Goal: Task Accomplishment & Management: Complete application form

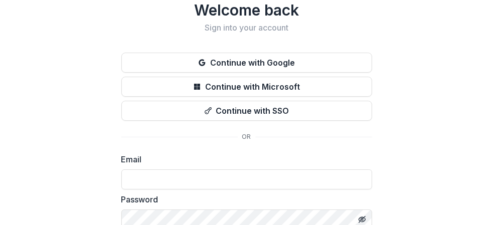
scroll to position [50, 0]
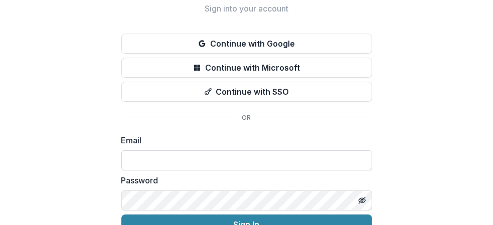
click at [129, 159] on input at bounding box center [246, 161] width 251 height 20
type input "**********"
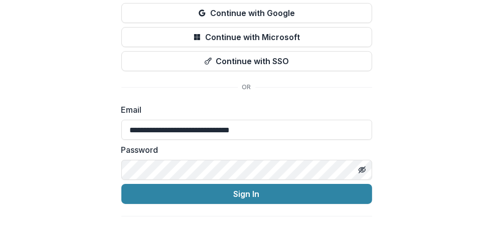
scroll to position [100, 0]
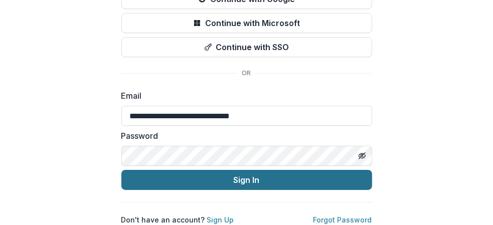
click at [242, 174] on button "Sign In" at bounding box center [246, 180] width 251 height 20
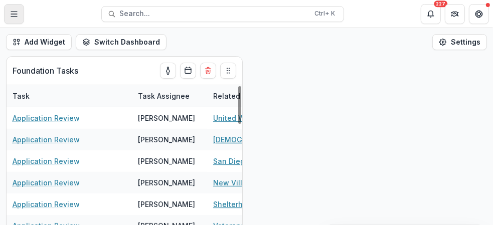
click at [15, 12] on icon "Toggle Menu" at bounding box center [14, 14] width 8 height 8
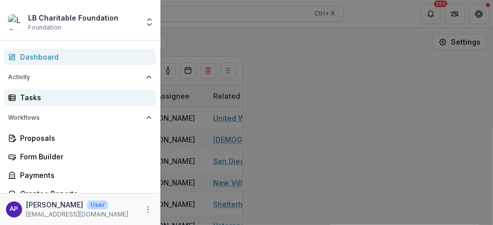
click at [31, 95] on div "Tasks" at bounding box center [84, 97] width 128 height 11
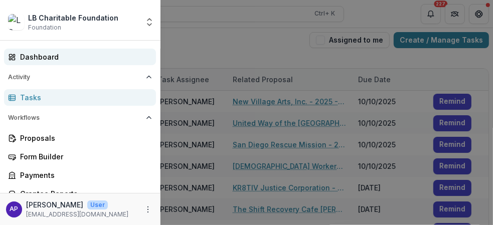
click at [45, 56] on div "Dashboard" at bounding box center [84, 57] width 128 height 11
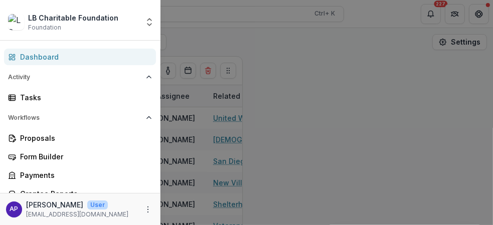
click at [457, 41] on div "LB Charitable Foundation Foundation Aggregate Analysis Foundations LB Charitabl…" at bounding box center [246, 112] width 493 height 225
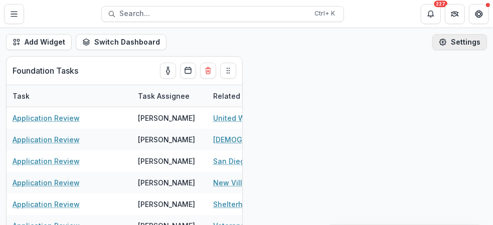
click at [462, 41] on button "Settings" at bounding box center [460, 42] width 55 height 16
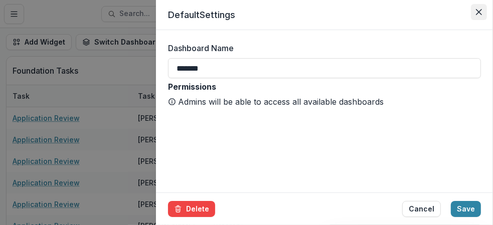
click at [481, 12] on icon "Close" at bounding box center [479, 12] width 6 height 6
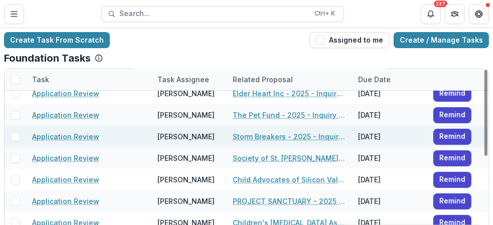
scroll to position [194, 0]
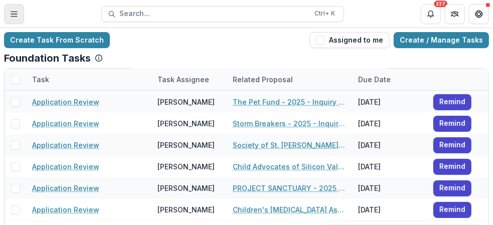
click at [13, 14] on line "Toggle Menu" at bounding box center [14, 14] width 6 height 0
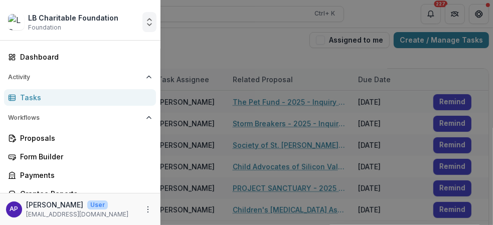
click at [149, 24] on icon "Open entity switcher" at bounding box center [150, 22] width 10 height 10
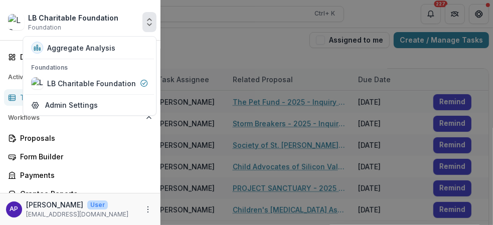
click at [149, 19] on polyline "Open entity switcher" at bounding box center [150, 20] width 4 height 2
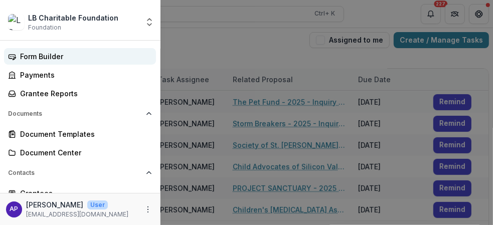
scroll to position [150, 0]
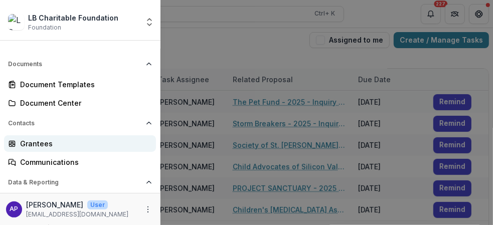
click at [107, 148] on div "Grantees" at bounding box center [84, 144] width 128 height 11
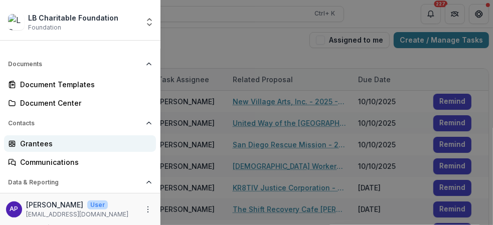
scroll to position [186, 0]
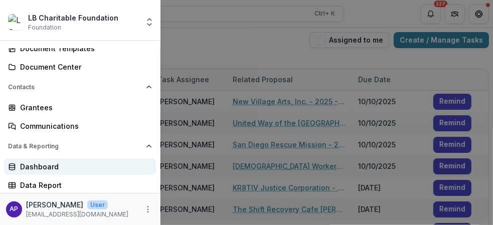
click at [45, 166] on div "Dashboard" at bounding box center [84, 167] width 128 height 11
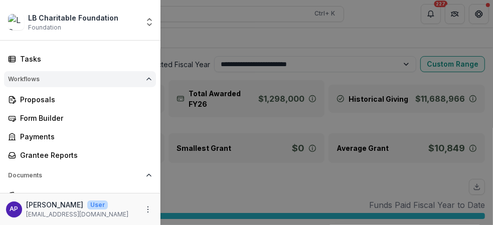
scroll to position [50, 0]
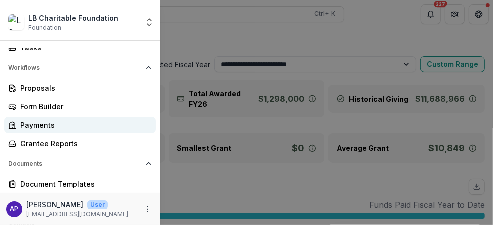
click at [47, 125] on div "Payments" at bounding box center [84, 125] width 128 height 11
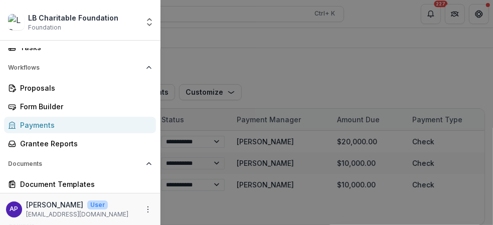
click at [225, 209] on div "LB Charitable Foundation Foundation Aggregate Analysis Foundations LB Charitabl…" at bounding box center [246, 112] width 493 height 225
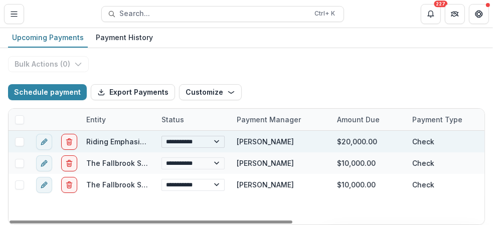
click at [217, 141] on select "**********" at bounding box center [193, 142] width 63 height 12
click at [162, 136] on select "**********" at bounding box center [193, 142] width 63 height 12
select select "**********"
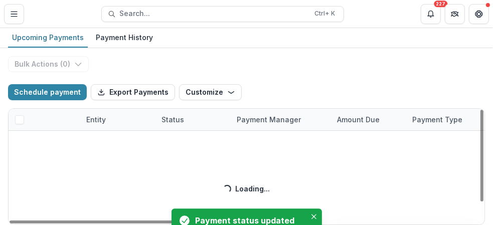
select select "**********"
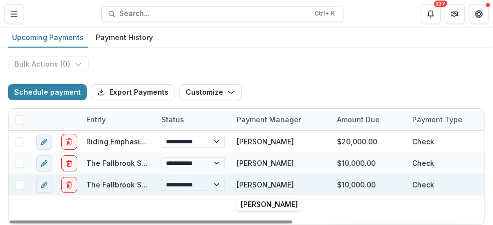
select select "**********"
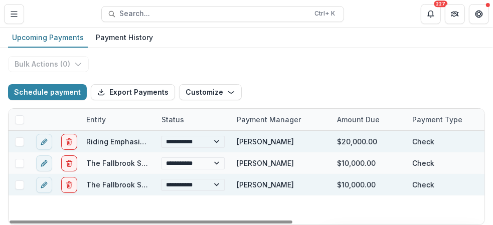
click at [18, 140] on span at bounding box center [19, 142] width 9 height 9
select select "**********"
click at [216, 184] on select "**********" at bounding box center [193, 185] width 63 height 12
click at [162, 179] on select "**********" at bounding box center [193, 185] width 63 height 12
select select "**********"
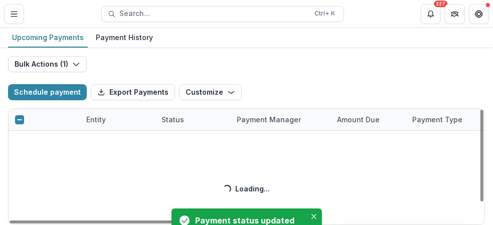
select select "**********"
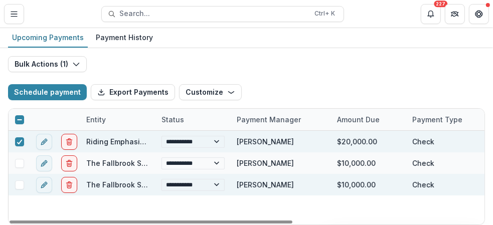
click at [18, 184] on span at bounding box center [19, 185] width 9 height 9
select select "**********"
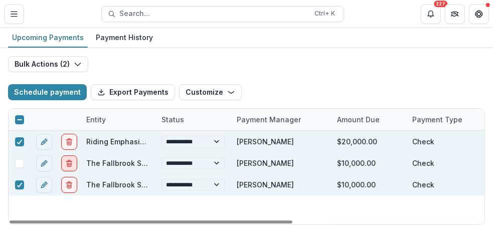
select select "**********"
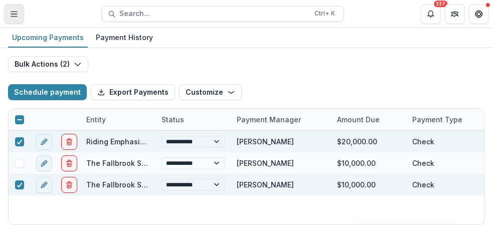
click at [14, 13] on icon "Toggle Menu" at bounding box center [14, 14] width 8 height 8
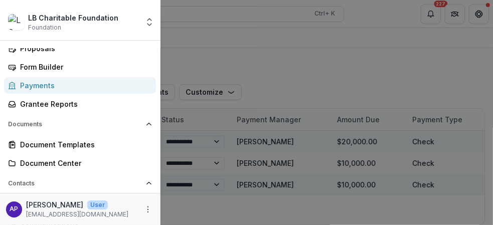
scroll to position [100, 0]
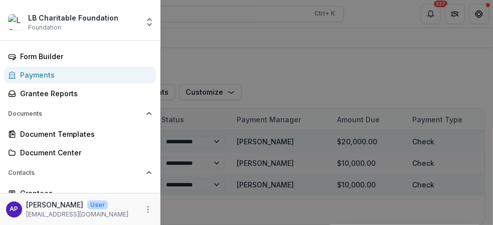
select select "**********"
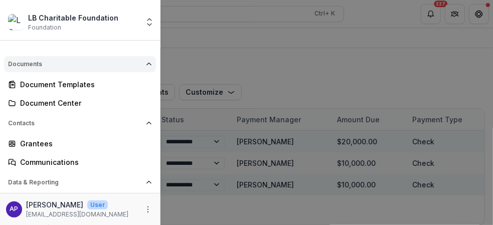
scroll to position [186, 0]
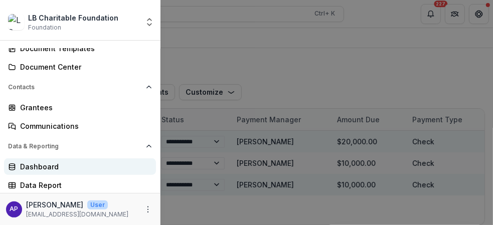
click at [50, 168] on div "Dashboard" at bounding box center [84, 167] width 128 height 11
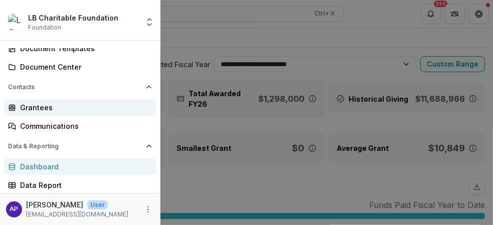
click at [38, 108] on div "Grantees" at bounding box center [84, 107] width 128 height 11
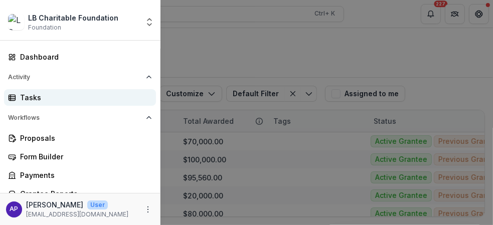
click at [27, 97] on div "Tasks" at bounding box center [84, 97] width 128 height 11
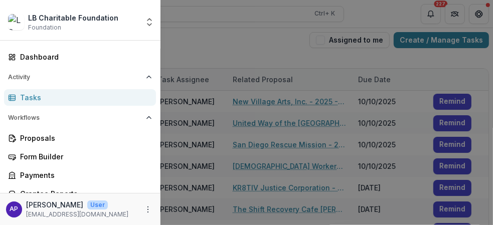
click at [266, 52] on div "LB Charitable Foundation Foundation Aggregate Analysis Foundations LB Charitabl…" at bounding box center [246, 112] width 493 height 225
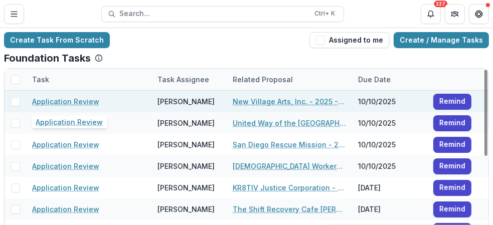
click at [77, 102] on link "Application Review" at bounding box center [65, 101] width 67 height 11
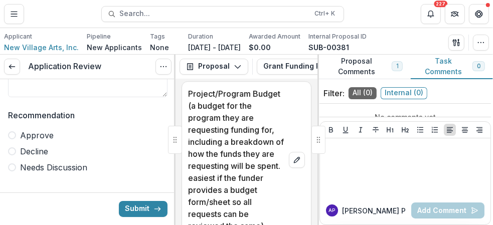
scroll to position [12674, 0]
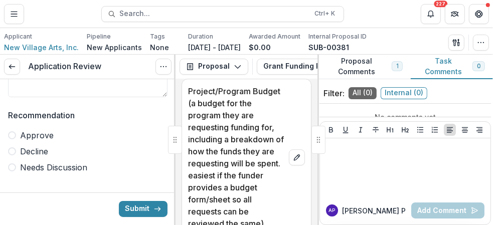
click at [225, 62] on button "Download" at bounding box center [222, 54] width 61 height 16
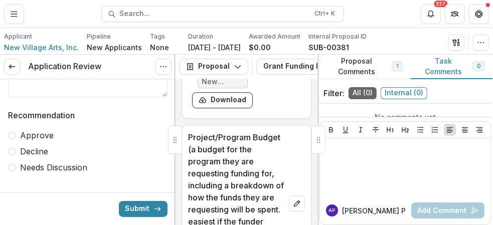
scroll to position [12623, 0]
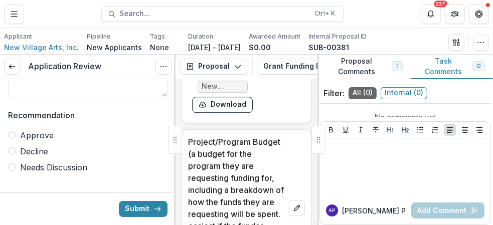
click at [13, 167] on span at bounding box center [12, 168] width 8 height 8
click at [133, 210] on button "Submit" at bounding box center [143, 209] width 49 height 16
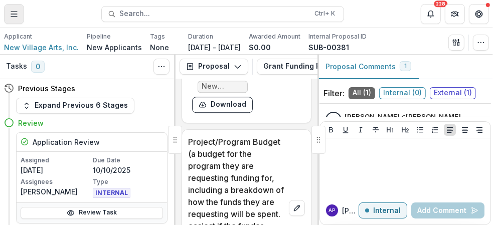
click at [14, 15] on icon "Toggle Menu" at bounding box center [14, 14] width 8 height 8
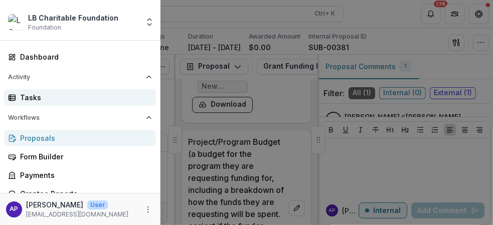
click at [63, 94] on div "Tasks" at bounding box center [84, 97] width 128 height 11
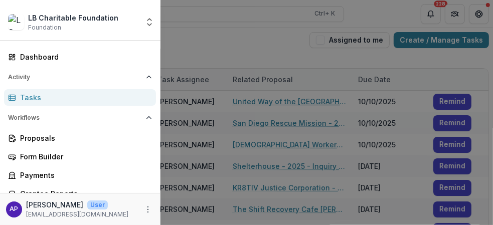
click at [293, 49] on div "LB Charitable Foundation Foundation Aggregate Analysis Foundations LB Charitabl…" at bounding box center [246, 112] width 493 height 225
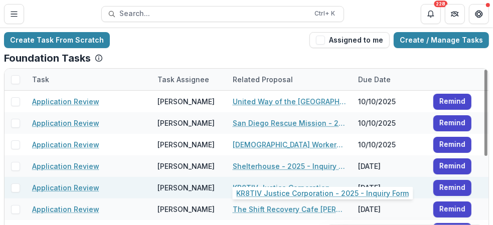
scroll to position [50, 0]
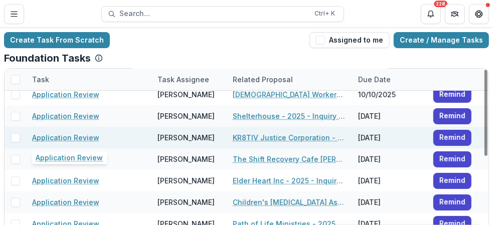
click at [56, 138] on link "Application Review" at bounding box center [65, 138] width 67 height 11
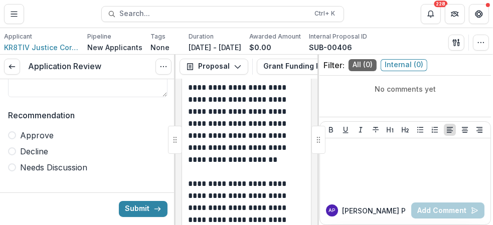
scroll to position [15962, 0]
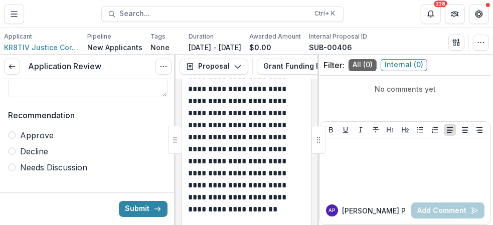
click at [12, 168] on span at bounding box center [12, 168] width 8 height 8
click at [137, 206] on button "Submit" at bounding box center [143, 209] width 49 height 16
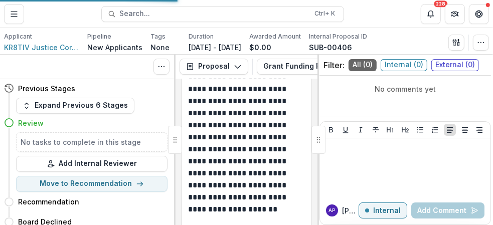
scroll to position [28, 0]
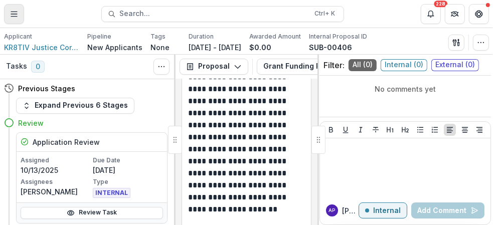
click at [14, 12] on icon "Toggle Menu" at bounding box center [14, 14] width 8 height 8
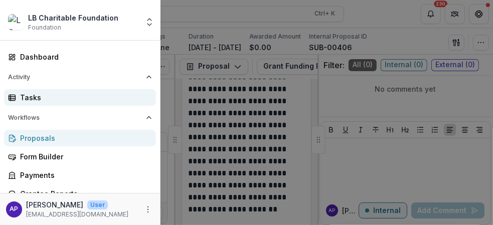
click at [62, 97] on div "Tasks" at bounding box center [84, 97] width 128 height 11
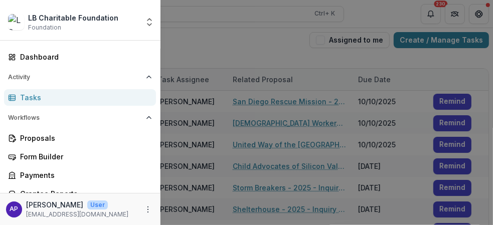
click at [245, 48] on div "LB Charitable Foundation Foundation Aggregate Analysis Foundations LB Charitabl…" at bounding box center [246, 112] width 493 height 225
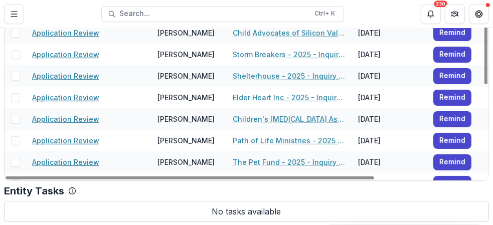
scroll to position [43, 0]
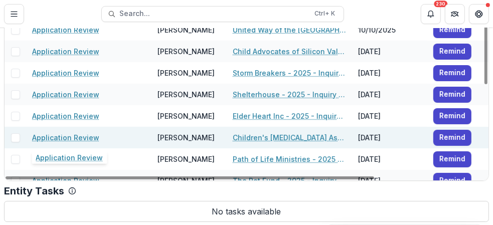
click at [78, 138] on link "Application Review" at bounding box center [65, 138] width 67 height 11
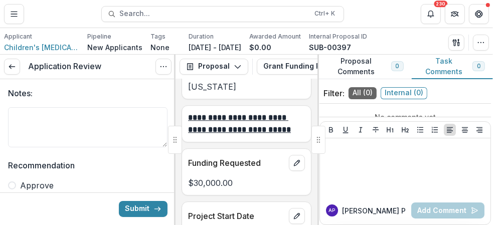
scroll to position [3915, 0]
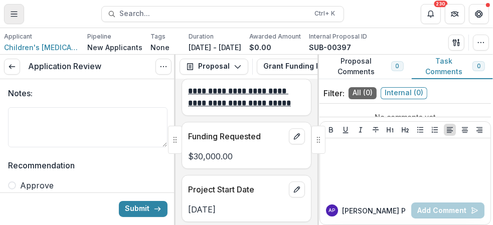
click at [13, 13] on icon "Toggle Menu" at bounding box center [14, 14] width 8 height 8
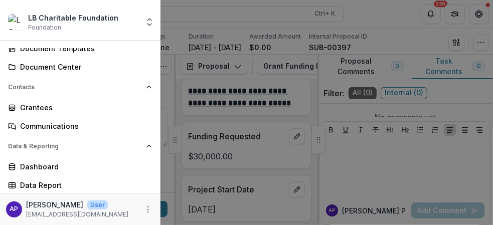
scroll to position [0, 0]
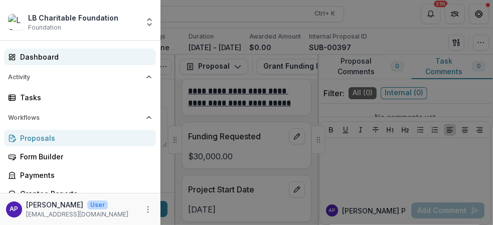
click at [44, 56] on div "Dashboard" at bounding box center [84, 57] width 128 height 11
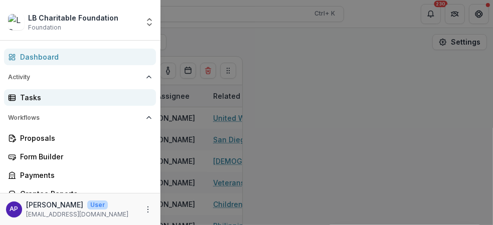
click at [35, 98] on div "Tasks" at bounding box center [84, 97] width 128 height 11
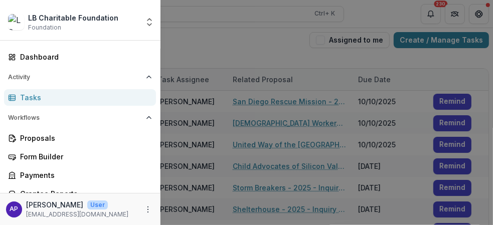
click at [255, 47] on div "LB Charitable Foundation Foundation Aggregate Analysis Foundations LB Charitabl…" at bounding box center [246, 112] width 493 height 225
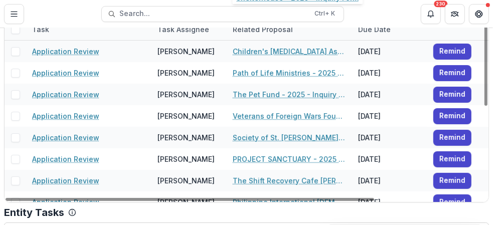
scroll to position [194, 0]
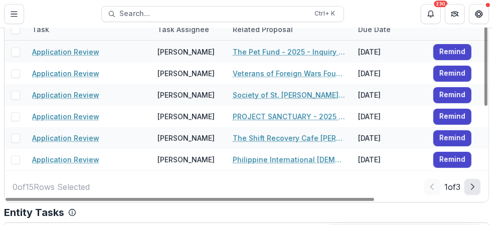
click at [470, 186] on icon "Next Page" at bounding box center [473, 187] width 8 height 8
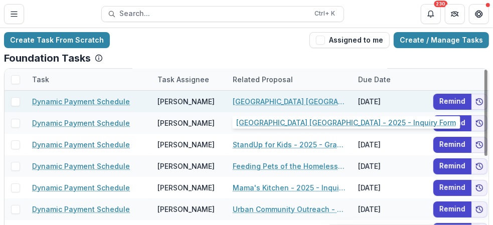
scroll to position [0, 0]
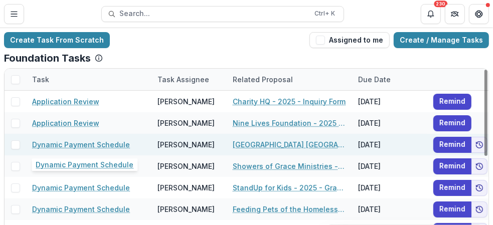
click at [101, 144] on link "Dynamic Payment Schedule" at bounding box center [81, 145] width 98 height 11
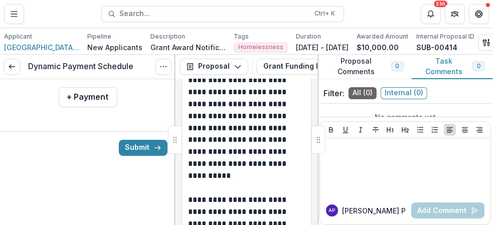
scroll to position [1004, 0]
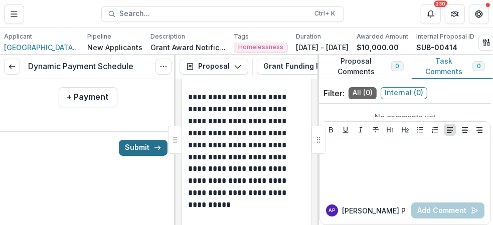
click at [132, 149] on button "Submit" at bounding box center [143, 148] width 49 height 16
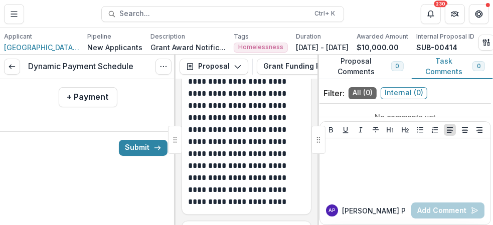
scroll to position [1205, 0]
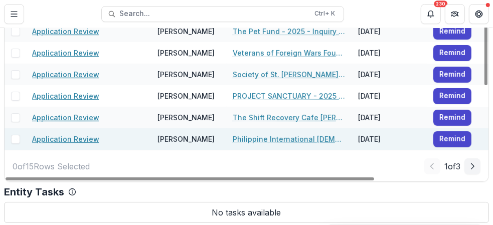
scroll to position [72, 0]
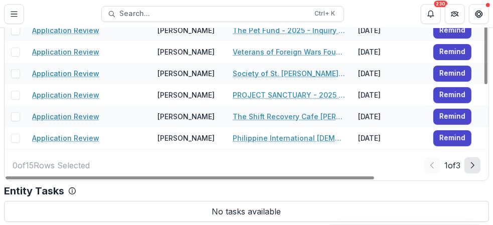
click at [470, 165] on icon "Next Page" at bounding box center [473, 166] width 8 height 8
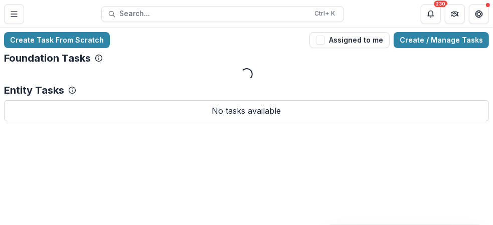
scroll to position [0, 0]
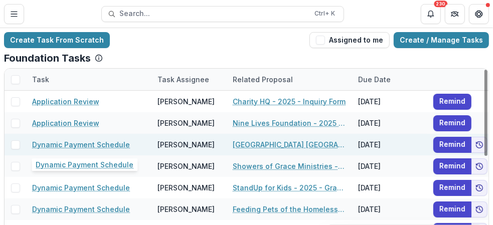
click at [101, 144] on link "Dynamic Payment Schedule" at bounding box center [81, 145] width 98 height 11
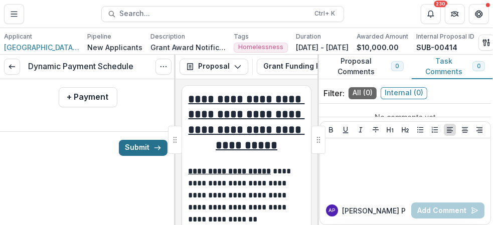
click at [139, 149] on button "Submit" at bounding box center [143, 148] width 49 height 16
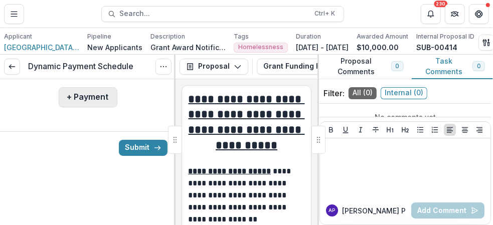
click at [90, 100] on button "+ Payment" at bounding box center [88, 97] width 59 height 20
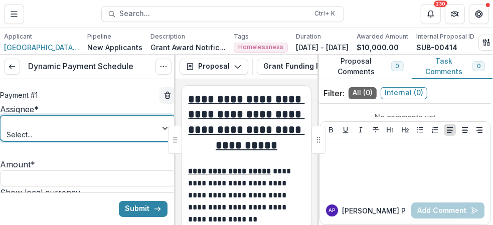
click at [158, 137] on div at bounding box center [166, 128] width 18 height 25
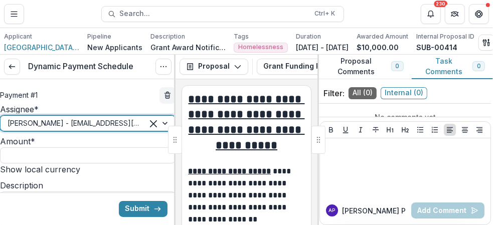
click at [35, 147] on label "Amount *" at bounding box center [17, 142] width 35 height 10
click at [106, 154] on input "Amount *" at bounding box center [88, 156] width 176 height 16
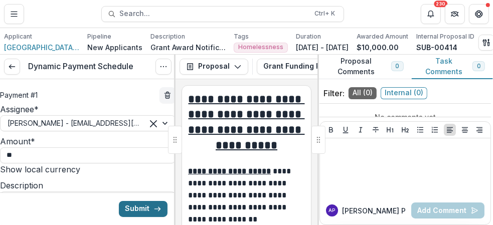
click at [137, 208] on button "Submit" at bounding box center [143, 209] width 49 height 16
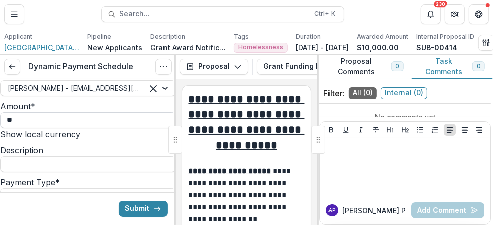
click at [46, 129] on input "**" at bounding box center [88, 120] width 176 height 16
type input "*******"
type input "**********"
click at [137, 208] on button "Submit" at bounding box center [143, 209] width 49 height 16
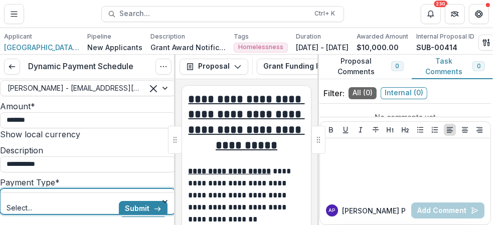
scroll to position [85, 0]
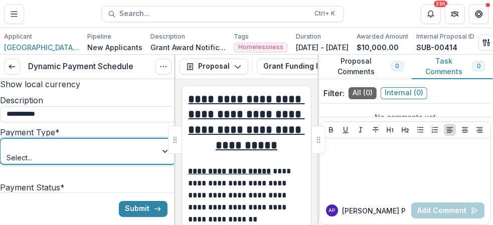
click at [159, 164] on div at bounding box center [166, 151] width 18 height 25
click at [14, 212] on div "Submit" at bounding box center [88, 209] width 176 height 33
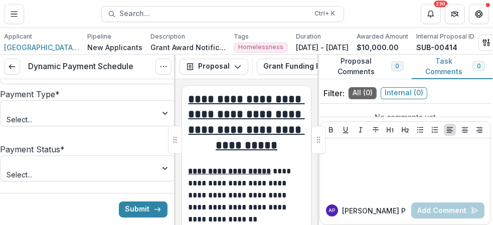
scroll to position [136, 0]
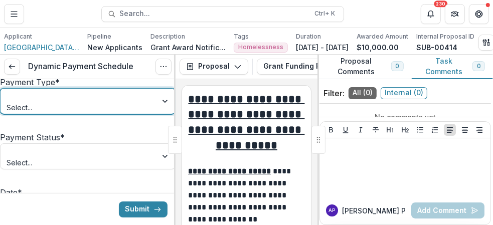
click at [157, 114] on div at bounding box center [166, 101] width 18 height 25
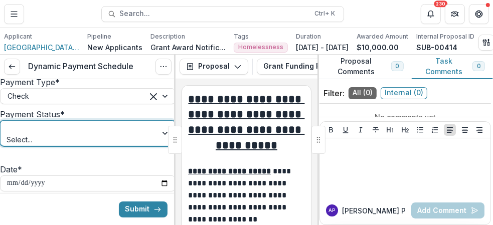
click at [157, 146] on div at bounding box center [166, 133] width 18 height 25
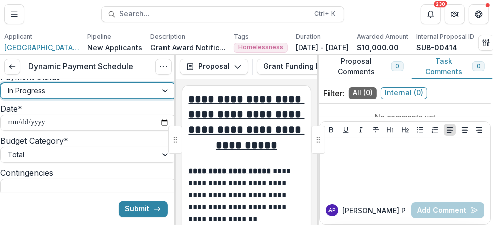
scroll to position [186, 0]
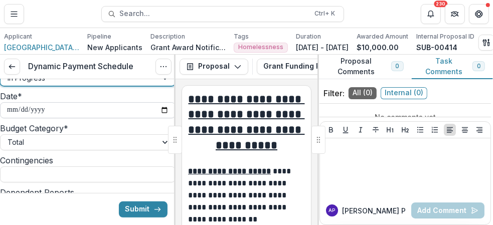
click at [158, 118] on input "**********" at bounding box center [88, 110] width 176 height 16
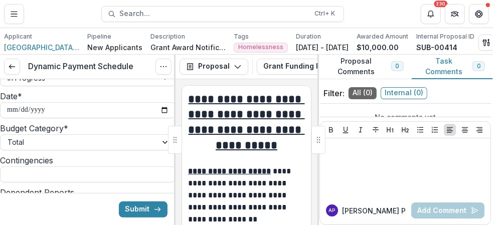
type input "**********"
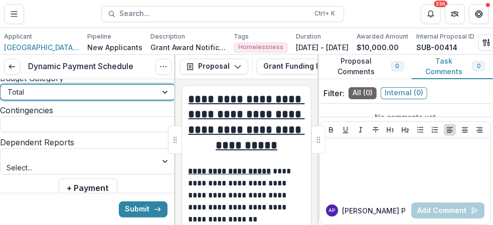
click at [159, 100] on div at bounding box center [166, 92] width 18 height 15
click at [157, 100] on div at bounding box center [166, 92] width 18 height 15
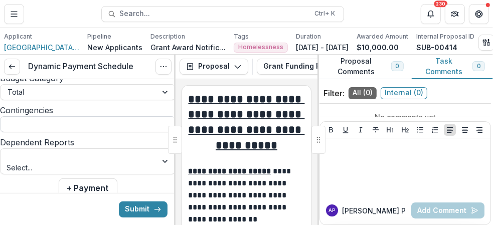
click at [114, 133] on input "Contingencies" at bounding box center [88, 124] width 176 height 16
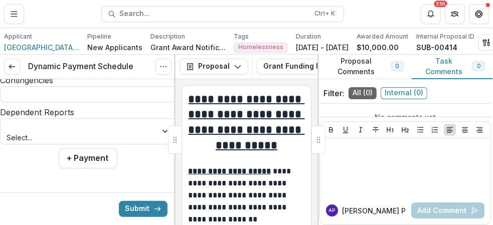
scroll to position [286, 0]
click at [160, 138] on div at bounding box center [166, 131] width 18 height 25
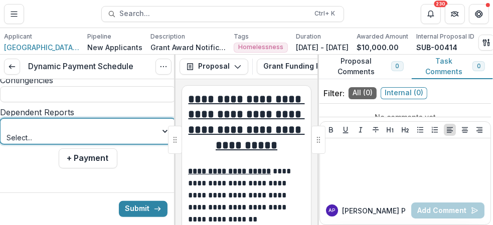
click at [134, 133] on div at bounding box center [79, 126] width 143 height 13
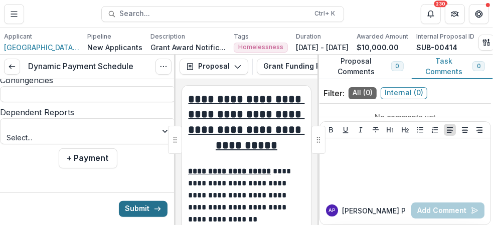
click at [140, 208] on button "Submit" at bounding box center [143, 209] width 49 height 16
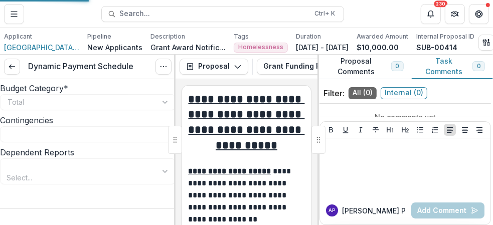
type input "*******"
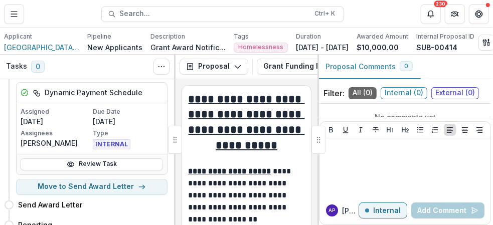
scroll to position [100, 0]
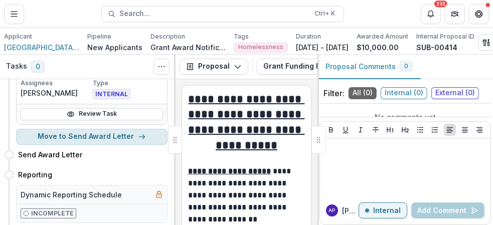
click at [122, 143] on button "Move to Send Award Letter" at bounding box center [92, 137] width 152 height 16
select select "**********"
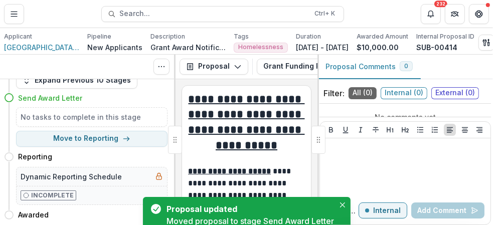
scroll to position [0, 0]
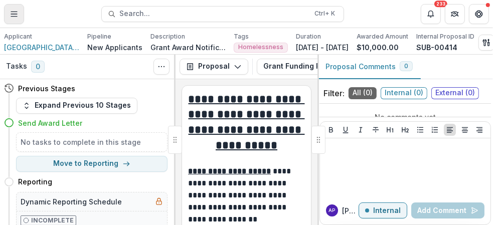
click at [13, 14] on icon "Toggle Menu" at bounding box center [14, 14] width 8 height 8
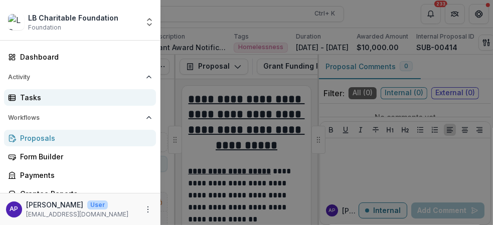
click at [36, 96] on div "Tasks" at bounding box center [84, 97] width 128 height 11
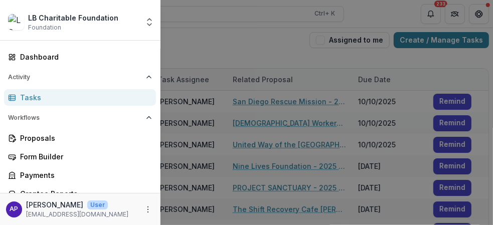
click at [245, 51] on div "LB Charitable Foundation Foundation Aggregate Analysis Foundations LB Charitabl…" at bounding box center [246, 112] width 493 height 225
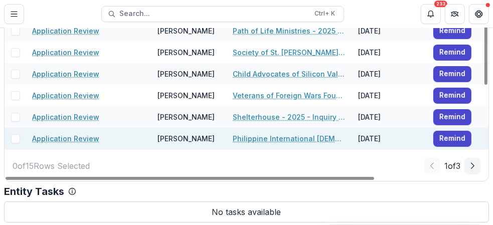
scroll to position [72, 0]
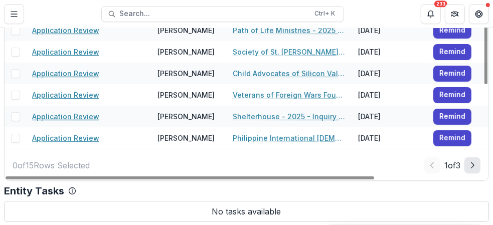
click at [472, 165] on icon "Next Page" at bounding box center [473, 166] width 8 height 8
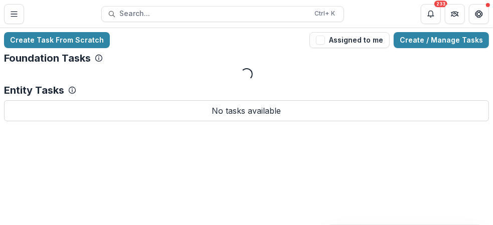
scroll to position [0, 0]
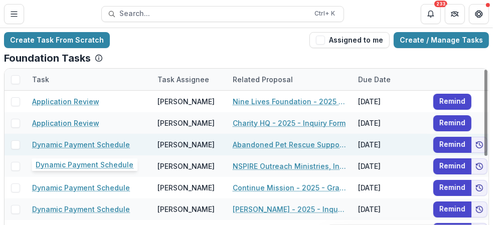
click at [113, 143] on link "Dynamic Payment Schedule" at bounding box center [81, 145] width 98 height 11
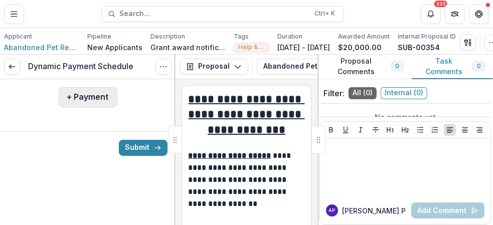
click at [95, 101] on button "+ Payment" at bounding box center [88, 97] width 59 height 20
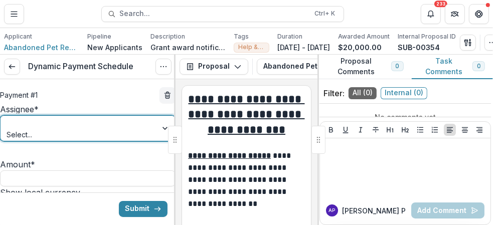
click at [158, 136] on div at bounding box center [166, 128] width 18 height 25
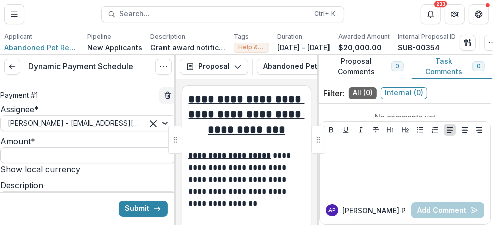
click at [43, 164] on input "Amount *" at bounding box center [88, 156] width 176 height 16
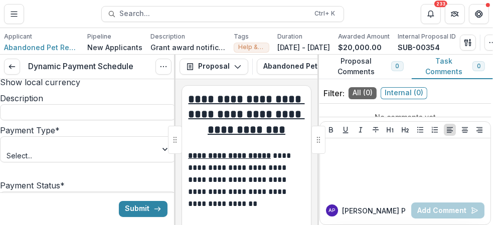
scroll to position [100, 0]
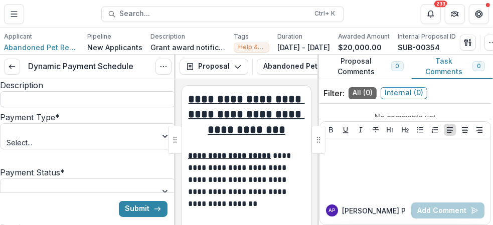
type input "*******"
click at [92, 107] on input "Description" at bounding box center [88, 99] width 176 height 16
type input "**********"
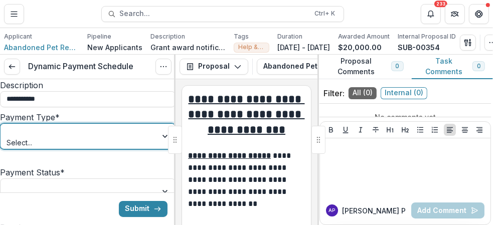
click at [159, 149] on div at bounding box center [166, 136] width 18 height 25
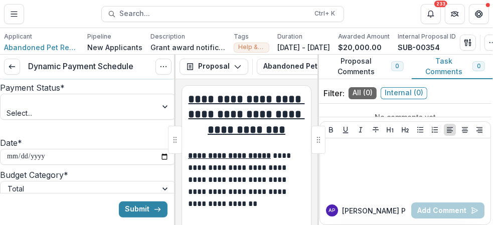
scroll to position [150, 0]
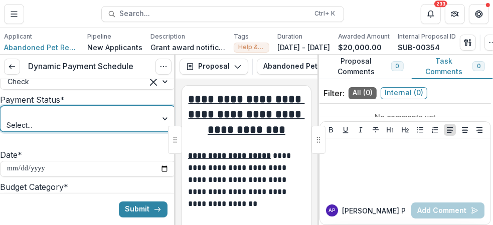
click at [157, 132] on div at bounding box center [166, 118] width 18 height 25
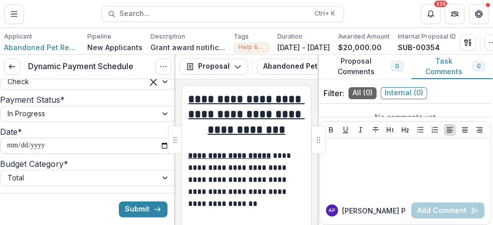
click at [159, 154] on input "**********" at bounding box center [88, 146] width 176 height 16
type input "**********"
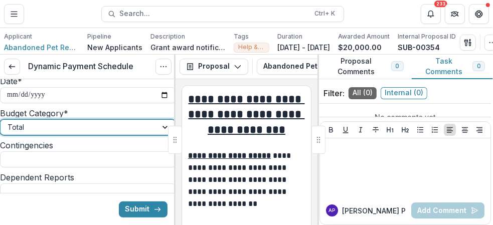
click at [157, 135] on div at bounding box center [166, 127] width 18 height 15
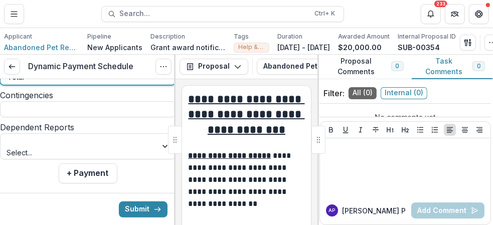
scroll to position [293, 0]
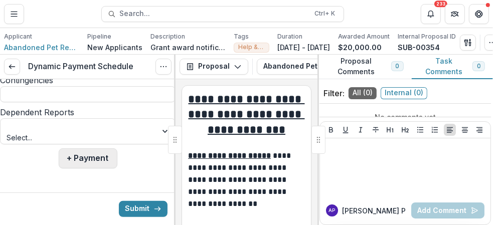
click at [88, 160] on button "+ Payment" at bounding box center [88, 159] width 59 height 20
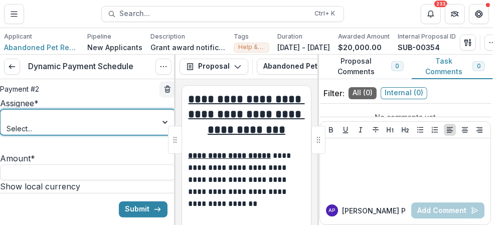
scroll to position [343, 0]
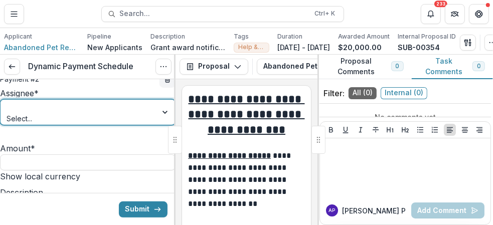
click at [158, 125] on div at bounding box center [166, 112] width 18 height 25
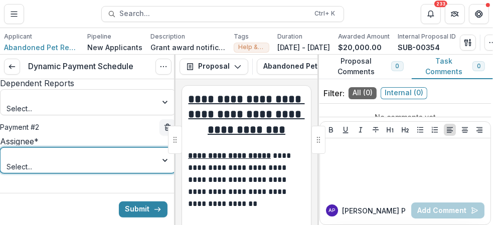
scroll to position [293, 0]
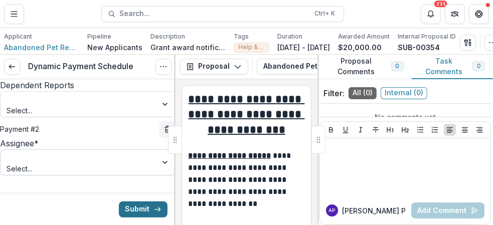
click at [136, 210] on button "Submit" at bounding box center [143, 209] width 49 height 16
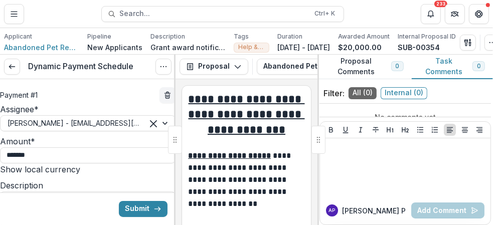
scroll to position [0, 0]
click at [160, 131] on div at bounding box center [162, 123] width 25 height 15
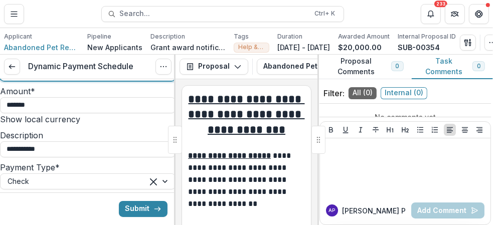
click at [184, 88] on div "**********" at bounding box center [247, 152] width 142 height 146
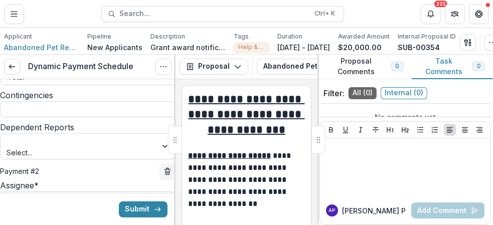
scroll to position [301, 0]
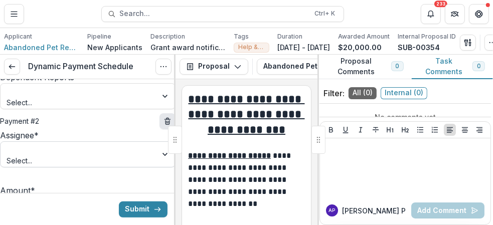
click at [164, 125] on icon "delete" at bounding box center [168, 121] width 8 height 8
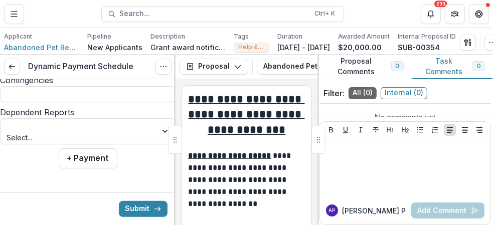
scroll to position [293, 0]
click at [131, 209] on button "Submit" at bounding box center [143, 209] width 49 height 16
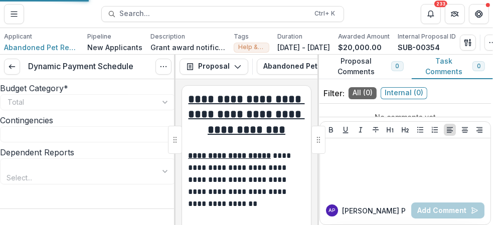
type input "*******"
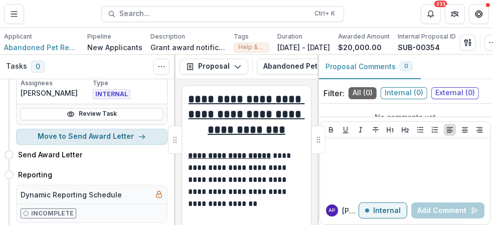
scroll to position [123, 0]
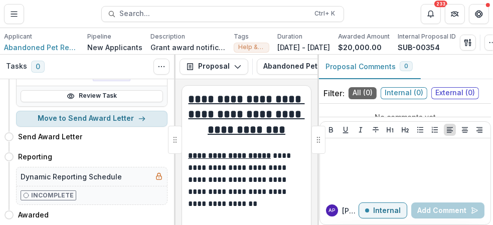
click at [103, 121] on button "Move to Send Award Letter" at bounding box center [92, 119] width 152 height 16
select select "**********"
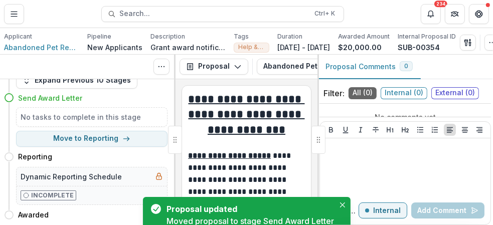
scroll to position [0, 0]
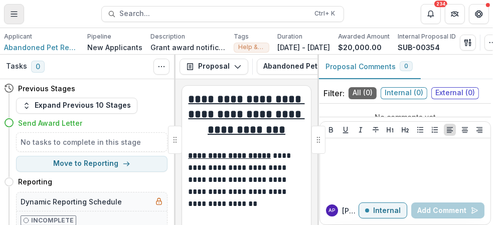
click at [15, 16] on line "Toggle Menu" at bounding box center [14, 16] width 6 height 0
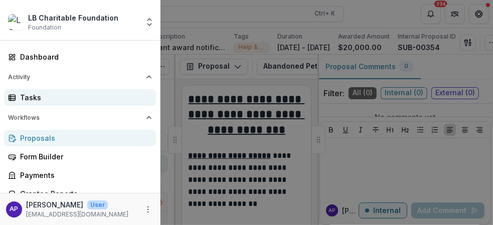
click at [29, 99] on div "Tasks" at bounding box center [84, 97] width 128 height 11
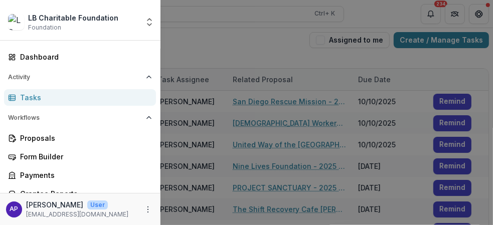
click at [275, 39] on div "LB Charitable Foundation Foundation Aggregate Analysis Foundations LB Charitabl…" at bounding box center [246, 112] width 493 height 225
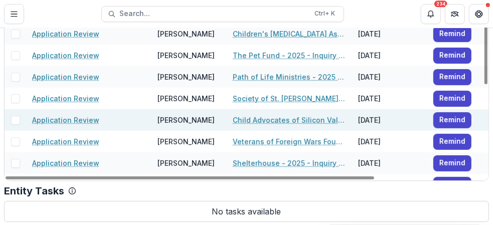
scroll to position [194, 0]
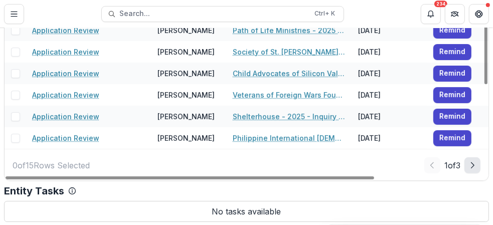
click at [473, 167] on icon "Next Page" at bounding box center [473, 166] width 8 height 8
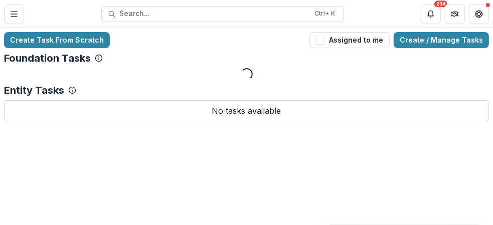
scroll to position [0, 0]
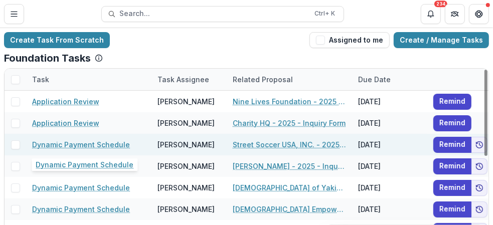
click at [44, 143] on link "Dynamic Payment Schedule" at bounding box center [81, 145] width 98 height 11
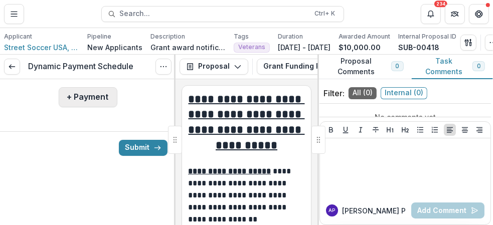
click at [84, 101] on button "+ Payment" at bounding box center [88, 97] width 59 height 20
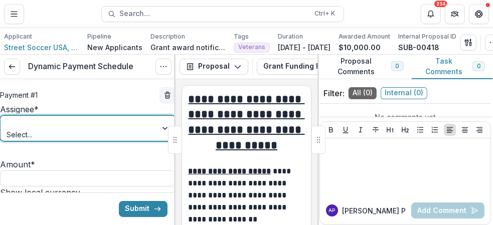
click at [159, 135] on div at bounding box center [166, 128] width 18 height 25
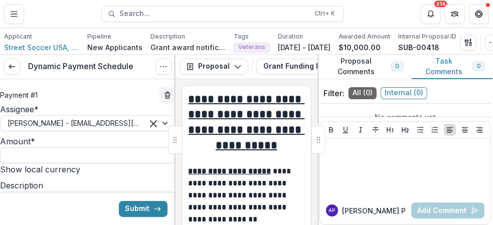
click at [47, 164] on input "Amount *" at bounding box center [88, 156] width 176 height 16
type input "*******"
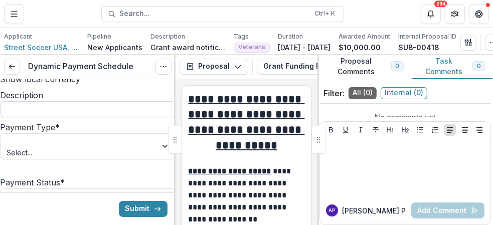
scroll to position [100, 0]
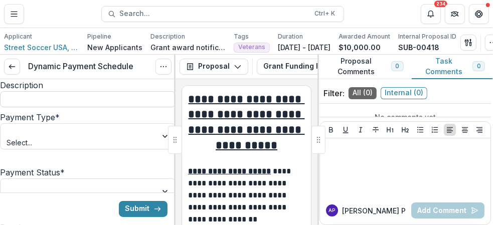
click at [73, 107] on input "Description" at bounding box center [88, 99] width 176 height 16
type input "**********"
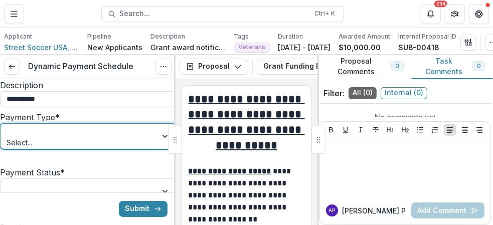
click at [159, 149] on div at bounding box center [166, 136] width 18 height 25
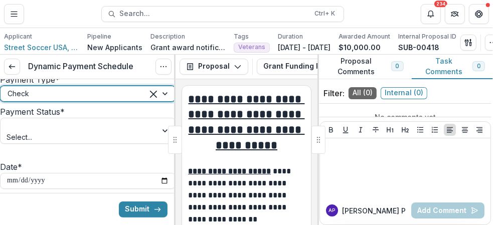
scroll to position [150, 0]
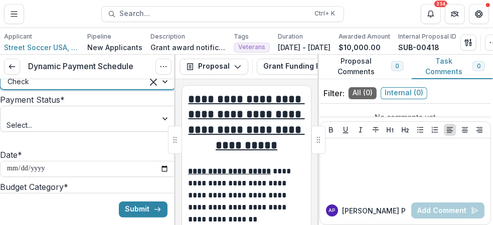
click at [157, 132] on div at bounding box center [166, 118] width 18 height 25
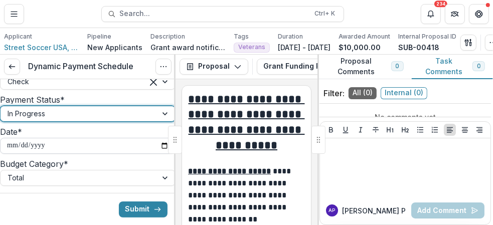
scroll to position [201, 0]
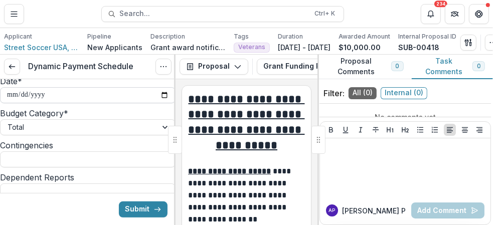
click at [158, 103] on input "**********" at bounding box center [88, 95] width 176 height 16
type input "**********"
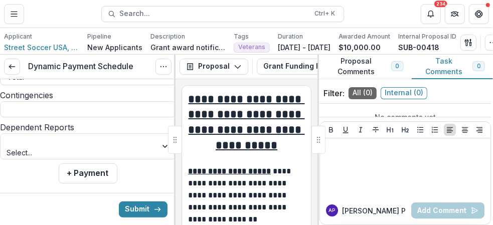
scroll to position [293, 0]
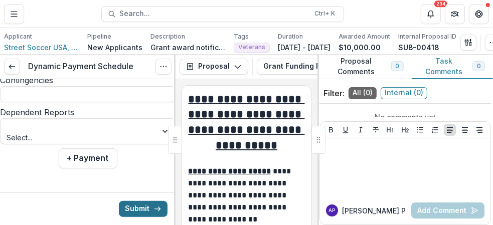
click at [134, 210] on button "Submit" at bounding box center [143, 209] width 49 height 16
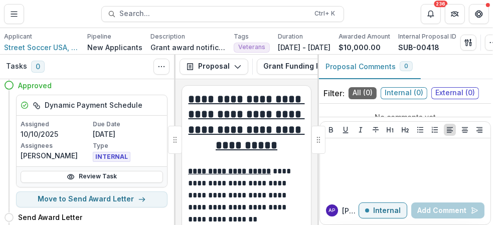
scroll to position [50, 0]
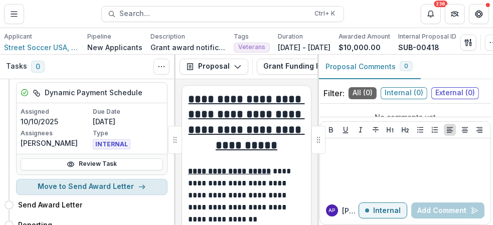
click at [103, 191] on button "Move to Send Award Letter" at bounding box center [92, 187] width 152 height 16
select select "**********"
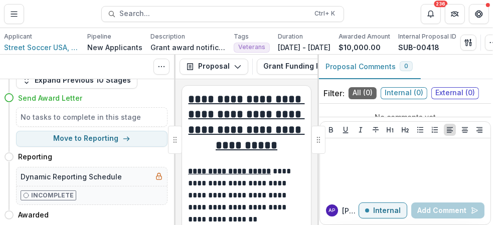
scroll to position [0, 0]
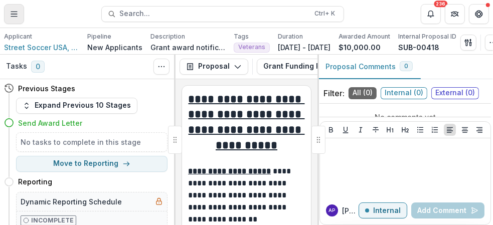
click at [12, 14] on icon "Toggle Menu" at bounding box center [14, 14] width 8 height 8
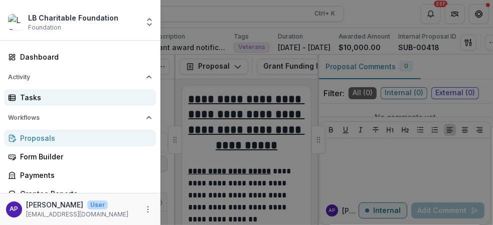
click at [37, 98] on div "Tasks" at bounding box center [84, 97] width 128 height 11
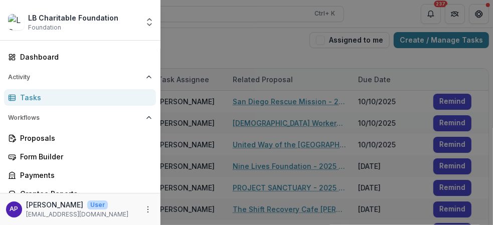
click at [241, 51] on div "LB Charitable Foundation Foundation Aggregate Analysis Foundations LB Charitabl…" at bounding box center [246, 112] width 493 height 225
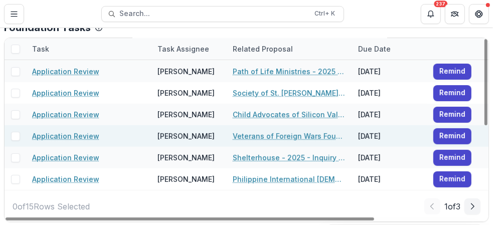
scroll to position [50, 0]
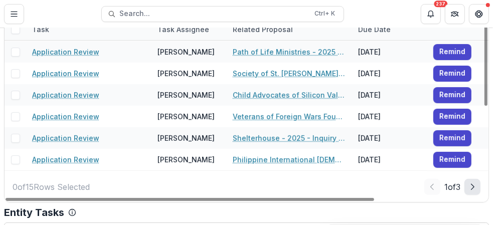
click at [469, 185] on icon "Next Page" at bounding box center [473, 187] width 8 height 8
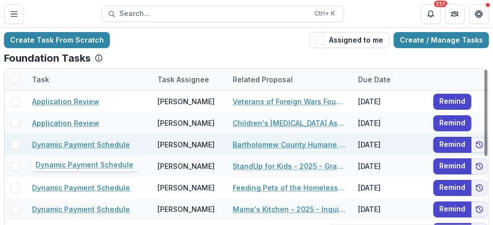
click at [86, 143] on link "Dynamic Payment Schedule" at bounding box center [81, 145] width 98 height 11
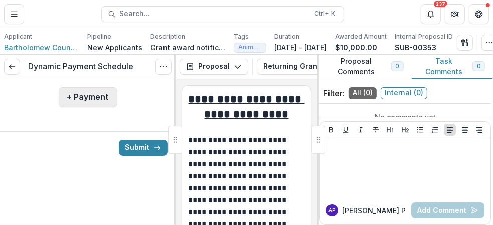
click at [87, 101] on button "+ Payment" at bounding box center [88, 97] width 59 height 20
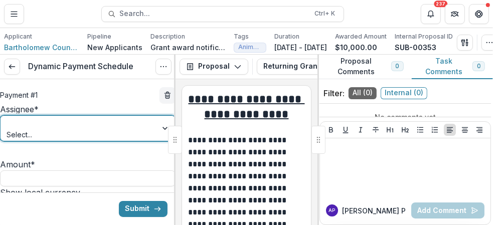
click at [157, 137] on div at bounding box center [166, 128] width 18 height 25
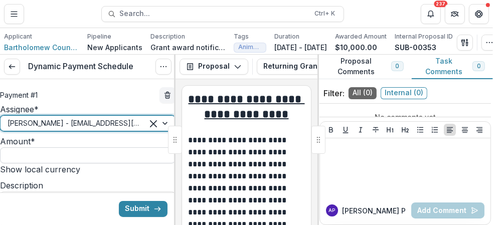
click at [136, 164] on input "Amount *" at bounding box center [88, 156] width 176 height 16
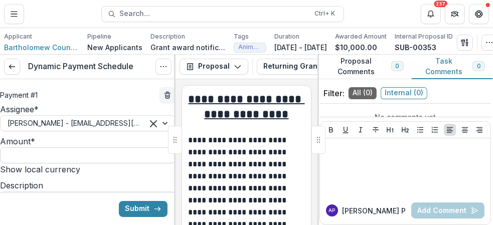
type input "*******"
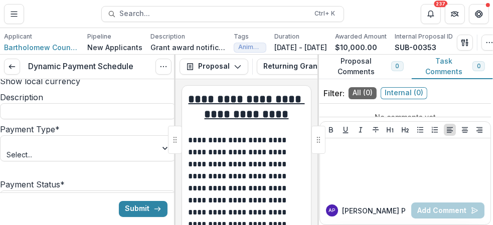
scroll to position [100, 0]
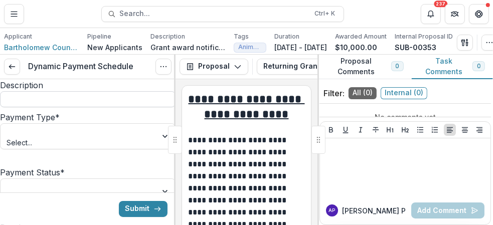
click at [103, 107] on input "Description" at bounding box center [88, 99] width 176 height 16
type input "**********"
click at [159, 149] on div at bounding box center [166, 136] width 18 height 25
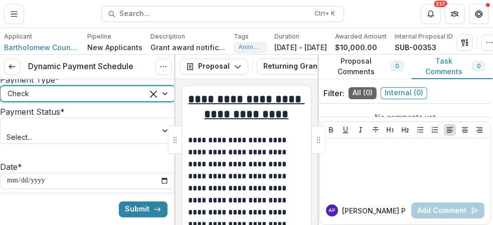
scroll to position [150, 0]
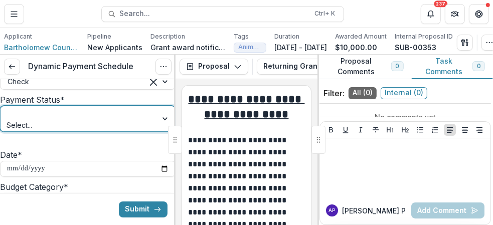
click at [157, 132] on div at bounding box center [166, 118] width 18 height 25
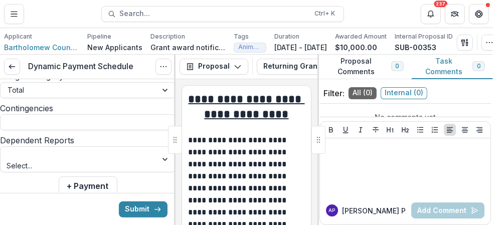
scroll to position [251, 0]
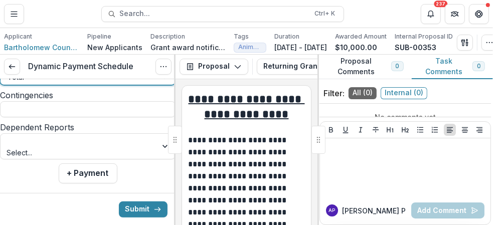
click at [161, 85] on div at bounding box center [166, 77] width 18 height 15
click at [143, 83] on div at bounding box center [79, 77] width 143 height 13
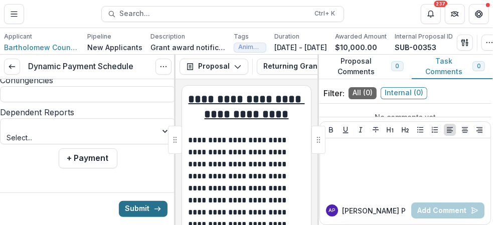
click at [134, 208] on button "Submit" at bounding box center [143, 209] width 49 height 16
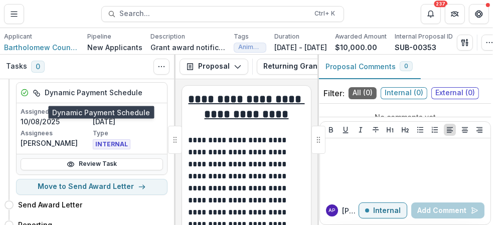
scroll to position [100, 0]
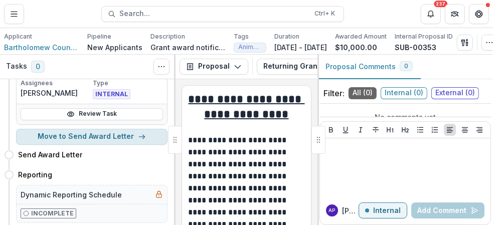
click at [99, 142] on button "Move to Send Award Letter" at bounding box center [92, 137] width 152 height 16
select select "**********"
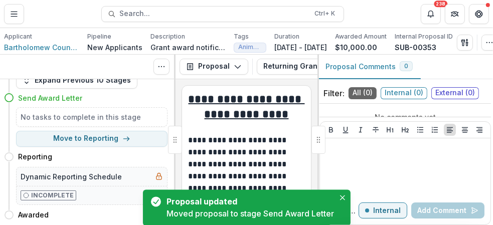
scroll to position [0, 0]
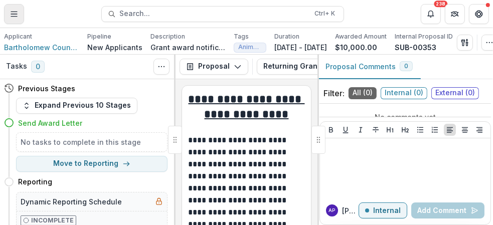
click at [12, 13] on icon "Toggle Menu" at bounding box center [14, 14] width 8 height 8
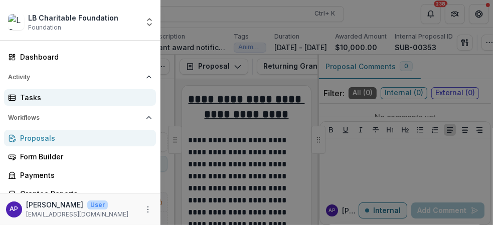
click at [30, 99] on div "Tasks" at bounding box center [84, 97] width 128 height 11
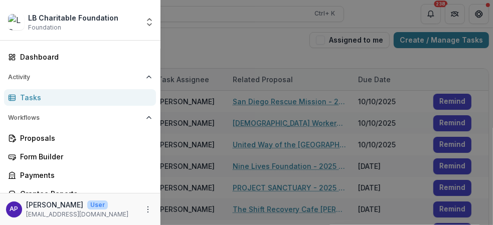
click at [262, 49] on div "LB Charitable Foundation Foundation Aggregate Analysis Foundations LB Charitabl…" at bounding box center [246, 112] width 493 height 225
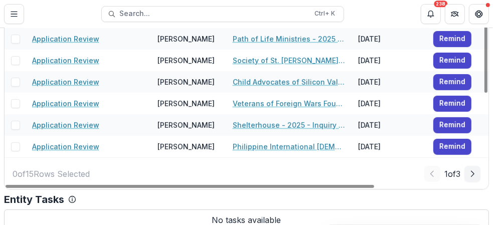
scroll to position [72, 0]
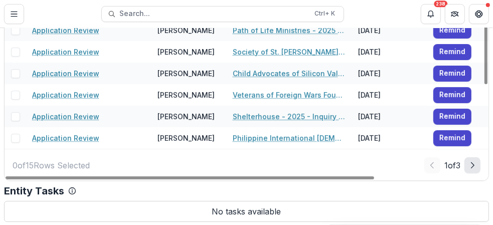
click at [470, 165] on icon "Next Page" at bounding box center [473, 166] width 8 height 8
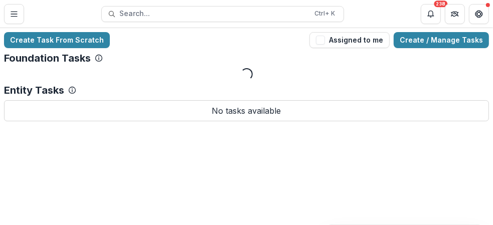
scroll to position [0, 0]
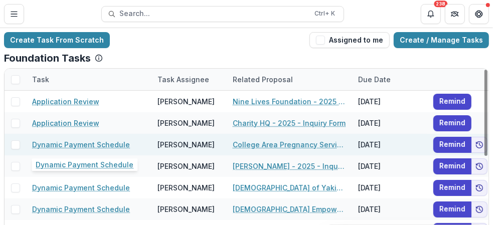
click at [81, 144] on link "Dynamic Payment Schedule" at bounding box center [81, 145] width 98 height 11
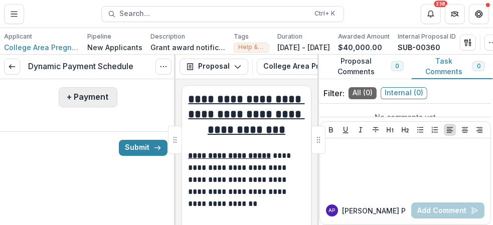
click at [94, 102] on button "+ Payment" at bounding box center [88, 97] width 59 height 20
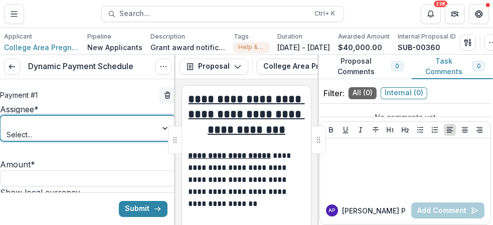
click at [157, 135] on div at bounding box center [166, 128] width 18 height 25
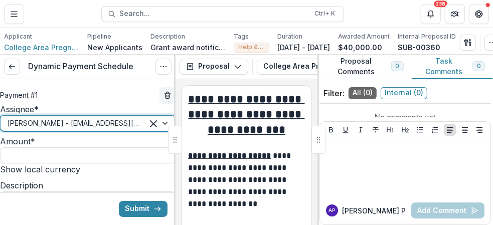
scroll to position [50, 0]
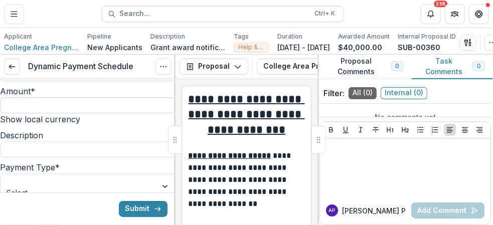
click at [54, 113] on input "Amount *" at bounding box center [88, 105] width 176 height 16
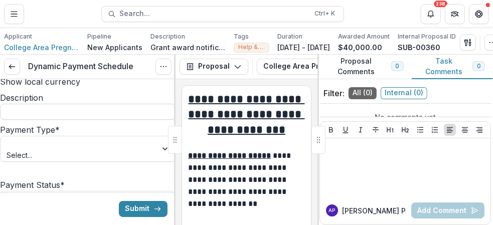
scroll to position [100, 0]
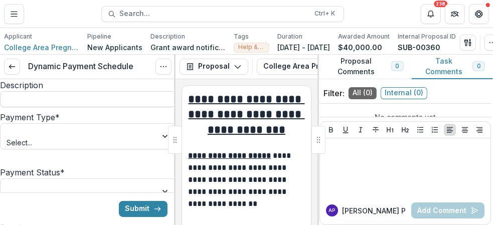
type input "*******"
click at [115, 107] on input "Description" at bounding box center [88, 99] width 176 height 16
type input "**********"
click at [160, 149] on div at bounding box center [166, 136] width 18 height 25
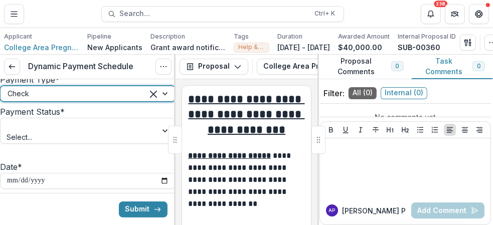
scroll to position [150, 0]
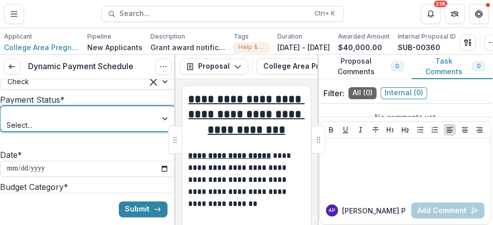
click at [159, 132] on div at bounding box center [166, 118] width 18 height 25
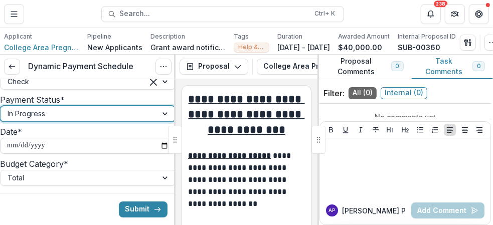
scroll to position [201, 0]
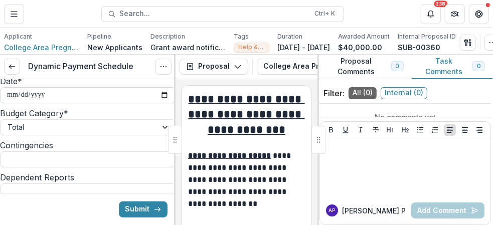
click at [158, 103] on input "**********" at bounding box center [88, 95] width 176 height 16
type input "**********"
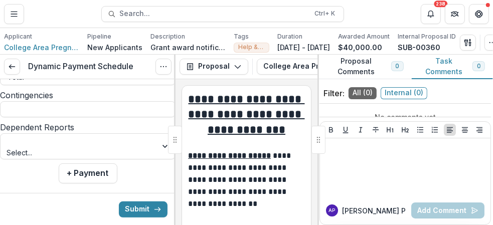
scroll to position [293, 0]
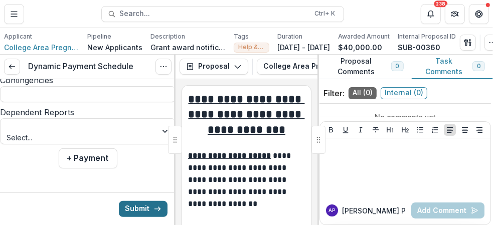
click at [136, 208] on button "Submit" at bounding box center [143, 209] width 49 height 16
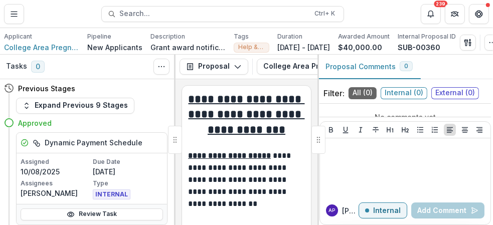
click at [10, 126] on icon at bounding box center [9, 123] width 10 height 10
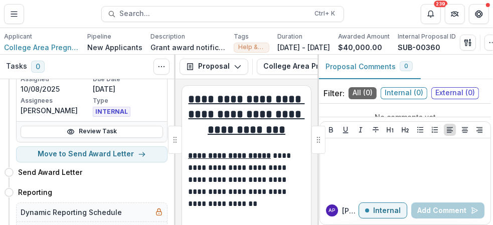
scroll to position [100, 0]
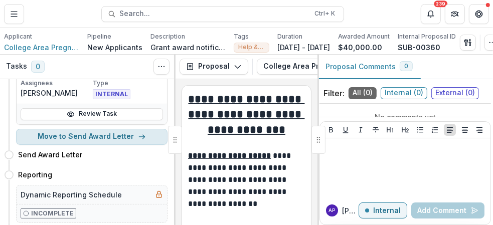
click at [112, 143] on button "Move to Send Award Letter" at bounding box center [92, 137] width 152 height 16
select select "**********"
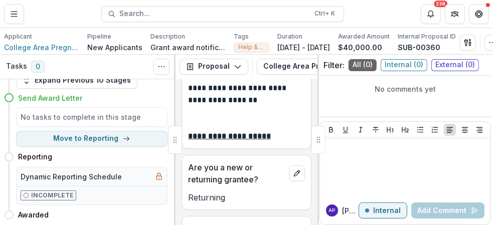
scroll to position [150, 0]
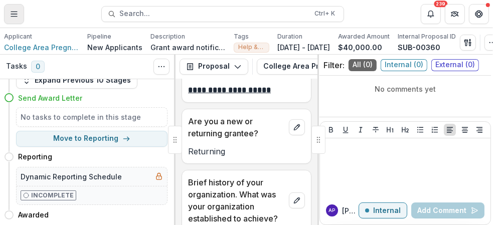
click at [12, 14] on icon "Toggle Menu" at bounding box center [14, 14] width 8 height 8
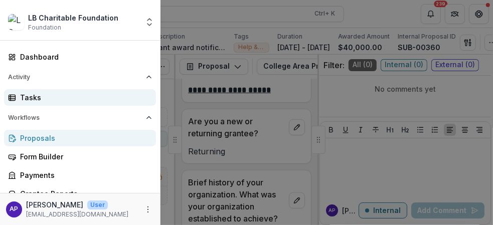
click at [48, 99] on div "Tasks" at bounding box center [84, 97] width 128 height 11
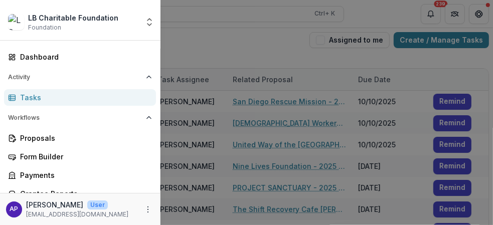
click at [200, 54] on div "LB Charitable Foundation Foundation Aggregate Analysis Foundations LB Charitabl…" at bounding box center [246, 112] width 493 height 225
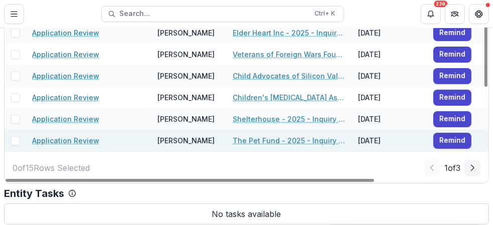
scroll to position [72, 0]
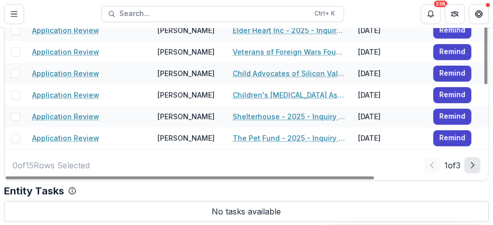
click at [472, 165] on polyline "Next Page" at bounding box center [473, 166] width 3 height 6
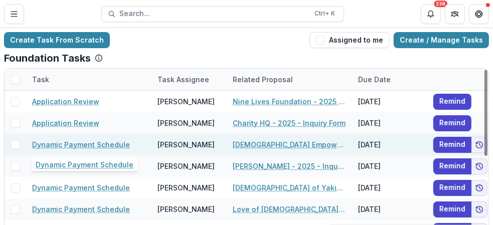
click at [106, 144] on link "Dynamic Payment Schedule" at bounding box center [81, 145] width 98 height 11
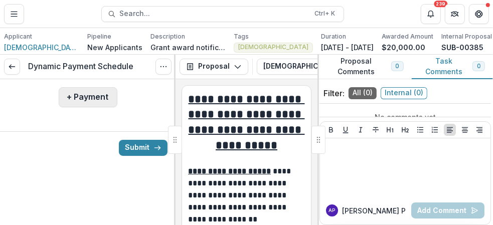
click at [96, 100] on button "+ Payment" at bounding box center [88, 97] width 59 height 20
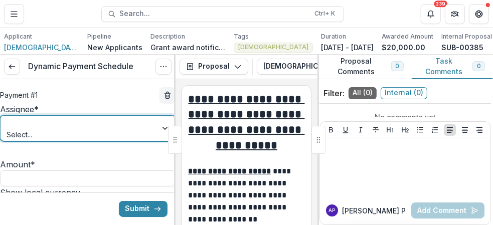
click at [159, 135] on div at bounding box center [166, 128] width 18 height 25
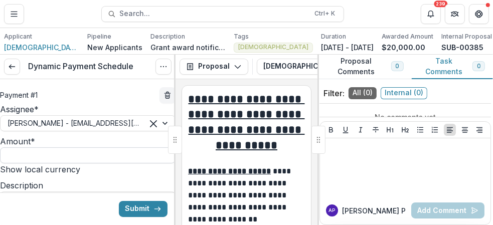
click at [70, 164] on input "Amount *" at bounding box center [88, 156] width 176 height 16
type input "*******"
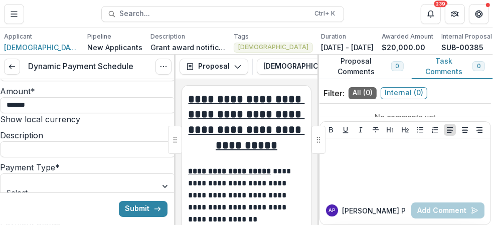
scroll to position [100, 0]
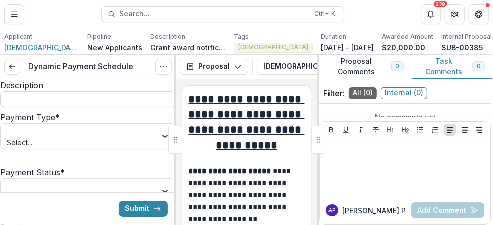
click at [123, 107] on input "Description" at bounding box center [88, 99] width 176 height 16
type input "**********"
click at [159, 149] on div at bounding box center [166, 136] width 18 height 25
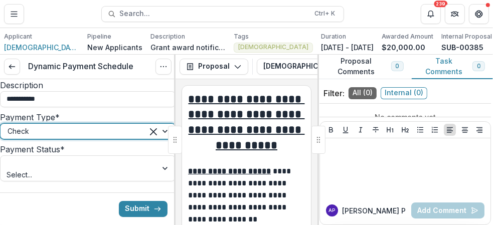
scroll to position [150, 0]
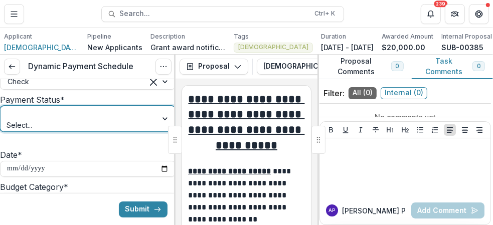
click at [160, 132] on div at bounding box center [166, 118] width 18 height 25
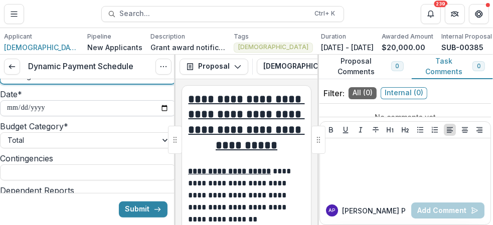
scroll to position [201, 0]
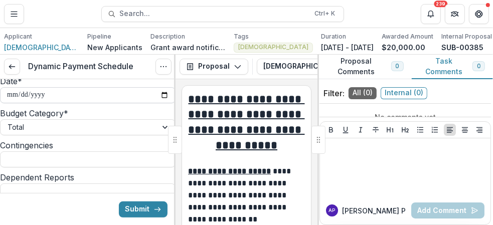
click at [160, 103] on input "**********" at bounding box center [88, 95] width 176 height 16
type input "**********"
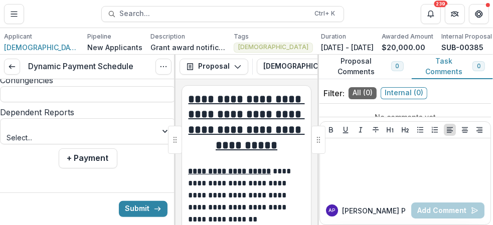
scroll to position [293, 0]
click at [133, 209] on button "Submit" at bounding box center [143, 209] width 49 height 16
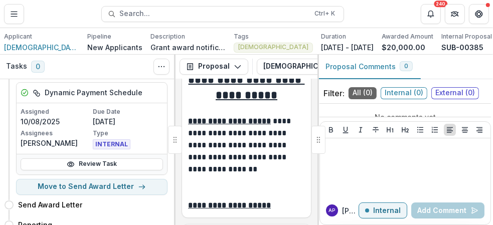
scroll to position [100, 0]
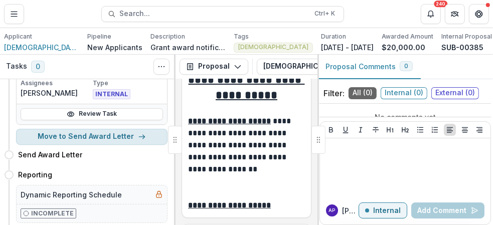
click at [113, 142] on button "Move to Send Award Letter" at bounding box center [92, 137] width 152 height 16
select select "**********"
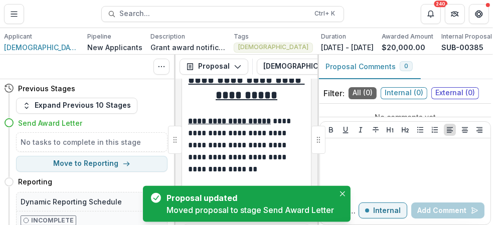
scroll to position [0, 0]
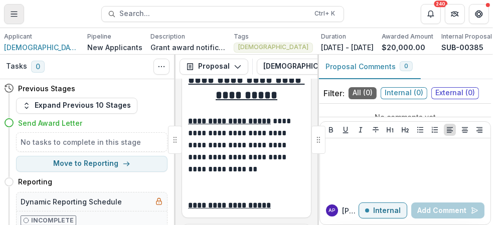
click at [15, 13] on icon "Toggle Menu" at bounding box center [14, 14] width 8 height 8
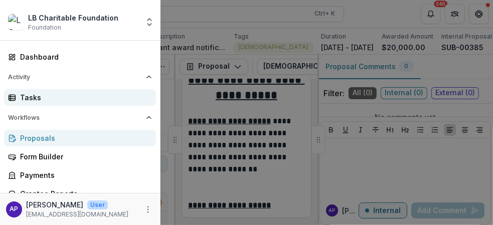
click at [74, 96] on div "Tasks" at bounding box center [84, 97] width 128 height 11
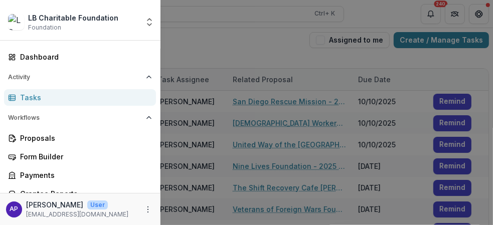
click at [223, 34] on div "LB Charitable Foundation Foundation Aggregate Analysis Foundations LB Charitabl…" at bounding box center [246, 112] width 493 height 225
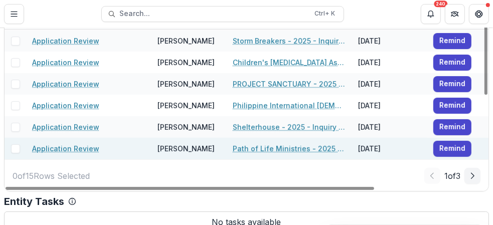
scroll to position [72, 0]
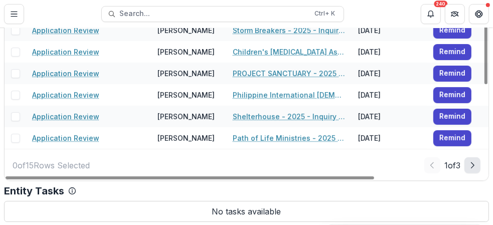
click at [470, 163] on icon "Next Page" at bounding box center [473, 166] width 8 height 8
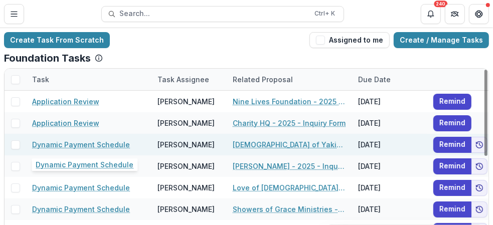
click at [108, 143] on link "Dynamic Payment Schedule" at bounding box center [81, 145] width 98 height 11
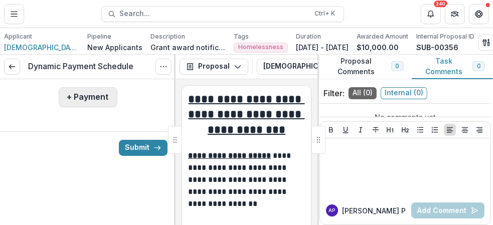
click at [101, 97] on button "+ Payment" at bounding box center [88, 97] width 59 height 20
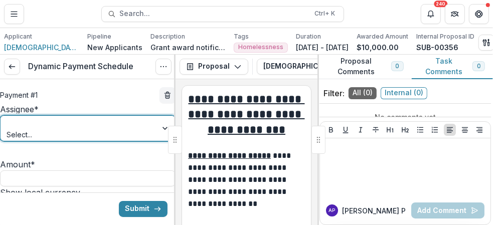
click at [62, 130] on div at bounding box center [79, 123] width 143 height 13
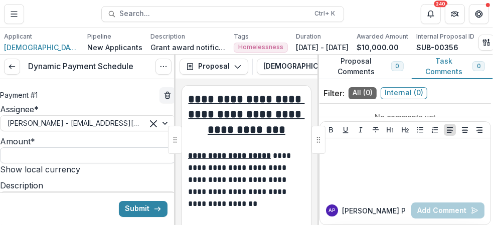
click at [89, 164] on input "Amount *" at bounding box center [88, 156] width 176 height 16
type input "*******"
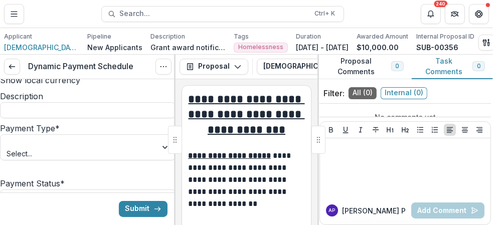
scroll to position [100, 0]
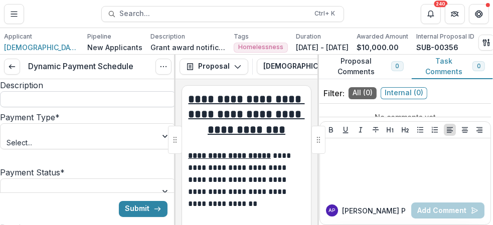
click at [82, 107] on input "Description" at bounding box center [88, 99] width 176 height 16
type input "**********"
click at [68, 138] on div at bounding box center [79, 131] width 143 height 13
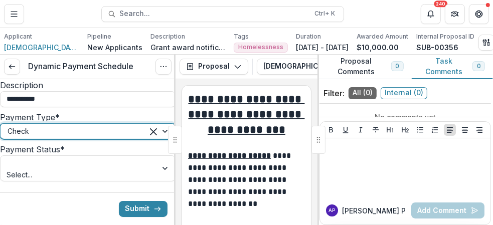
scroll to position [150, 0]
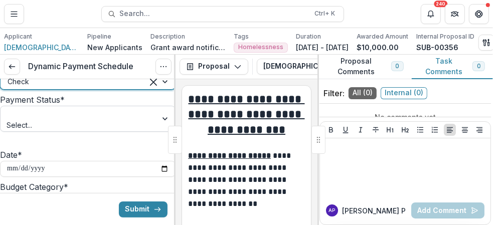
click at [158, 132] on div at bounding box center [166, 118] width 18 height 25
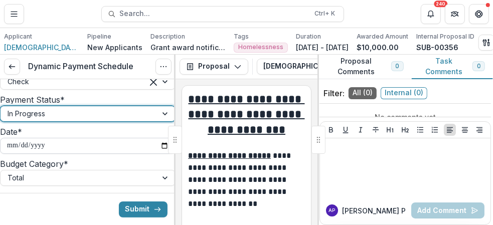
click at [157, 154] on input "**********" at bounding box center [88, 146] width 176 height 16
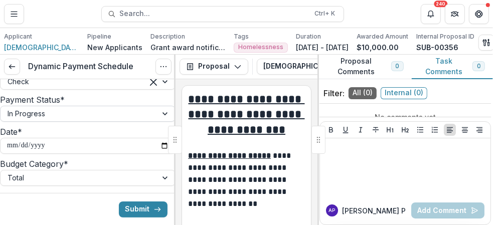
type input "**********"
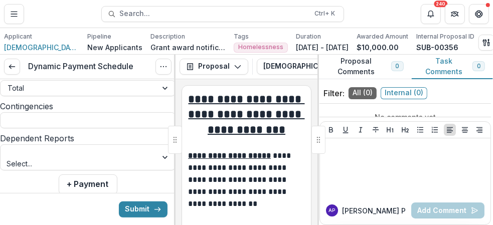
scroll to position [251, 0]
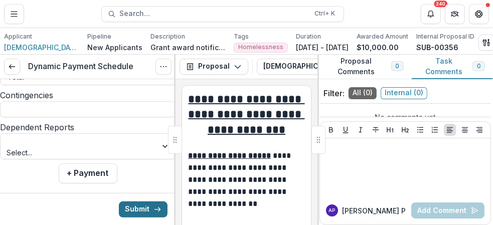
click at [133, 209] on button "Submit" at bounding box center [143, 209] width 49 height 16
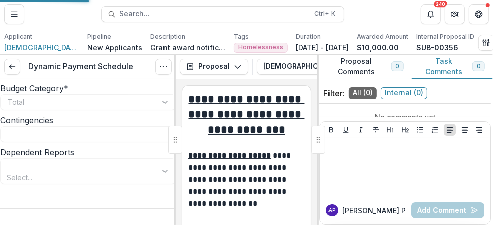
type input "*******"
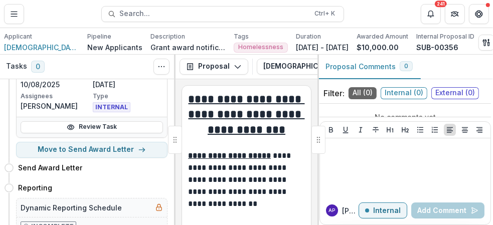
scroll to position [100, 0]
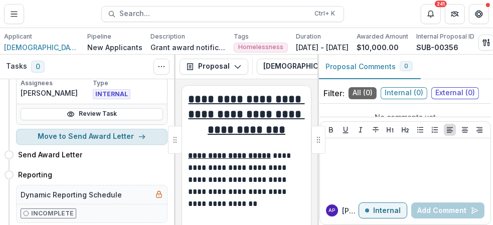
click at [113, 143] on button "Move to Send Award Letter" at bounding box center [92, 137] width 152 height 16
select select "**********"
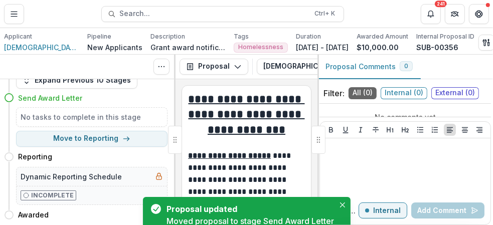
scroll to position [0, 0]
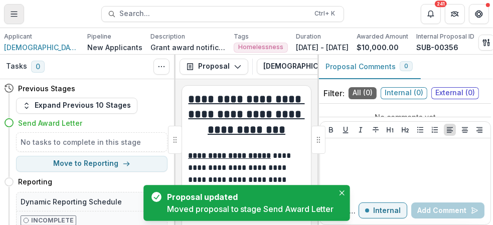
click at [12, 15] on icon "Toggle Menu" at bounding box center [14, 14] width 8 height 8
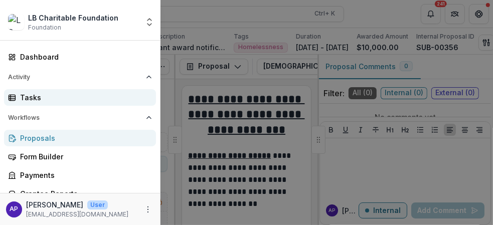
click at [46, 95] on div "Tasks" at bounding box center [84, 97] width 128 height 11
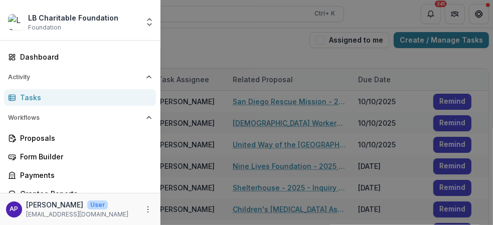
click at [310, 50] on div "LB Charitable Foundation Foundation Aggregate Analysis Foundations LB Charitabl…" at bounding box center [246, 112] width 493 height 225
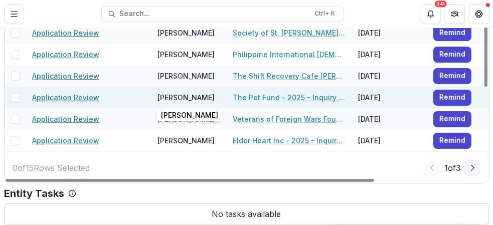
scroll to position [72, 0]
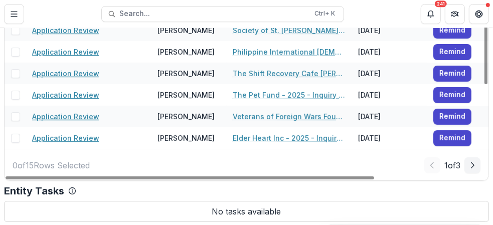
click at [472, 164] on polyline "Next Page" at bounding box center [473, 166] width 3 height 6
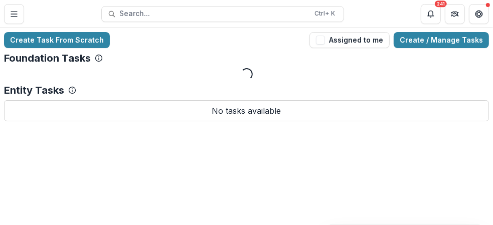
scroll to position [0, 0]
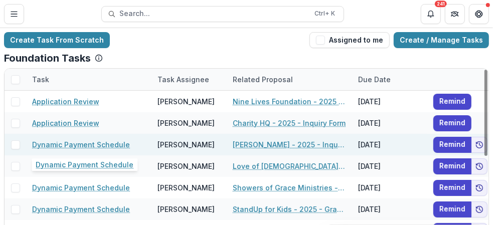
click at [113, 145] on link "Dynamic Payment Schedule" at bounding box center [81, 145] width 98 height 11
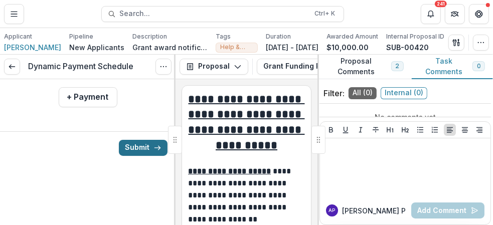
click at [135, 152] on button "Submit" at bounding box center [143, 148] width 49 height 16
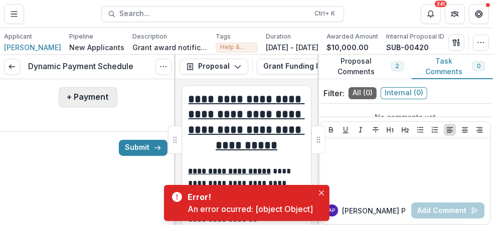
click at [97, 101] on button "+ Payment" at bounding box center [88, 97] width 59 height 20
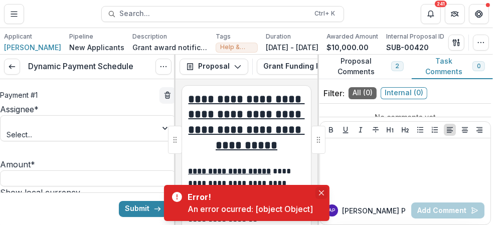
click at [323, 192] on icon "Close" at bounding box center [321, 193] width 5 height 5
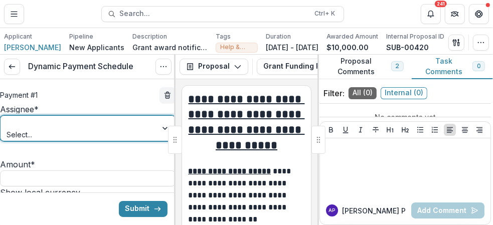
click at [157, 135] on div at bounding box center [166, 128] width 18 height 25
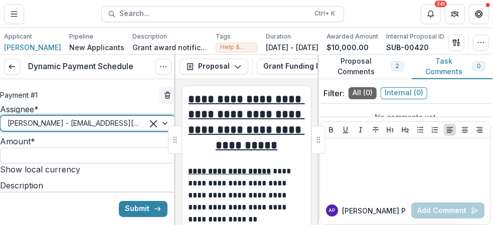
click at [107, 164] on input "Amount *" at bounding box center [88, 156] width 176 height 16
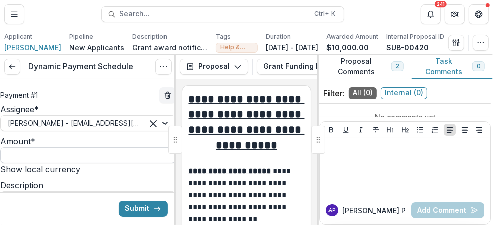
type input "*******"
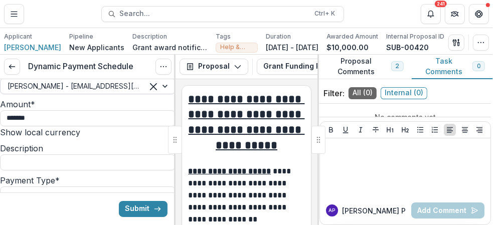
scroll to position [50, 0]
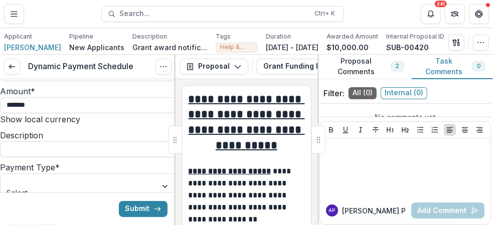
click at [97, 158] on input "Description" at bounding box center [88, 150] width 176 height 16
type input "**********"
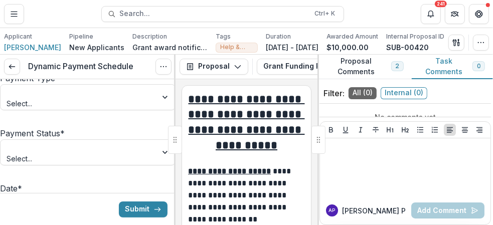
scroll to position [150, 0]
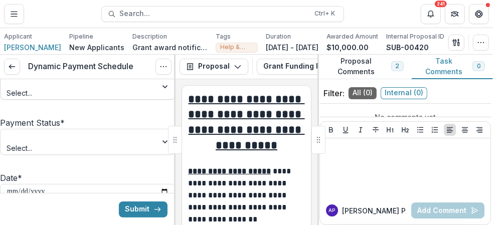
click at [159, 99] on div at bounding box center [166, 86] width 18 height 25
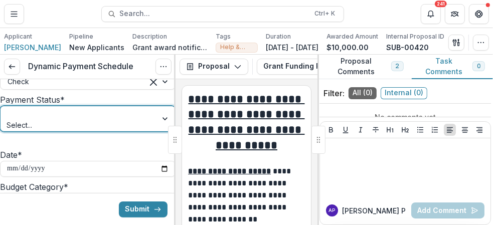
click at [157, 132] on div at bounding box center [166, 118] width 18 height 25
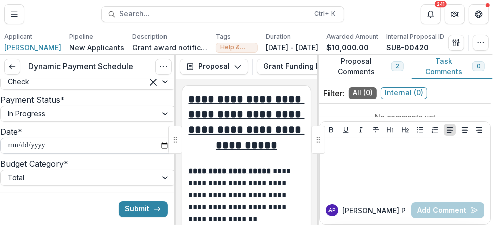
click at [161, 154] on input "**********" at bounding box center [88, 146] width 176 height 16
type input "**********"
click at [145, 207] on button "Submit" at bounding box center [143, 209] width 49 height 16
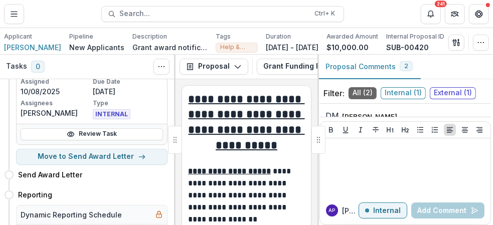
scroll to position [100, 0]
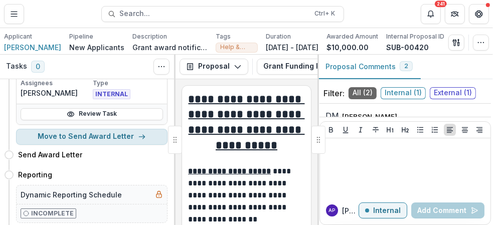
click at [107, 145] on button "Move to Send Award Letter" at bounding box center [92, 137] width 152 height 16
select select "**********"
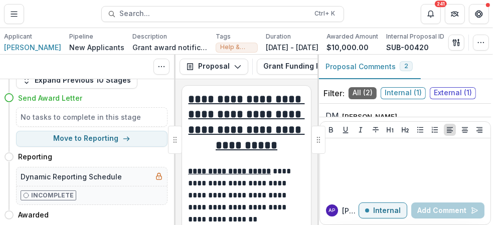
scroll to position [0, 0]
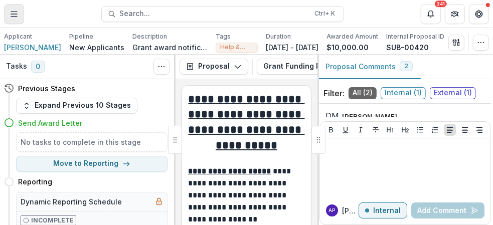
click at [15, 15] on icon "Toggle Menu" at bounding box center [14, 14] width 8 height 8
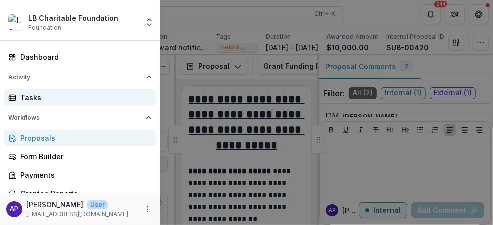
click at [56, 97] on div "Tasks" at bounding box center [84, 97] width 128 height 11
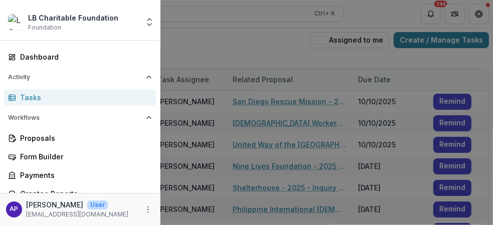
click at [209, 38] on div "LB Charitable Foundation Foundation Aggregate Analysis Foundations LB Charitabl…" at bounding box center [246, 112] width 493 height 225
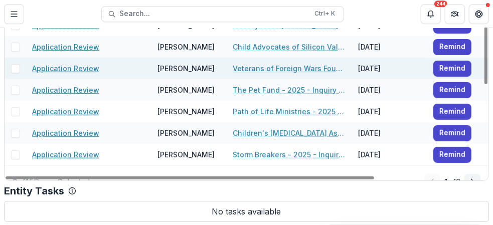
scroll to position [194, 0]
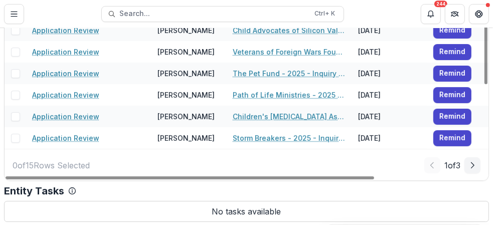
click at [471, 165] on icon "Next Page" at bounding box center [473, 166] width 8 height 8
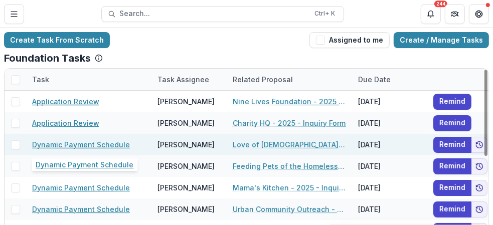
click at [112, 143] on link "Dynamic Payment Schedule" at bounding box center [81, 145] width 98 height 11
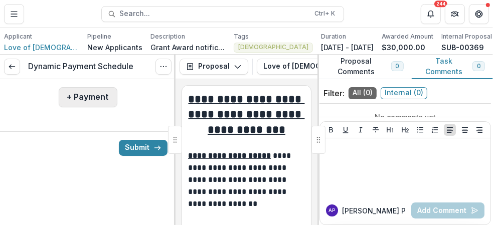
click at [93, 101] on button "+ Payment" at bounding box center [88, 97] width 59 height 20
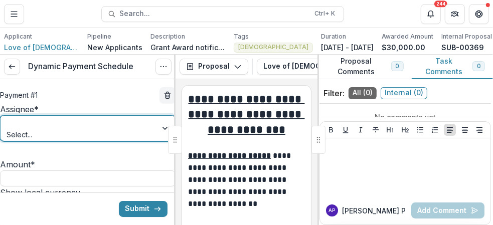
click at [161, 138] on div at bounding box center [166, 128] width 18 height 25
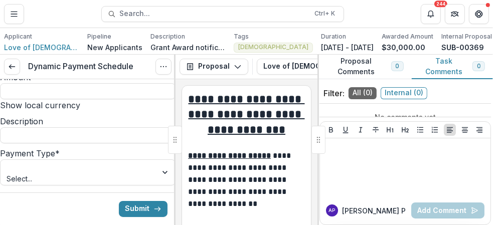
scroll to position [100, 0]
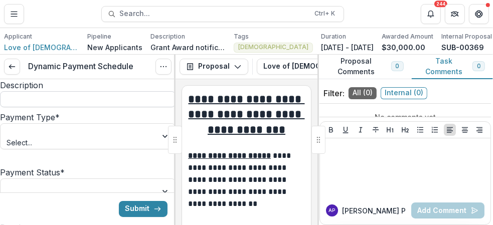
click at [112, 107] on input "Description" at bounding box center [88, 99] width 176 height 16
type input "**********"
type input "*******"
click at [159, 149] on div at bounding box center [166, 136] width 18 height 25
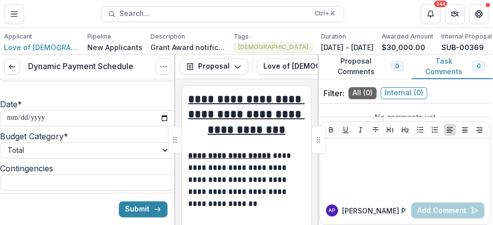
scroll to position [150, 0]
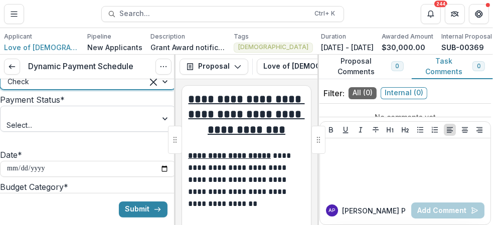
click at [159, 132] on div at bounding box center [166, 118] width 18 height 25
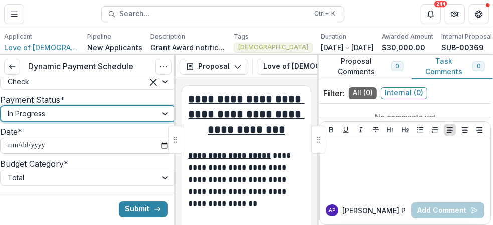
click at [159, 154] on input "**********" at bounding box center [88, 146] width 176 height 16
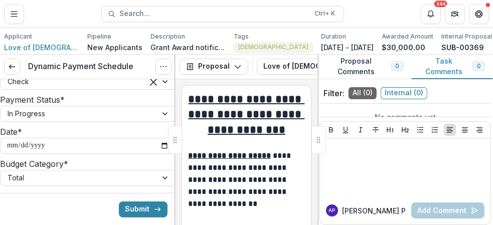
type input "**********"
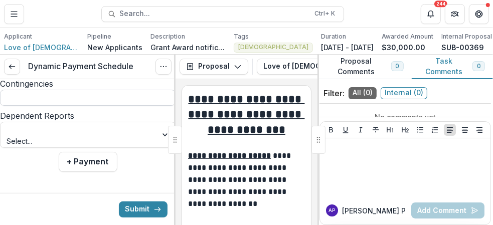
scroll to position [293, 0]
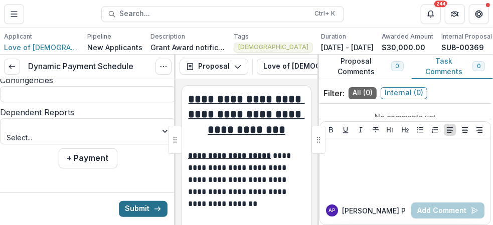
click at [135, 208] on button "Submit" at bounding box center [143, 209] width 49 height 16
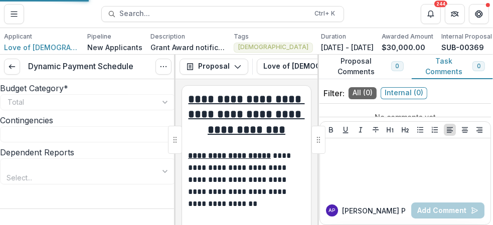
type input "*******"
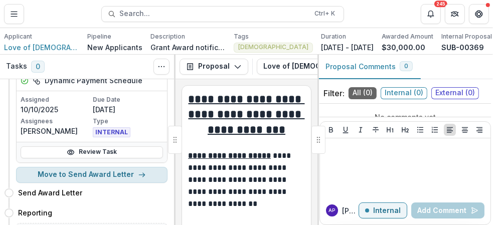
scroll to position [50, 0]
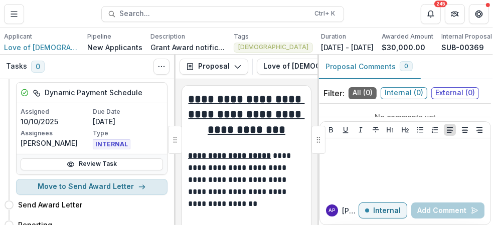
click at [120, 193] on button "Move to Send Award Letter" at bounding box center [92, 187] width 152 height 16
select select "**********"
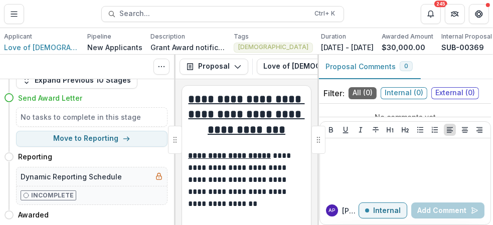
scroll to position [0, 0]
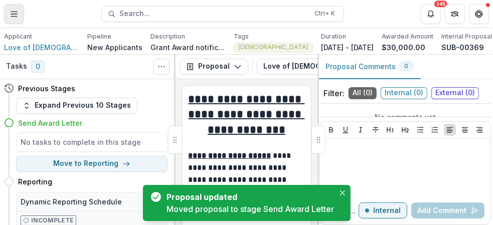
click at [16, 13] on icon "Toggle Menu" at bounding box center [14, 14] width 8 height 8
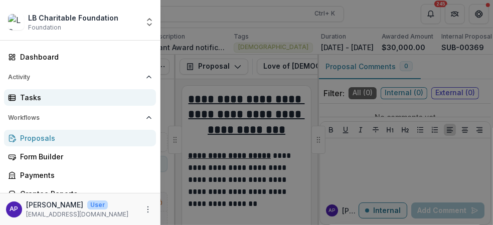
click at [56, 95] on div "Tasks" at bounding box center [84, 97] width 128 height 11
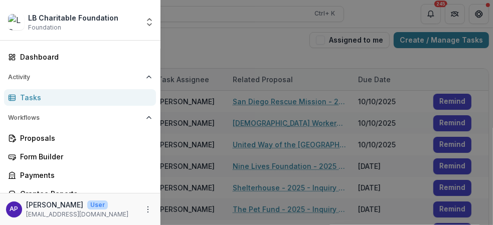
click at [223, 53] on div "LB Charitable Foundation Foundation Aggregate Analysis Foundations LB Charitabl…" at bounding box center [246, 112] width 493 height 225
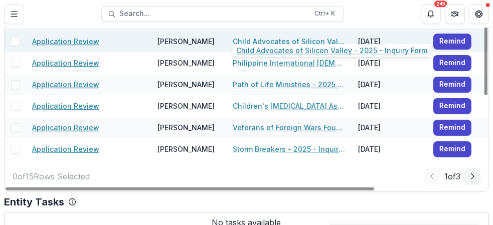
scroll to position [72, 0]
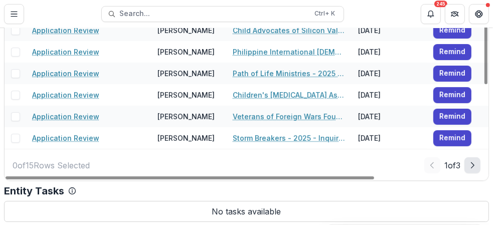
click at [472, 166] on polyline "Next Page" at bounding box center [473, 166] width 3 height 6
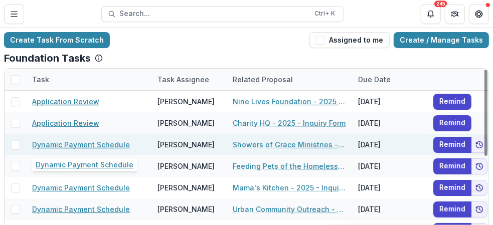
click at [105, 144] on link "Dynamic Payment Schedule" at bounding box center [81, 145] width 98 height 11
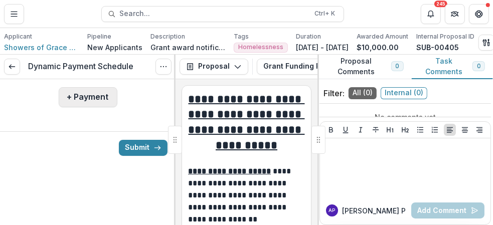
click at [92, 103] on button "+ Payment" at bounding box center [88, 97] width 59 height 20
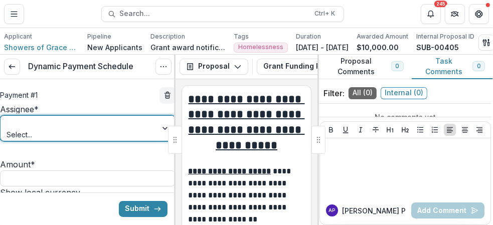
click at [134, 130] on div at bounding box center [79, 123] width 143 height 13
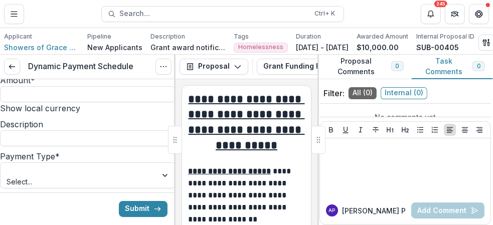
scroll to position [50, 0]
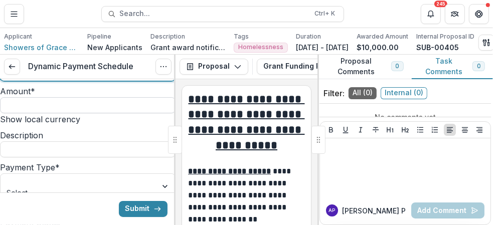
click at [70, 113] on input "Amount *" at bounding box center [88, 105] width 176 height 16
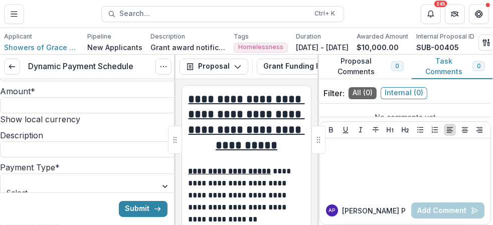
type input "*******"
type input "**********"
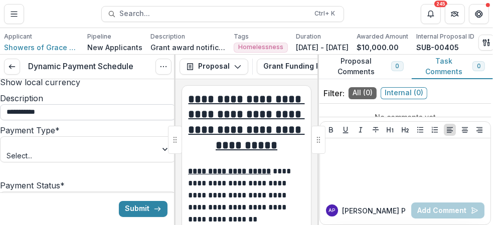
scroll to position [100, 0]
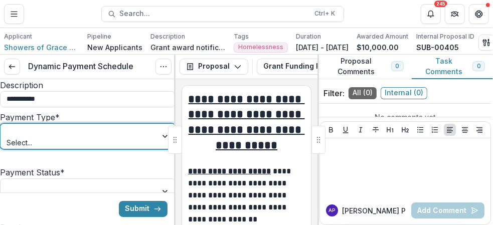
click at [158, 149] on div at bounding box center [166, 136] width 18 height 25
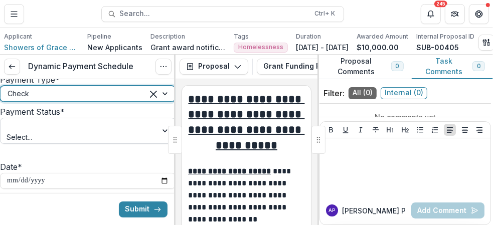
scroll to position [150, 0]
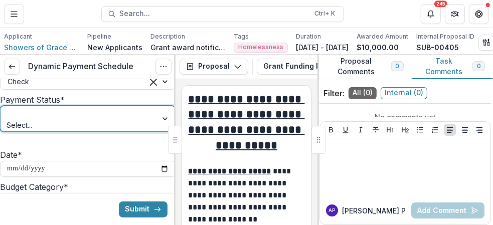
click at [158, 132] on div at bounding box center [166, 118] width 18 height 25
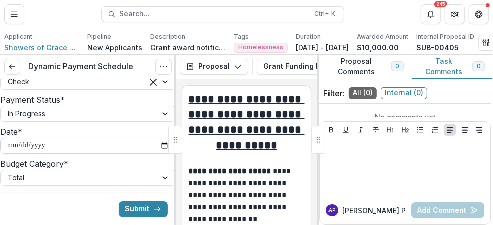
click at [159, 154] on input "**********" at bounding box center [88, 146] width 176 height 16
type input "**********"
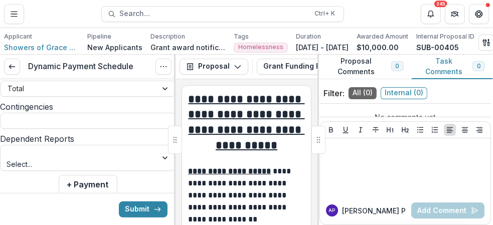
scroll to position [251, 0]
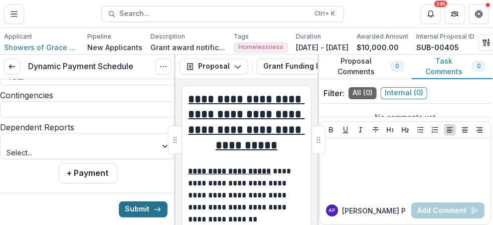
click at [140, 209] on button "Submit" at bounding box center [143, 209] width 49 height 16
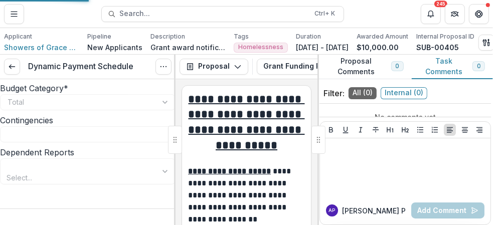
scroll to position [233, 0]
type input "*******"
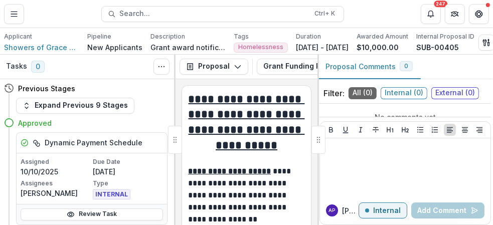
scroll to position [50, 0]
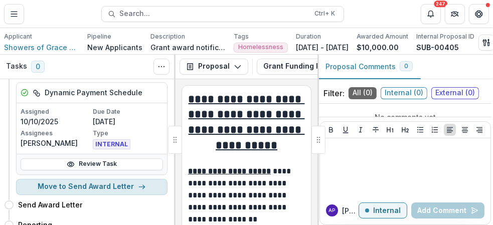
click at [127, 193] on button "Move to Send Award Letter" at bounding box center [92, 187] width 152 height 16
select select "**********"
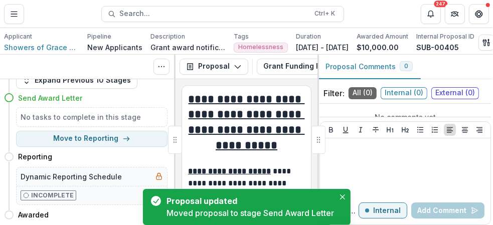
scroll to position [0, 0]
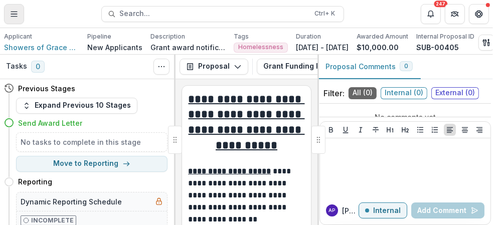
click at [11, 13] on icon "Toggle Menu" at bounding box center [14, 14] width 8 height 8
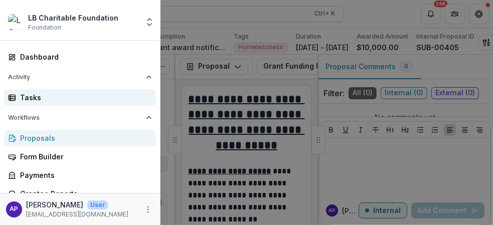
click at [28, 96] on div "Tasks" at bounding box center [84, 97] width 128 height 11
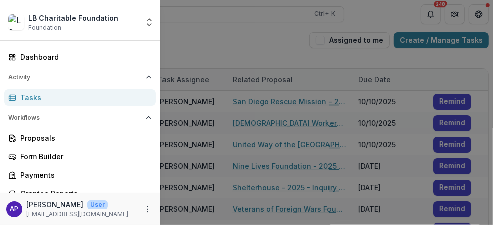
click at [224, 45] on div "LB Charitable Foundation Foundation Aggregate Analysis Foundations LB Charitabl…" at bounding box center [246, 112] width 493 height 225
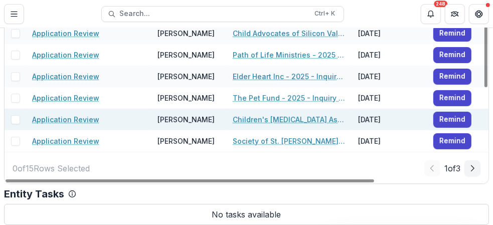
scroll to position [72, 0]
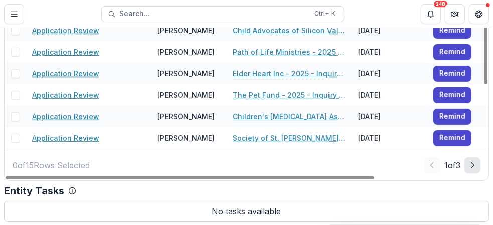
click at [469, 165] on icon "Next Page" at bounding box center [473, 166] width 8 height 8
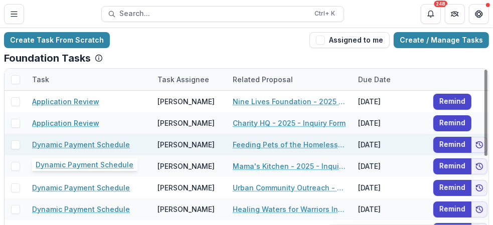
click at [102, 145] on link "Dynamic Payment Schedule" at bounding box center [81, 145] width 98 height 11
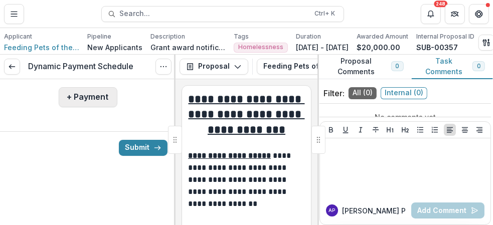
click at [98, 100] on button "+ Payment" at bounding box center [88, 97] width 59 height 20
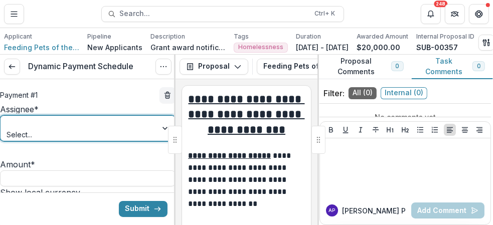
click at [158, 135] on div at bounding box center [166, 128] width 18 height 25
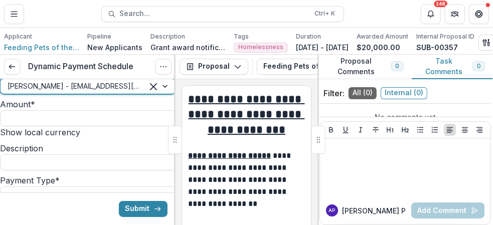
scroll to position [50, 0]
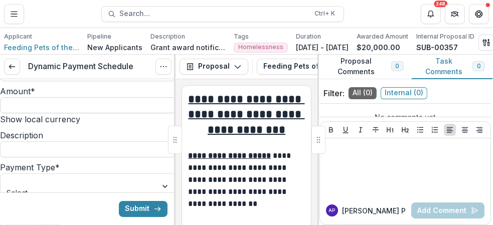
click at [93, 113] on input "Amount *" at bounding box center [88, 105] width 176 height 16
type input "*******"
click at [108, 158] on input "Description" at bounding box center [88, 150] width 176 height 16
type input "**********"
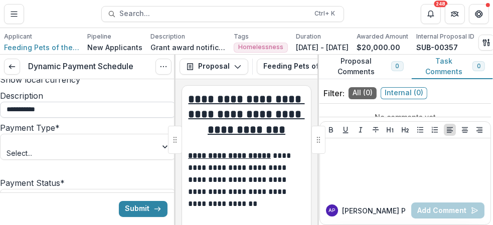
scroll to position [100, 0]
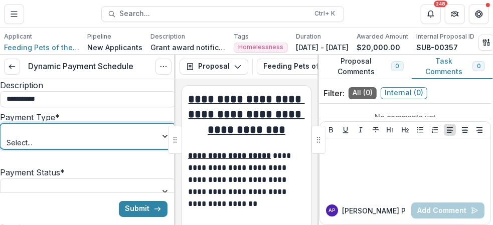
click at [157, 149] on div at bounding box center [166, 136] width 18 height 25
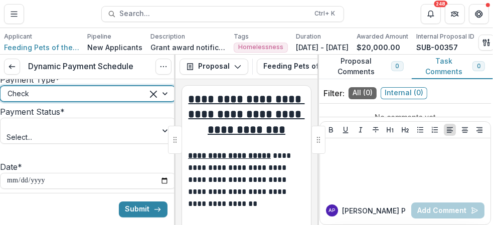
scroll to position [150, 0]
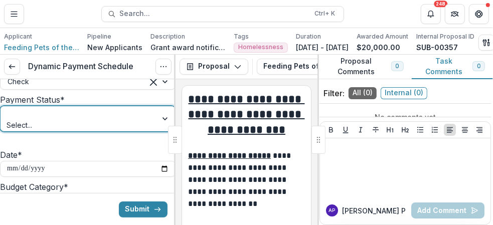
click at [160, 132] on div at bounding box center [166, 118] width 18 height 25
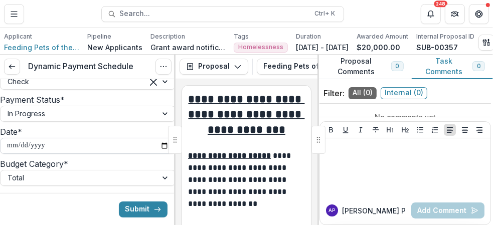
click at [156, 154] on input "**********" at bounding box center [88, 146] width 176 height 16
type input "**********"
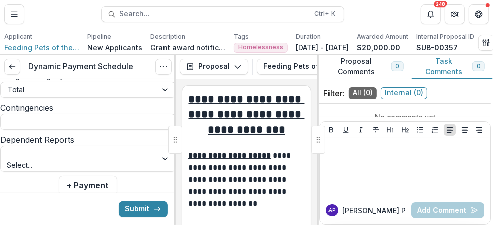
scroll to position [251, 0]
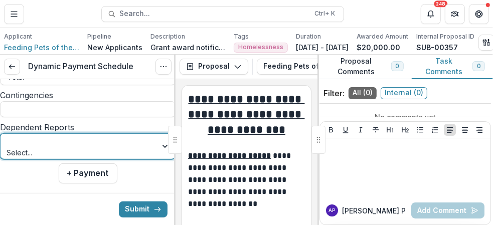
click at [108, 148] on div at bounding box center [79, 141] width 143 height 13
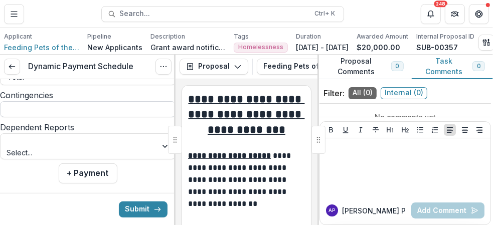
click at [105, 117] on input "Contingencies" at bounding box center [88, 109] width 176 height 16
click at [134, 207] on button "Submit" at bounding box center [143, 209] width 49 height 16
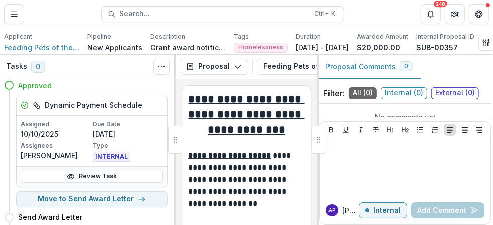
scroll to position [50, 0]
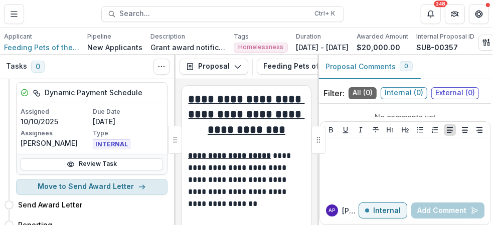
click at [95, 192] on button "Move to Send Award Letter" at bounding box center [92, 187] width 152 height 16
select select "**********"
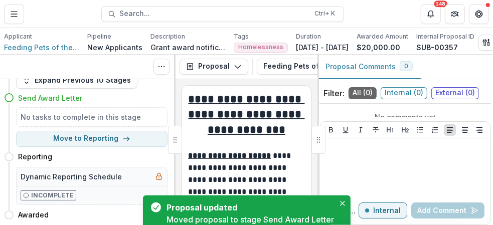
scroll to position [0, 0]
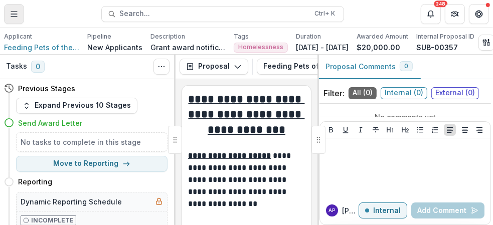
click at [12, 12] on line "Toggle Menu" at bounding box center [14, 12] width 6 height 0
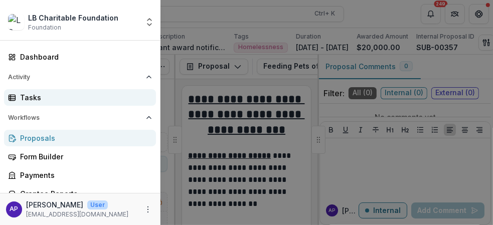
click at [39, 97] on div "Tasks" at bounding box center [84, 97] width 128 height 11
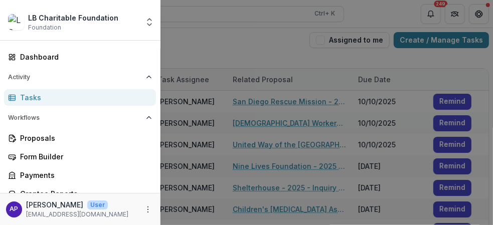
click at [252, 38] on div "LB Charitable Foundation Foundation Aggregate Analysis Foundations LB Charitabl…" at bounding box center [246, 112] width 493 height 225
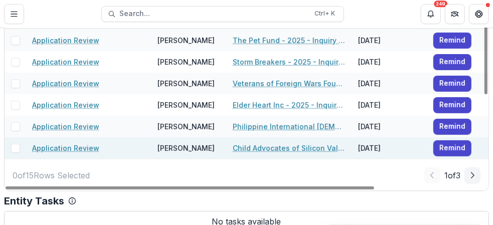
scroll to position [72, 0]
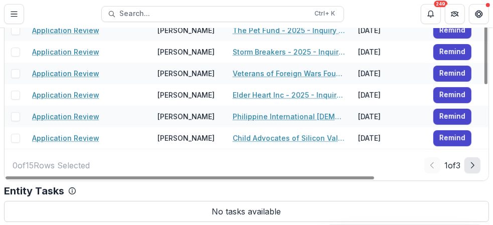
click at [469, 163] on icon "Next Page" at bounding box center [473, 166] width 8 height 8
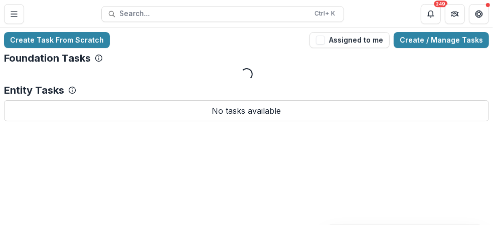
scroll to position [0, 0]
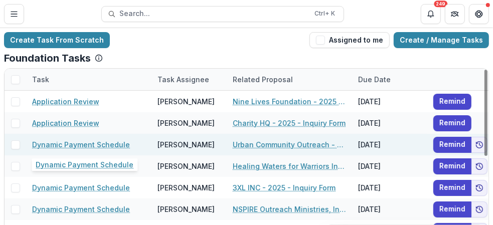
click at [60, 145] on link "Dynamic Payment Schedule" at bounding box center [81, 145] width 98 height 11
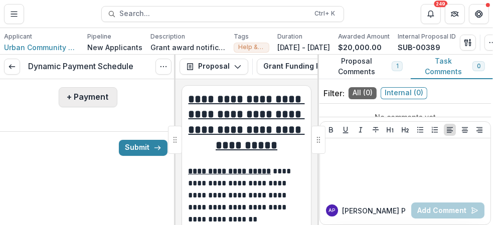
click at [93, 100] on button "+ Payment" at bounding box center [88, 97] width 59 height 20
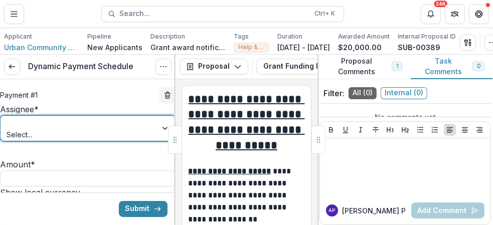
click at [157, 137] on div at bounding box center [166, 128] width 18 height 25
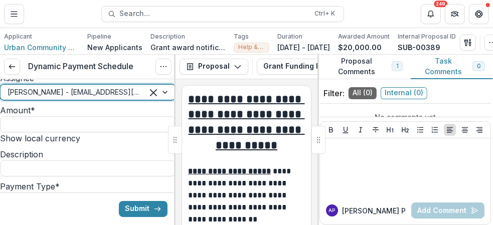
scroll to position [50, 0]
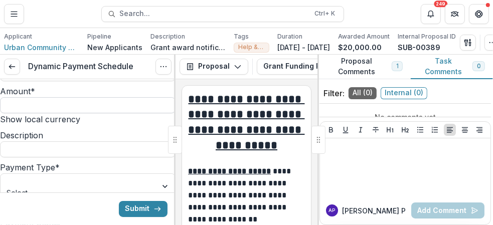
click at [60, 113] on input "Amount *" at bounding box center [88, 105] width 176 height 16
type input "*******"
type input "**********"
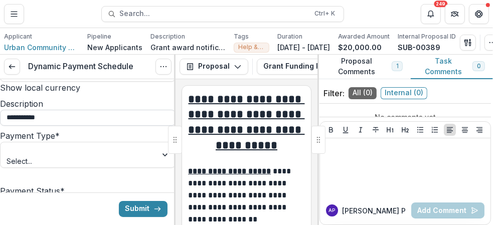
scroll to position [100, 0]
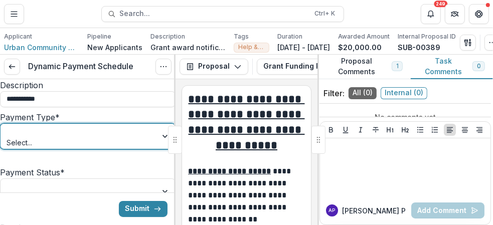
click at [157, 149] on div at bounding box center [166, 136] width 18 height 25
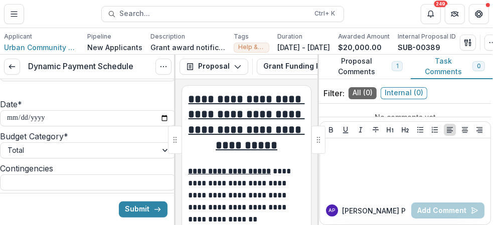
scroll to position [150, 0]
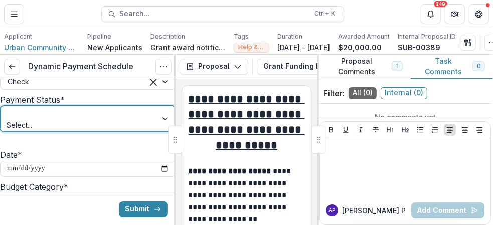
click at [157, 132] on div at bounding box center [166, 118] width 18 height 25
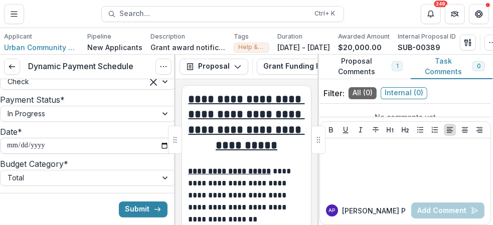
click at [158, 154] on input "**********" at bounding box center [88, 146] width 176 height 16
type input "**********"
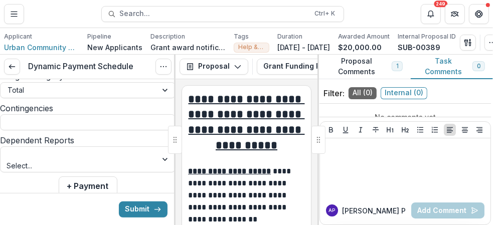
scroll to position [251, 0]
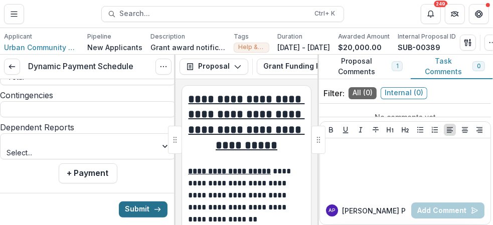
click at [134, 208] on button "Submit" at bounding box center [143, 209] width 49 height 16
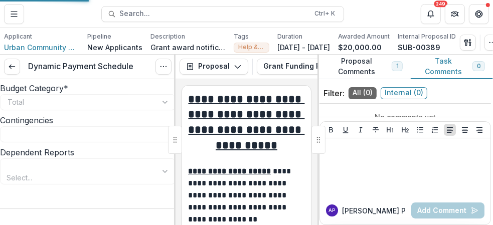
type input "*******"
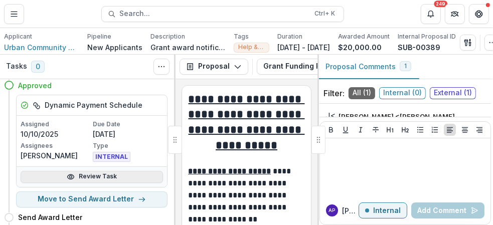
scroll to position [100, 0]
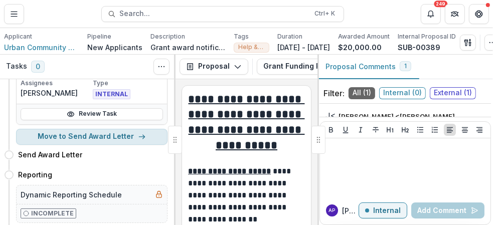
click at [107, 142] on button "Move to Send Award Letter" at bounding box center [92, 137] width 152 height 16
select select "**********"
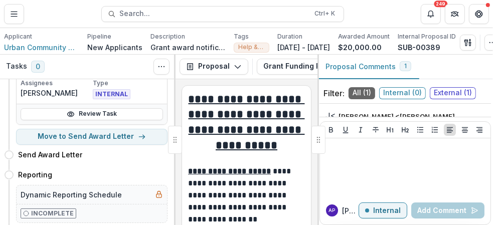
drag, startPoint x: 388, startPoint y: 170, endPoint x: 372, endPoint y: 175, distance: 16.7
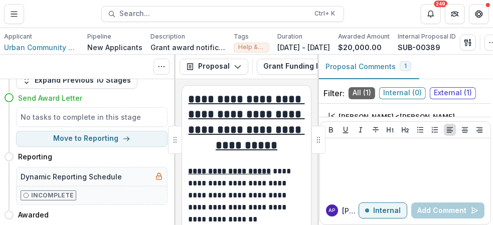
scroll to position [0, 0]
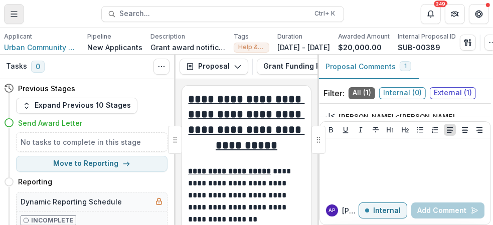
click at [16, 15] on icon "Toggle Menu" at bounding box center [14, 14] width 8 height 8
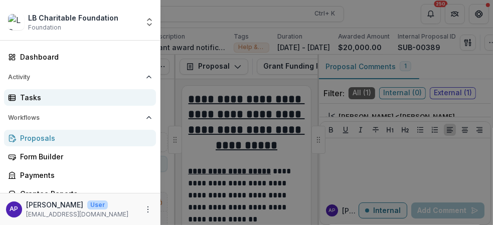
click at [39, 98] on div "Tasks" at bounding box center [84, 97] width 128 height 11
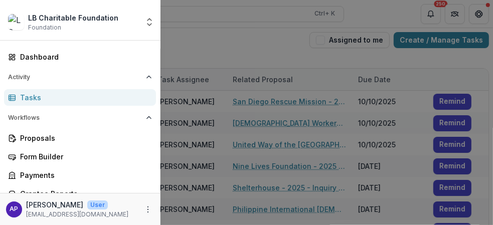
click at [258, 40] on div "LB Charitable Foundation Foundation Aggregate Analysis Foundations LB Charitabl…" at bounding box center [246, 112] width 493 height 225
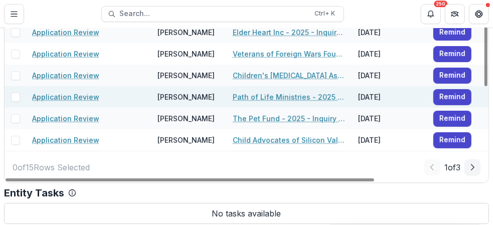
scroll to position [72, 0]
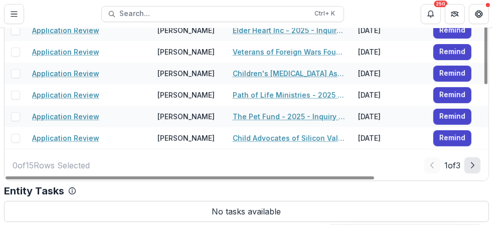
click at [471, 165] on icon "Next Page" at bounding box center [473, 166] width 8 height 8
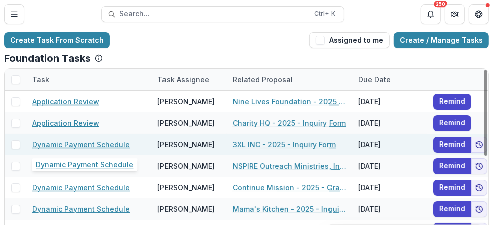
click at [111, 143] on link "Dynamic Payment Schedule" at bounding box center [81, 145] width 98 height 11
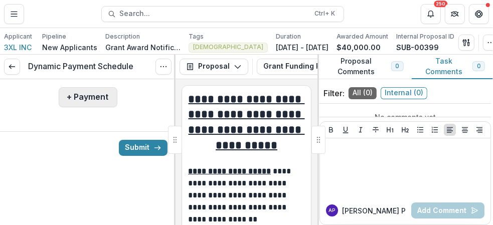
click at [93, 95] on button "+ Payment" at bounding box center [88, 97] width 59 height 20
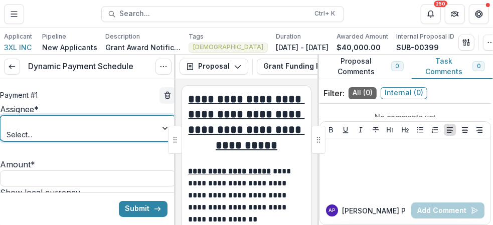
click at [160, 134] on div at bounding box center [166, 128] width 18 height 25
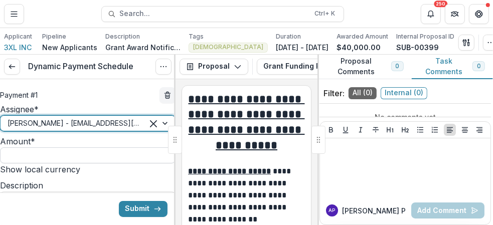
click at [54, 164] on input "Amount *" at bounding box center [88, 156] width 176 height 16
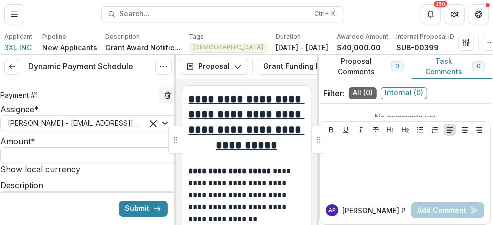
type input "*******"
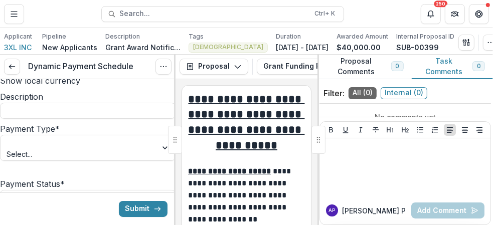
scroll to position [100, 0]
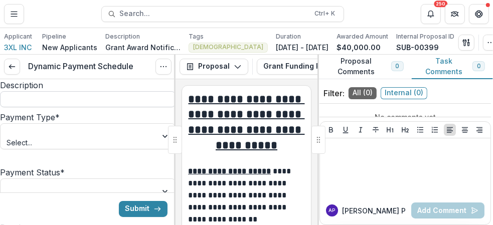
click at [85, 107] on input "Description" at bounding box center [88, 99] width 176 height 16
type input "**********"
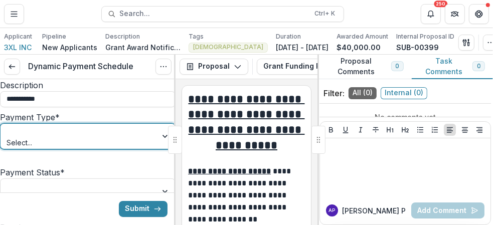
click at [70, 138] on div at bounding box center [79, 131] width 143 height 13
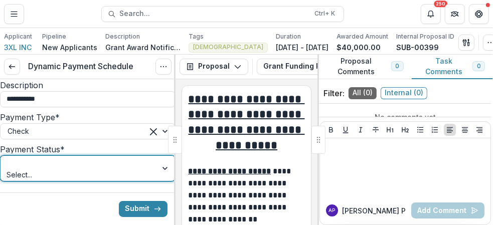
click at [100, 170] on div at bounding box center [79, 163] width 143 height 13
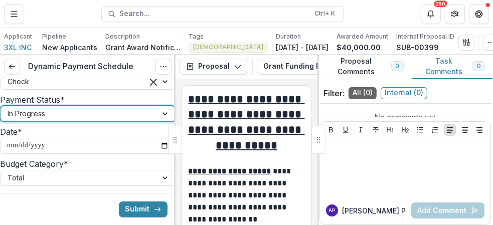
scroll to position [201, 0]
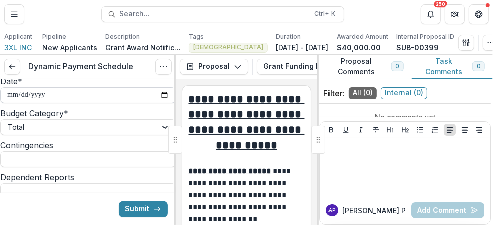
click at [158, 103] on input "**********" at bounding box center [88, 95] width 176 height 16
type input "**********"
click at [133, 211] on button "Submit" at bounding box center [143, 209] width 49 height 16
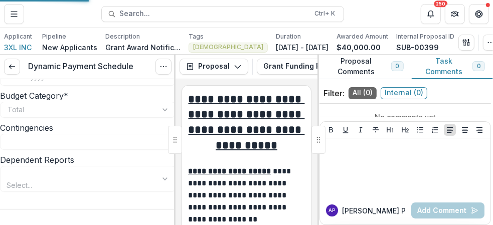
type input "*******"
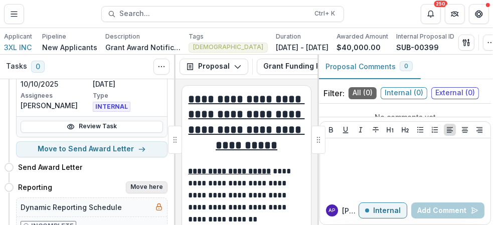
scroll to position [100, 0]
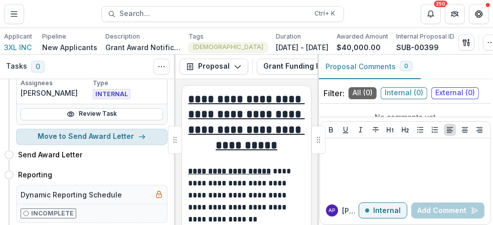
click at [83, 140] on button "Move to Send Award Letter" at bounding box center [92, 137] width 152 height 16
select select "**********"
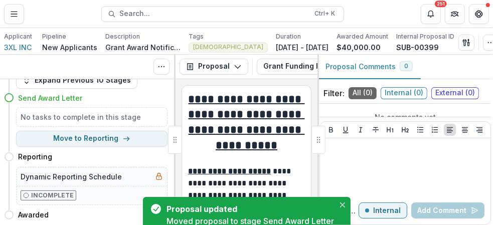
scroll to position [0, 0]
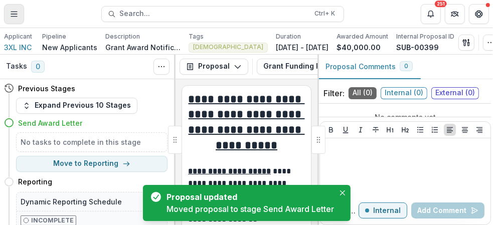
click at [11, 9] on button "Toggle Menu" at bounding box center [14, 14] width 20 height 20
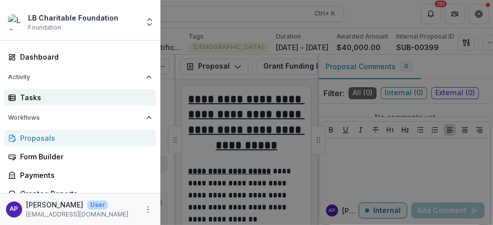
click at [69, 97] on div "Tasks" at bounding box center [84, 97] width 128 height 11
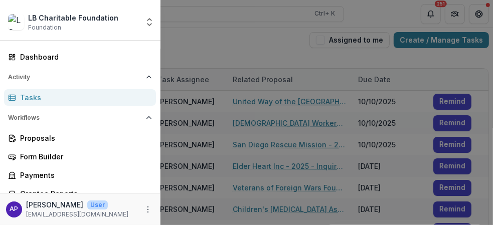
click at [290, 38] on div "LB Charitable Foundation Foundation Aggregate Analysis Foundations LB Charitabl…" at bounding box center [246, 112] width 493 height 225
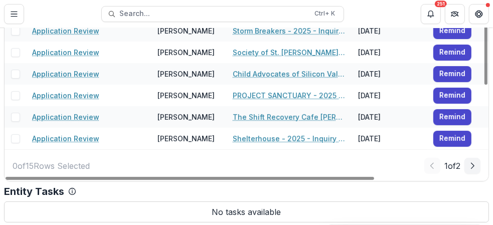
scroll to position [72, 0]
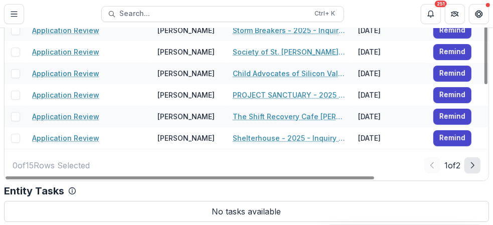
click at [472, 164] on polyline "Next Page" at bounding box center [473, 166] width 3 height 6
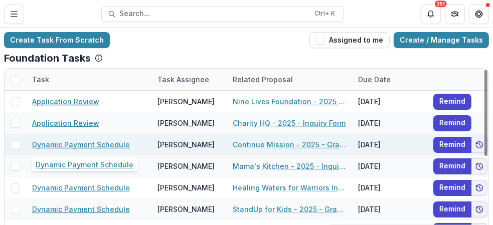
click at [110, 143] on link "Dynamic Payment Schedule" at bounding box center [81, 145] width 98 height 11
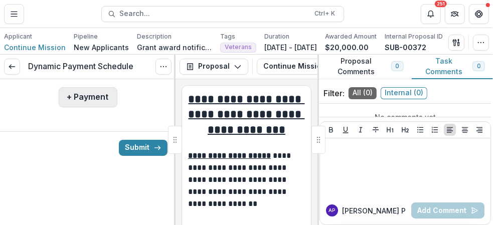
click at [91, 98] on button "+ Payment" at bounding box center [88, 97] width 59 height 20
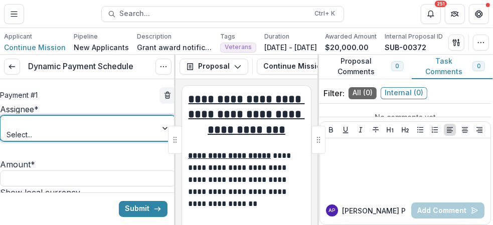
click at [159, 135] on div at bounding box center [166, 128] width 18 height 25
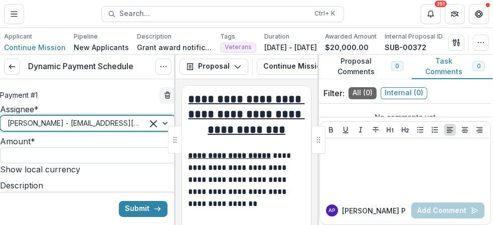
scroll to position [50, 0]
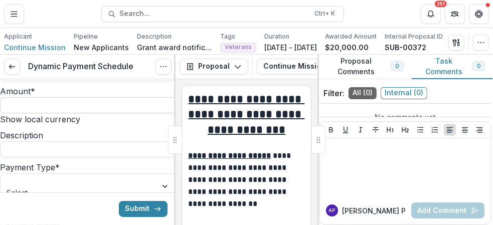
click at [93, 113] on input "Amount *" at bounding box center [88, 105] width 176 height 16
type input "*******"
click at [62, 158] on input "Description" at bounding box center [88, 150] width 176 height 16
type input "**********"
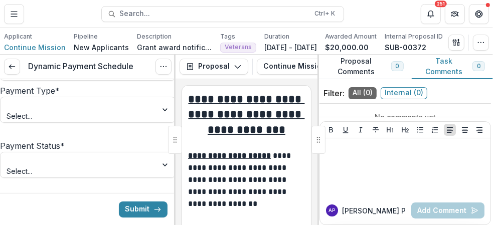
scroll to position [150, 0]
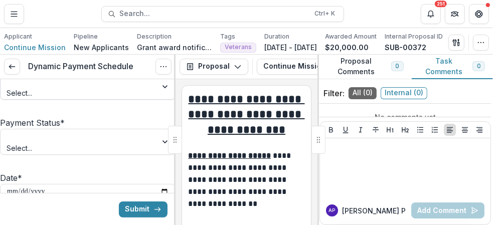
click at [75, 88] on div at bounding box center [79, 81] width 143 height 13
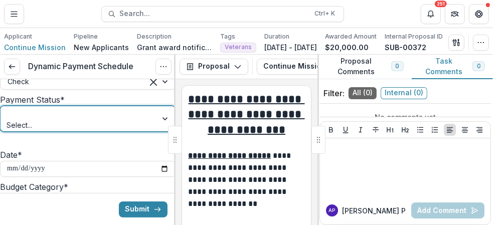
click at [63, 120] on div at bounding box center [79, 113] width 143 height 13
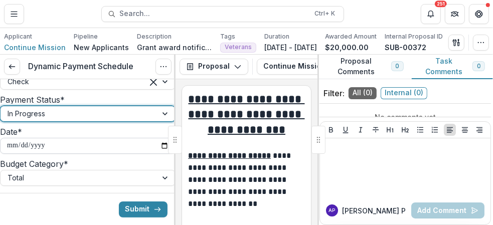
click at [158, 154] on input "**********" at bounding box center [88, 146] width 176 height 16
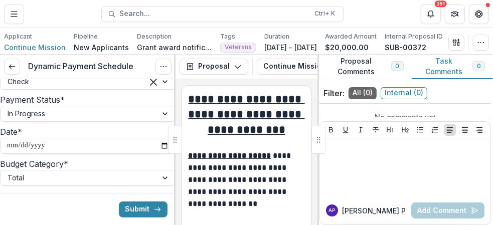
type input "**********"
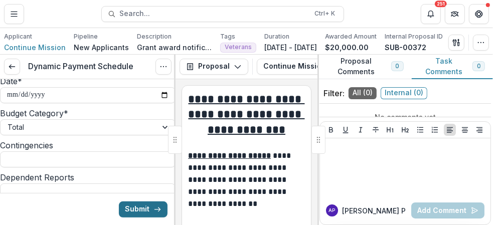
click at [140, 209] on button "Submit" at bounding box center [143, 209] width 49 height 16
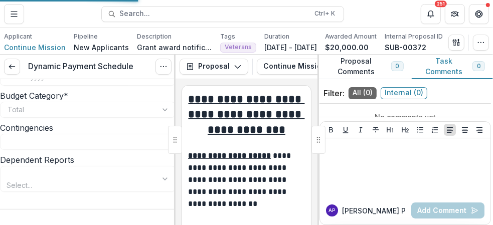
type input "*******"
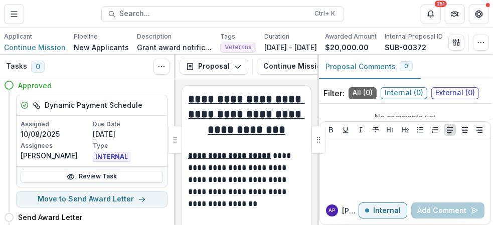
scroll to position [50, 0]
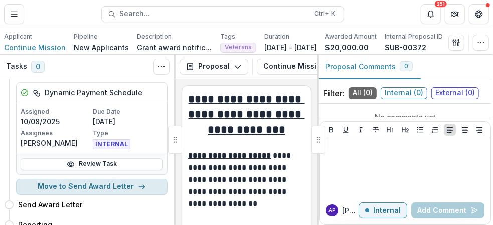
click at [122, 193] on button "Move to Send Award Letter" at bounding box center [92, 187] width 152 height 16
select select "**********"
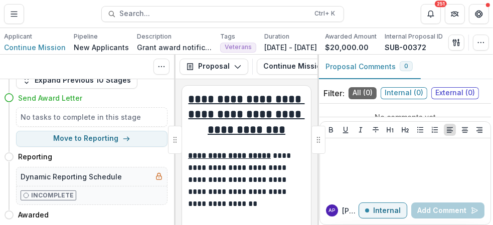
scroll to position [0, 0]
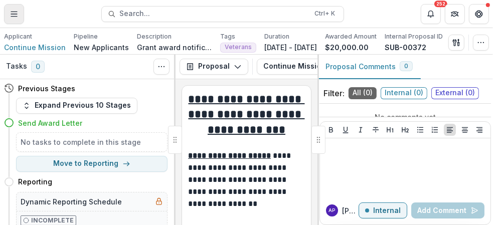
click at [17, 16] on line "Toggle Menu" at bounding box center [14, 16] width 6 height 0
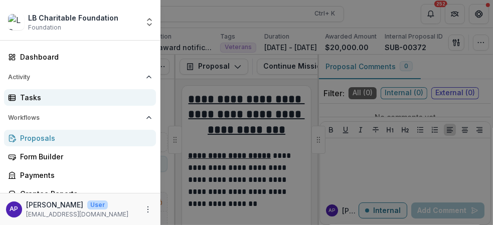
click at [28, 96] on div "Tasks" at bounding box center [84, 97] width 128 height 11
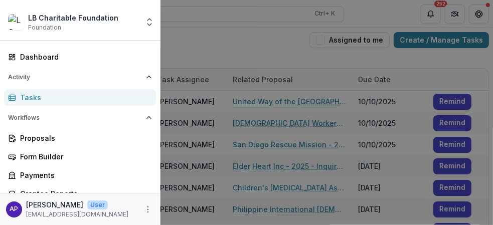
click at [235, 47] on div "LB Charitable Foundation Foundation Aggregate Analysis Foundations LB Charitabl…" at bounding box center [246, 112] width 493 height 225
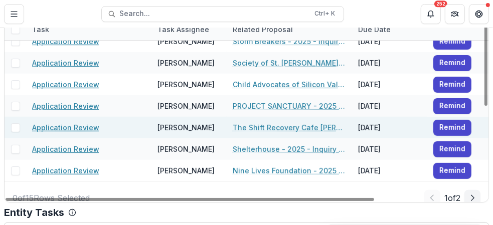
scroll to position [194, 0]
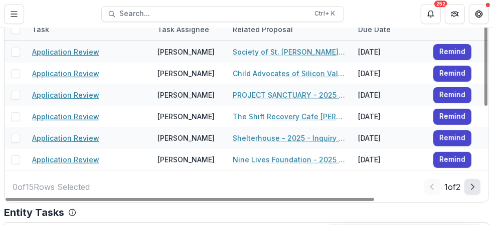
click at [470, 185] on icon "Next Page" at bounding box center [473, 187] width 8 height 8
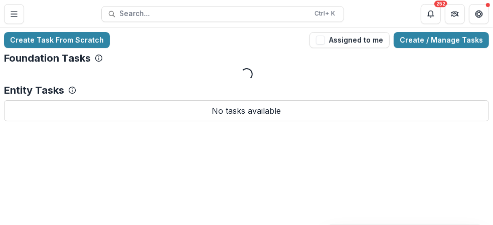
scroll to position [0, 0]
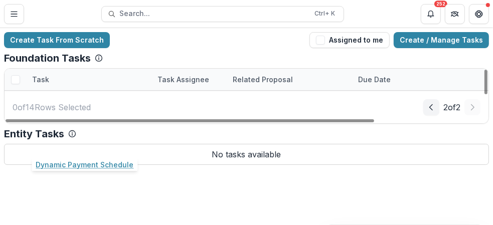
click at [100, 145] on link "Dynamic Payment Schedule" at bounding box center [81, 145] width 98 height 11
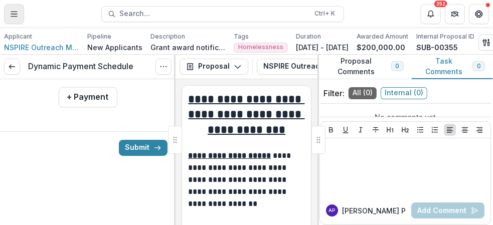
click at [17, 14] on icon "Toggle Menu" at bounding box center [14, 14] width 8 height 8
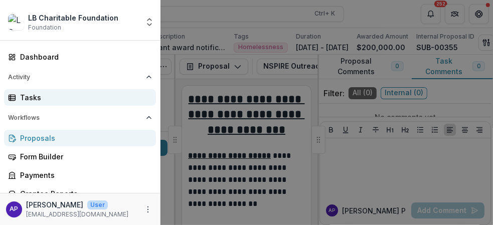
click at [44, 99] on div "Tasks" at bounding box center [84, 97] width 128 height 11
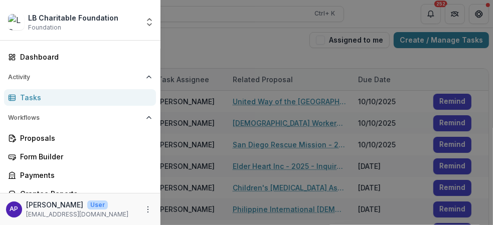
click at [252, 53] on div "LB Charitable Foundation Foundation Aggregate Analysis Foundations LB Charitabl…" at bounding box center [246, 112] width 493 height 225
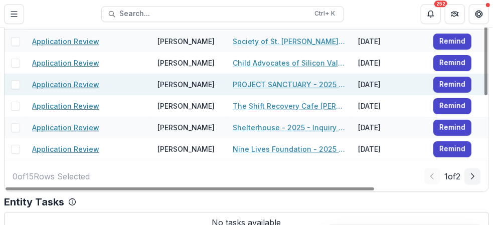
scroll to position [72, 0]
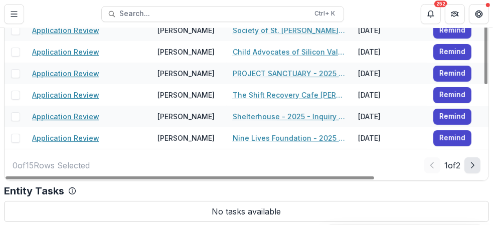
click at [472, 164] on polyline "Next Page" at bounding box center [473, 166] width 3 height 6
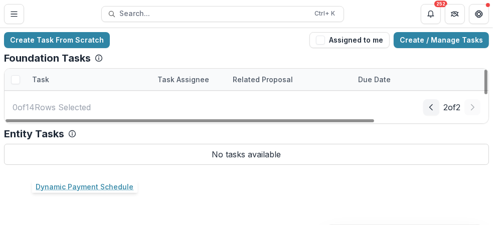
click at [111, 167] on link "Dynamic Payment Schedule" at bounding box center [81, 166] width 98 height 11
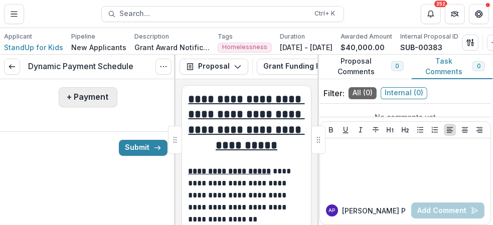
click at [98, 101] on button "+ Payment" at bounding box center [88, 97] width 59 height 20
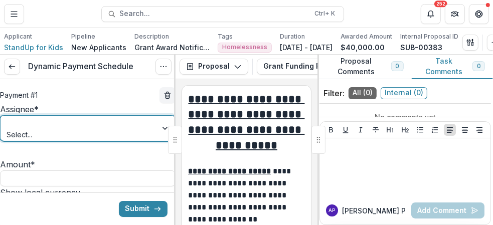
click at [161, 136] on div at bounding box center [166, 128] width 18 height 25
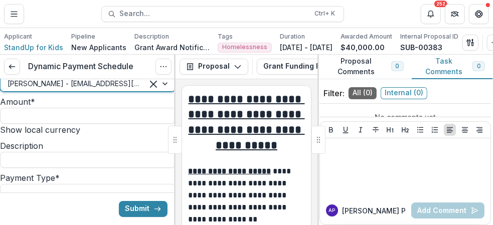
scroll to position [50, 0]
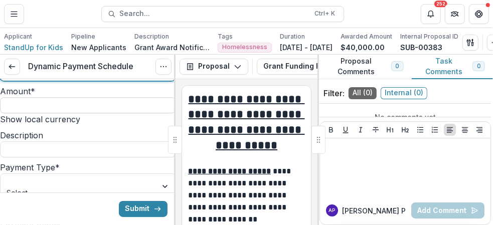
click at [70, 113] on input "Amount *" at bounding box center [88, 105] width 176 height 16
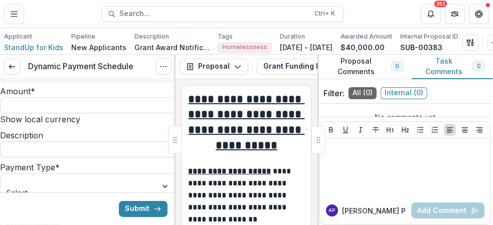
type input "*******"
click at [92, 158] on input "Description" at bounding box center [88, 150] width 176 height 16
type input "**********"
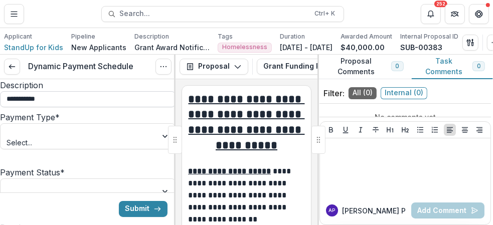
scroll to position [150, 0]
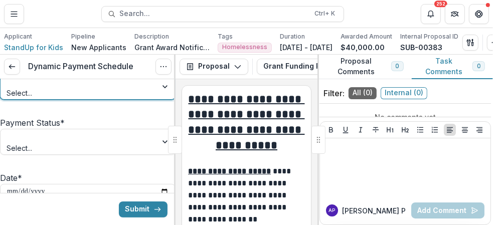
click at [157, 99] on div at bounding box center [166, 86] width 18 height 25
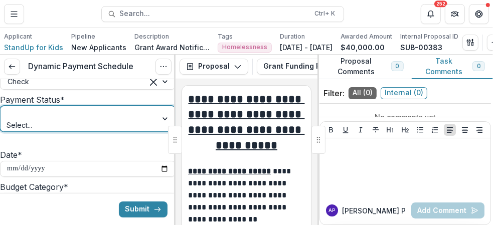
click at [63, 120] on div at bounding box center [79, 113] width 143 height 13
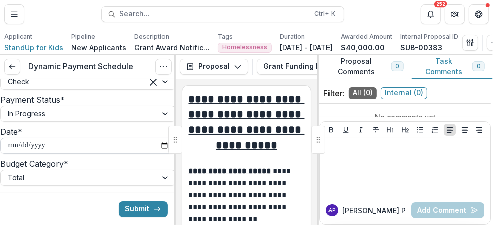
click at [157, 154] on input "**********" at bounding box center [88, 146] width 176 height 16
type input "**********"
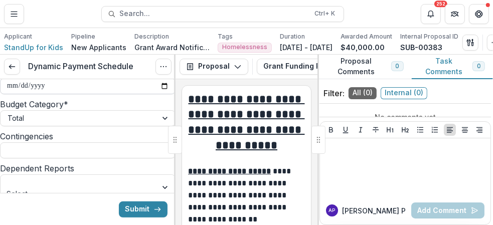
scroll to position [251, 0]
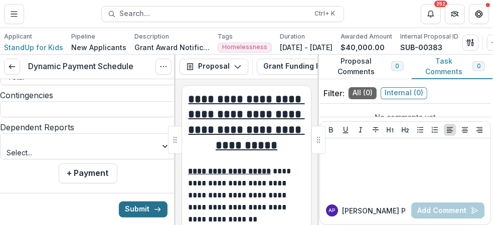
click at [140, 209] on button "Submit" at bounding box center [143, 209] width 49 height 16
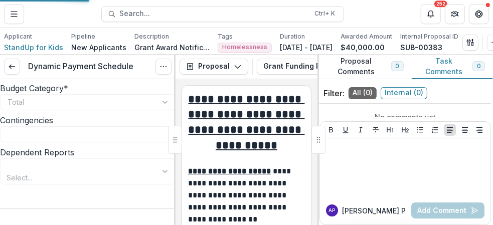
type input "*******"
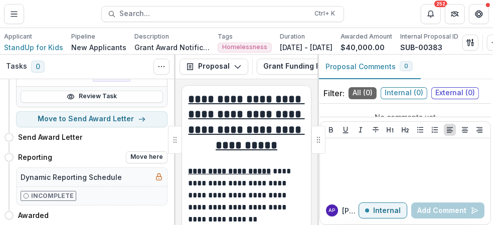
scroll to position [123, 0]
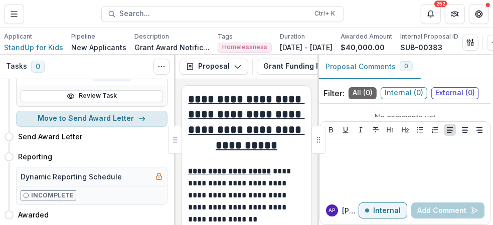
click at [121, 118] on button "Move to Send Award Letter" at bounding box center [92, 119] width 152 height 16
select select "**********"
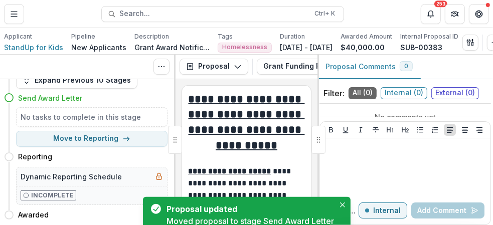
scroll to position [0, 0]
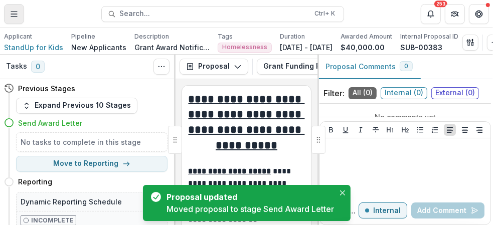
click at [12, 17] on icon "Toggle Menu" at bounding box center [14, 14] width 8 height 8
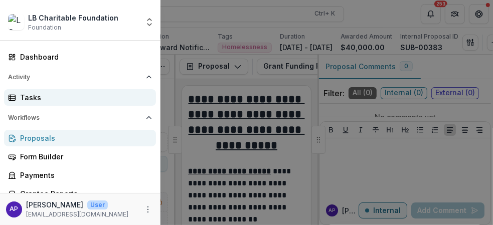
click at [65, 98] on div "Tasks" at bounding box center [84, 97] width 128 height 11
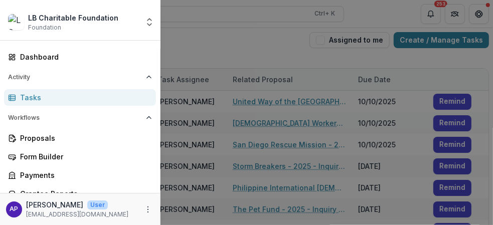
click at [227, 48] on div "LB Charitable Foundation Foundation Aggregate Analysis Foundations LB Charitabl…" at bounding box center [246, 112] width 493 height 225
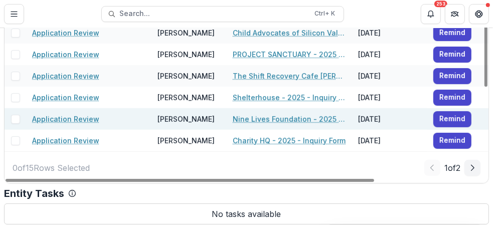
scroll to position [72, 0]
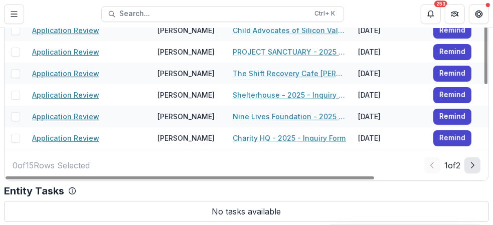
click at [472, 164] on polyline "Next Page" at bounding box center [473, 166] width 3 height 6
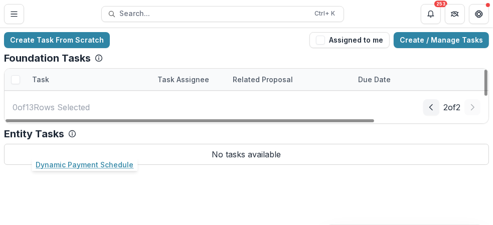
click at [120, 143] on link "Dynamic Payment Schedule" at bounding box center [81, 145] width 98 height 11
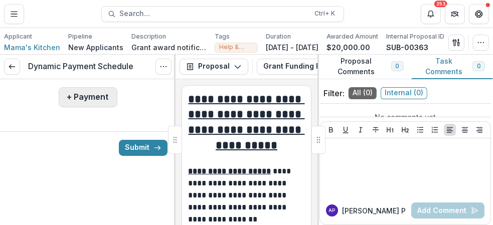
click at [97, 101] on button "+ Payment" at bounding box center [88, 97] width 59 height 20
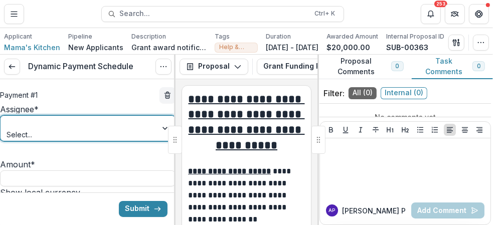
click at [161, 135] on div at bounding box center [166, 128] width 18 height 25
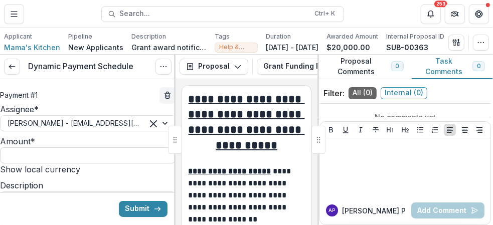
click at [97, 164] on input "Amount *" at bounding box center [88, 156] width 176 height 16
type input "*******"
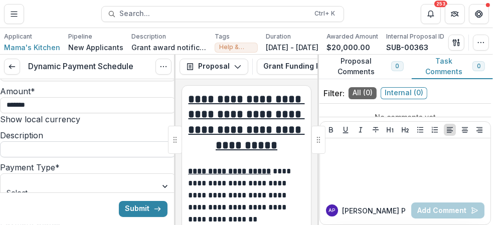
click at [87, 158] on input "Description" at bounding box center [88, 150] width 176 height 16
type input "**********"
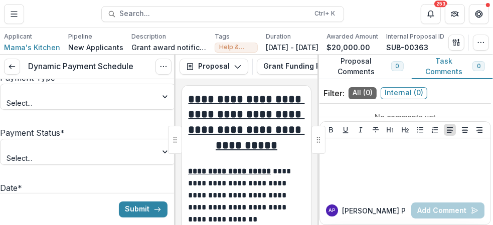
scroll to position [150, 0]
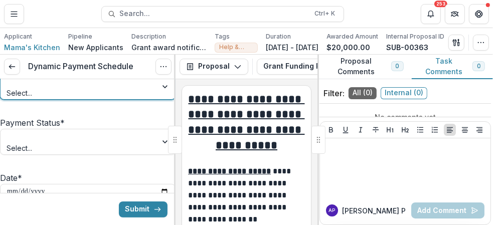
click at [80, 99] on div "Select..." at bounding box center [79, 86] width 157 height 25
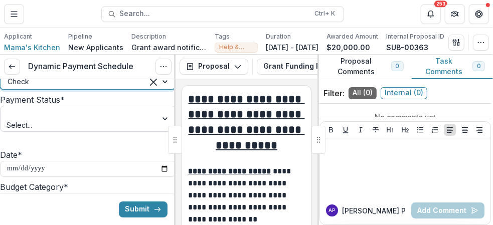
click at [55, 120] on div at bounding box center [79, 113] width 143 height 13
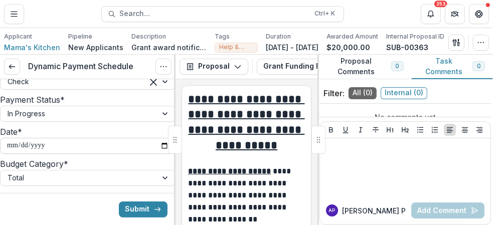
click at [158, 154] on input "**********" at bounding box center [88, 146] width 176 height 16
type input "**********"
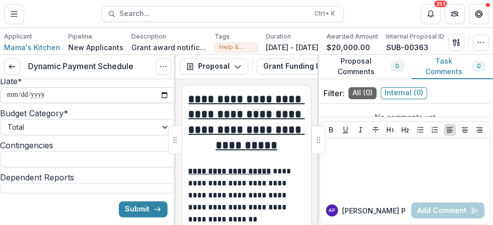
scroll to position [251, 0]
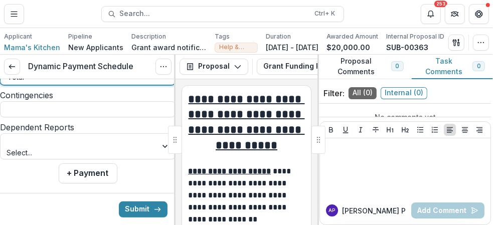
click at [159, 85] on div at bounding box center [166, 77] width 18 height 15
click at [143, 207] on button "Submit" at bounding box center [143, 209] width 49 height 16
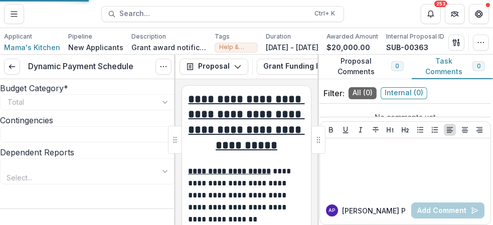
scroll to position [233, 0]
type input "*******"
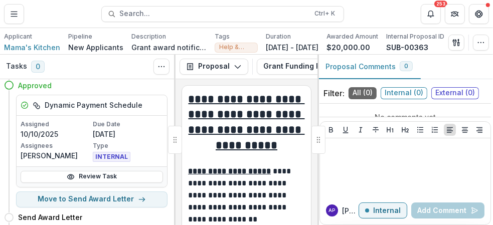
scroll to position [50, 0]
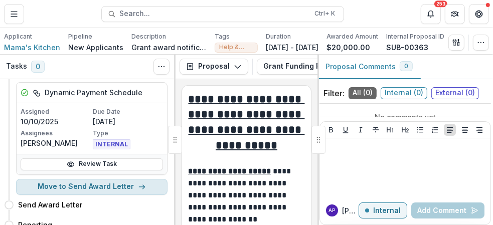
click at [108, 192] on button "Move to Send Award Letter" at bounding box center [92, 187] width 152 height 16
select select "**********"
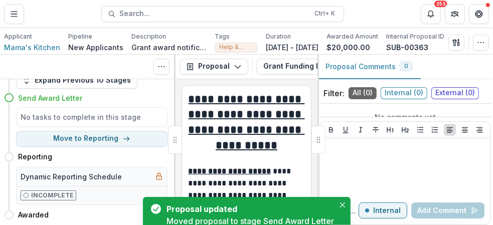
scroll to position [0, 0]
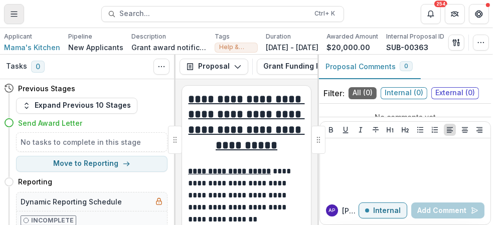
click at [12, 15] on icon "Toggle Menu" at bounding box center [14, 14] width 8 height 8
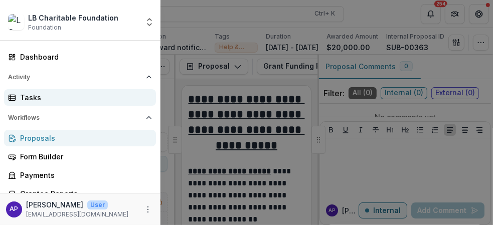
click at [50, 100] on div "Tasks" at bounding box center [84, 97] width 128 height 11
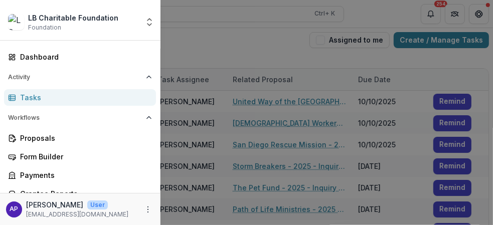
click at [253, 41] on div "LB Charitable Foundation Foundation Aggregate Analysis Foundations LB Charitabl…" at bounding box center [246, 112] width 493 height 225
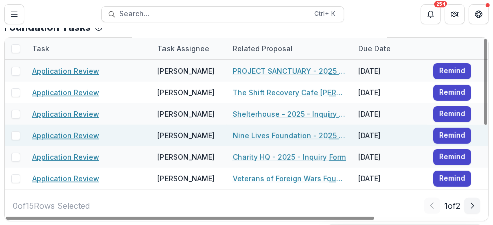
scroll to position [50, 0]
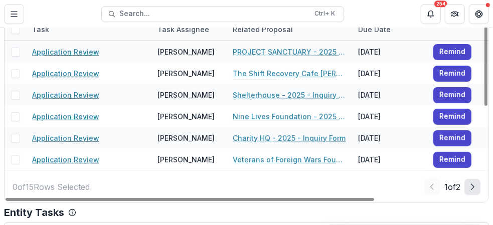
click at [471, 185] on icon "Next Page" at bounding box center [473, 187] width 8 height 8
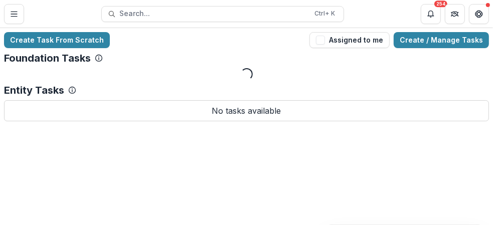
scroll to position [0, 0]
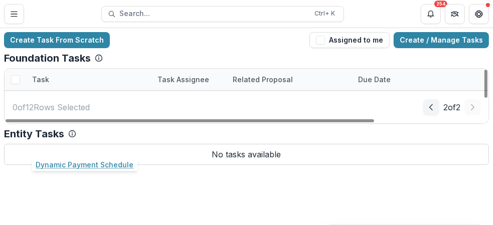
click at [109, 142] on link "Dynamic Payment Schedule" at bounding box center [81, 145] width 98 height 11
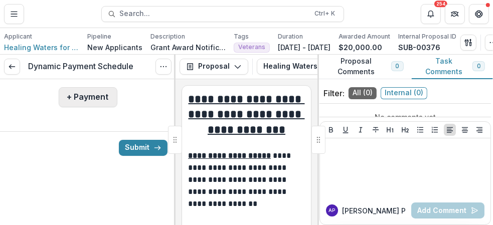
click at [88, 98] on button "+ Payment" at bounding box center [88, 97] width 59 height 20
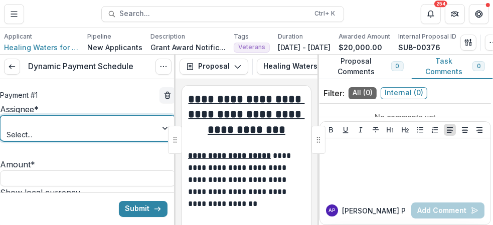
click at [159, 135] on div at bounding box center [166, 128] width 18 height 25
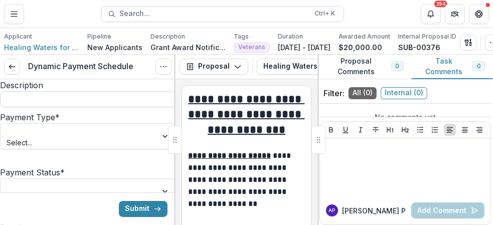
scroll to position [50, 0]
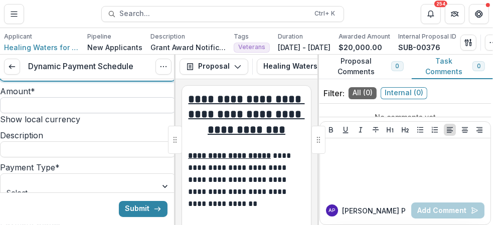
click at [81, 113] on input "Amount *" at bounding box center [88, 105] width 176 height 16
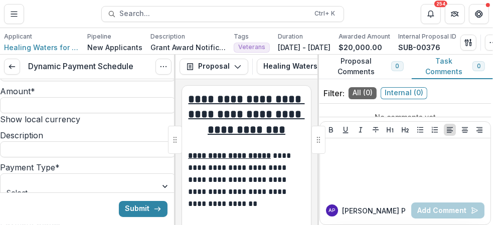
type input "*******"
type input "**********"
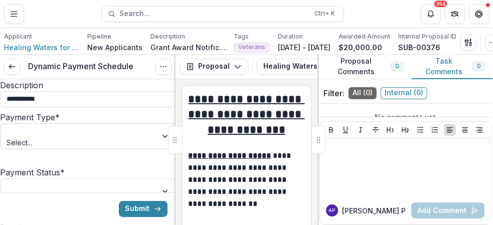
click at [157, 149] on div at bounding box center [166, 136] width 18 height 25
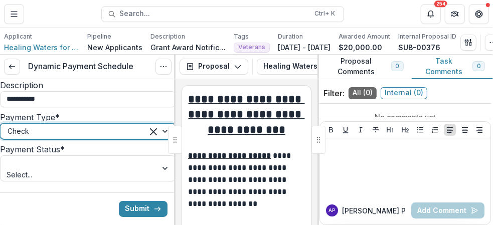
scroll to position [150, 0]
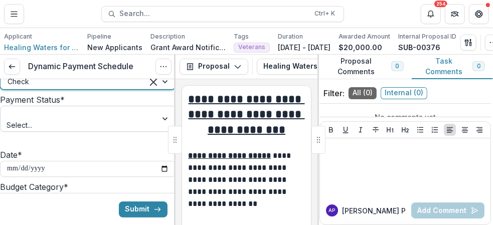
click at [83, 120] on div at bounding box center [79, 113] width 143 height 13
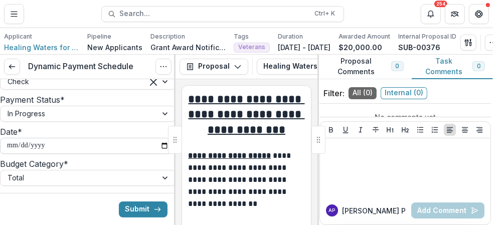
click at [160, 154] on input "**********" at bounding box center [88, 146] width 176 height 16
type input "**********"
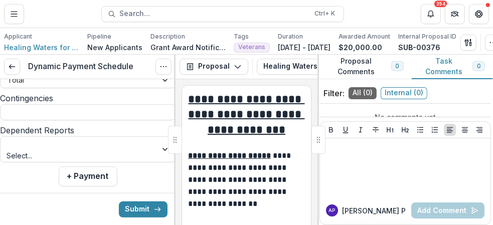
scroll to position [251, 0]
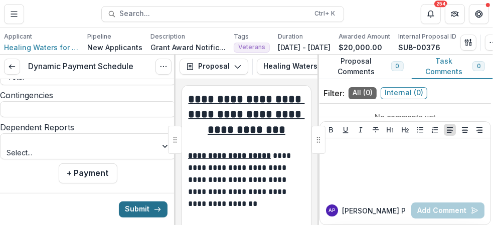
click at [138, 208] on button "Submit" at bounding box center [143, 209] width 49 height 16
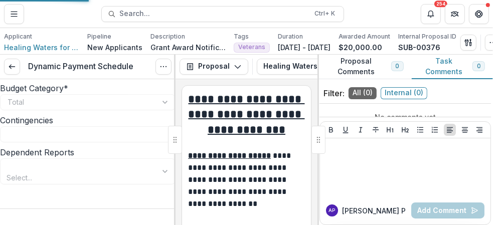
type input "*******"
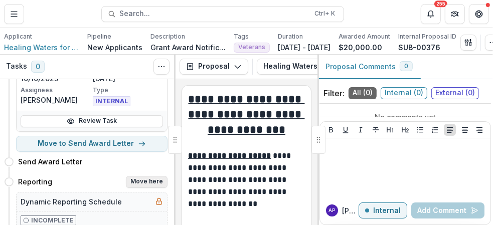
scroll to position [100, 0]
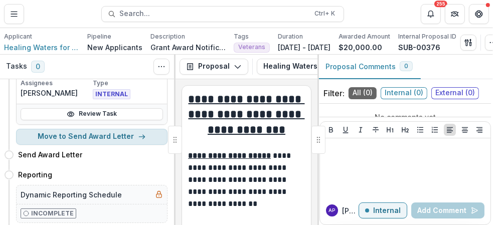
click at [110, 142] on button "Move to Send Award Letter" at bounding box center [92, 137] width 152 height 16
select select "**********"
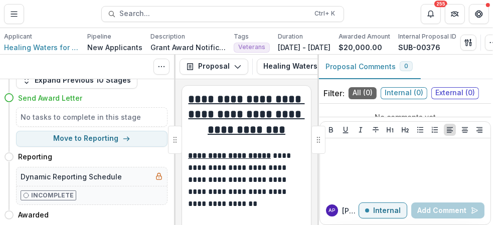
scroll to position [0, 0]
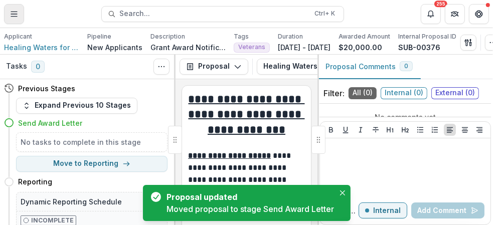
click at [13, 10] on icon "Toggle Menu" at bounding box center [14, 14] width 8 height 8
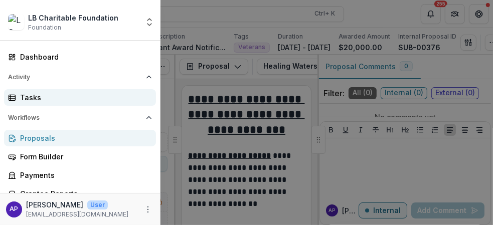
click at [50, 96] on div "Tasks" at bounding box center [84, 97] width 128 height 11
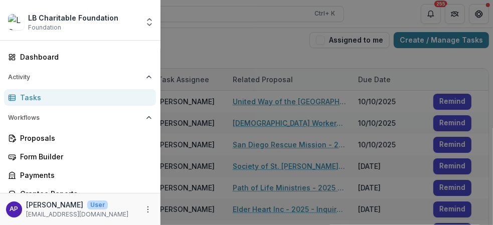
click at [225, 47] on div "LB Charitable Foundation Foundation Aggregate Analysis Foundations LB Charitabl…" at bounding box center [246, 112] width 493 height 225
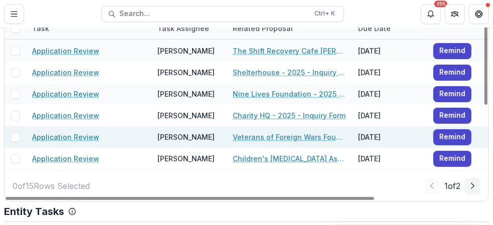
scroll to position [72, 0]
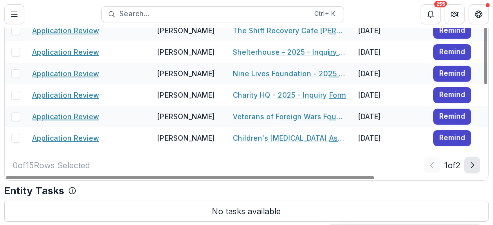
click at [469, 164] on icon "Next Page" at bounding box center [473, 166] width 8 height 8
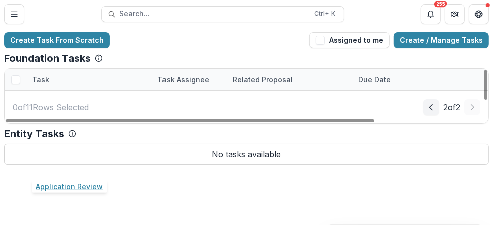
click at [74, 166] on link "Application Review" at bounding box center [65, 166] width 67 height 11
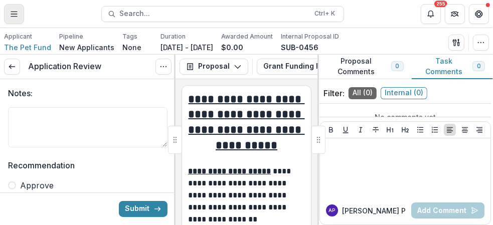
click at [12, 15] on icon "Toggle Menu" at bounding box center [14, 14] width 8 height 8
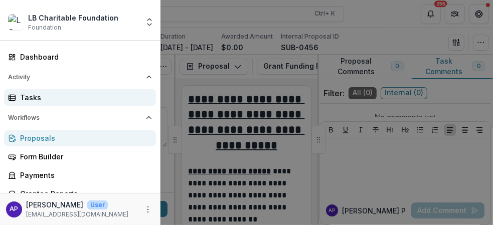
click at [51, 95] on div "Tasks" at bounding box center [84, 97] width 128 height 11
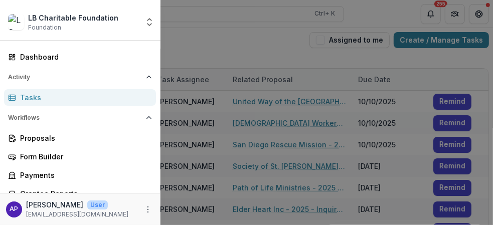
click at [304, 55] on div "LB Charitable Foundation Foundation Aggregate Analysis Foundations LB Charitabl…" at bounding box center [246, 112] width 493 height 225
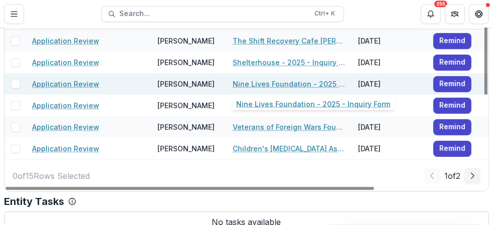
scroll to position [72, 0]
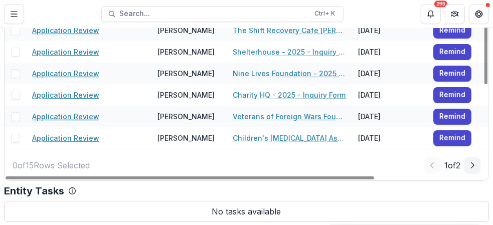
click at [471, 166] on icon "Next Page" at bounding box center [473, 166] width 8 height 8
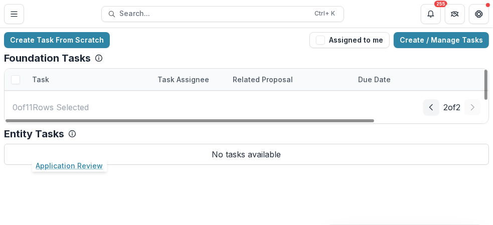
scroll to position [107, 0]
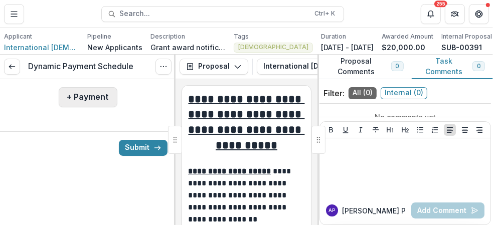
click at [96, 98] on button "+ Payment" at bounding box center [88, 97] width 59 height 20
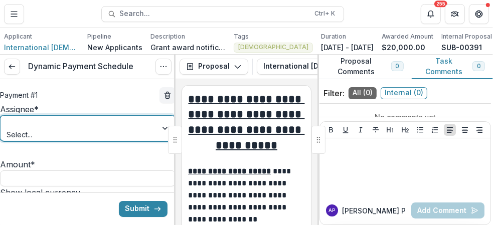
click at [158, 140] on div at bounding box center [166, 128] width 18 height 25
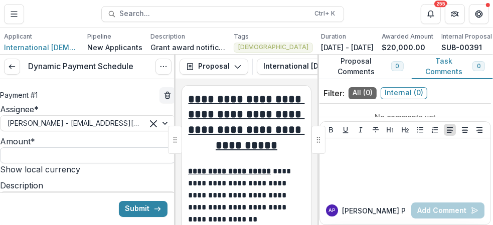
click at [103, 164] on input "Amount *" at bounding box center [88, 156] width 176 height 16
type input "*******"
type input "**********"
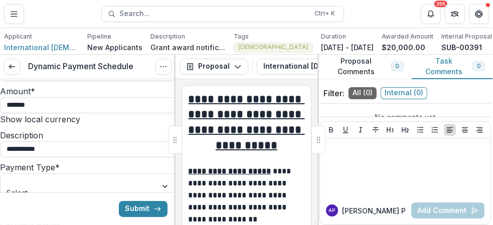
scroll to position [100, 0]
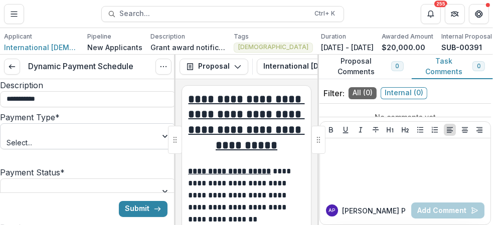
click at [82, 138] on div at bounding box center [79, 131] width 143 height 13
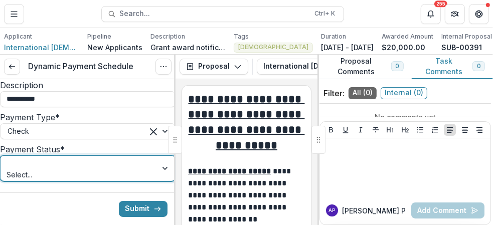
click at [73, 170] on div at bounding box center [79, 163] width 143 height 13
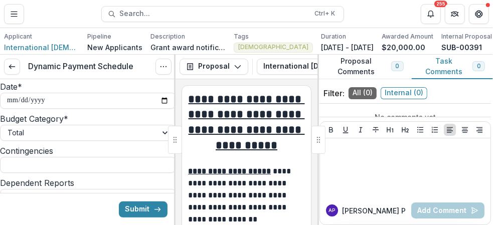
scroll to position [201, 0]
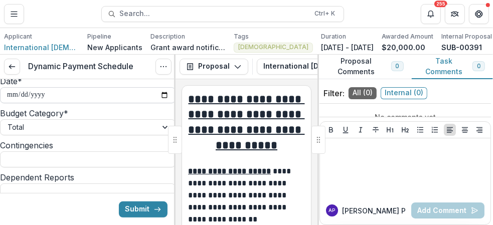
click at [159, 103] on input "**********" at bounding box center [88, 95] width 176 height 16
type input "**********"
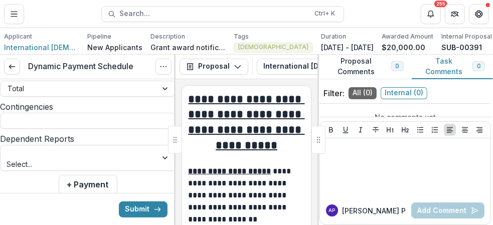
scroll to position [251, 0]
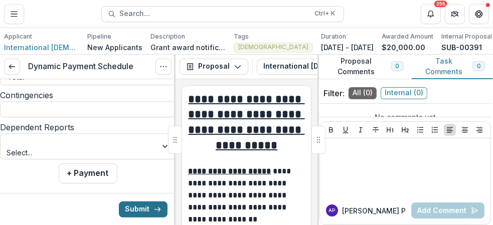
click at [137, 208] on button "Submit" at bounding box center [143, 209] width 49 height 16
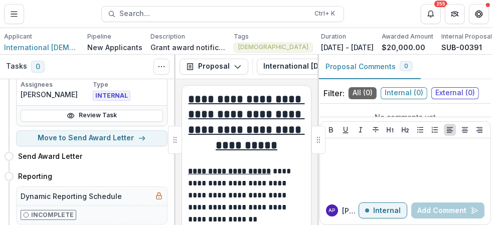
scroll to position [100, 0]
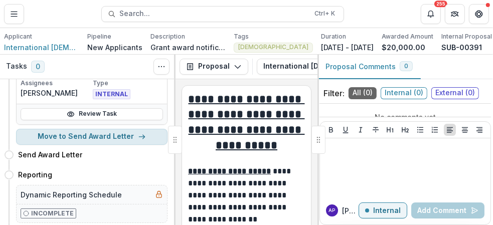
click at [122, 144] on button "Move to Send Award Letter" at bounding box center [92, 137] width 152 height 16
select select "**********"
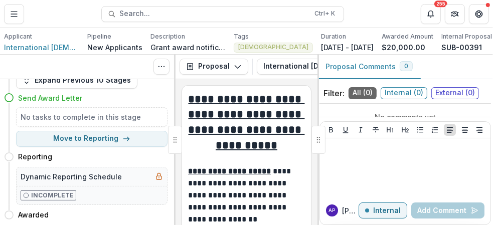
scroll to position [0, 0]
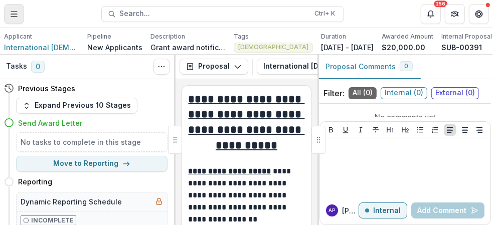
click at [11, 15] on icon "Toggle Menu" at bounding box center [14, 14] width 8 height 8
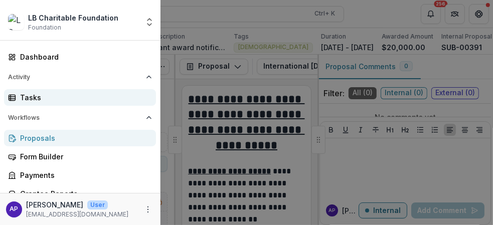
click at [81, 95] on div "Tasks" at bounding box center [84, 97] width 128 height 11
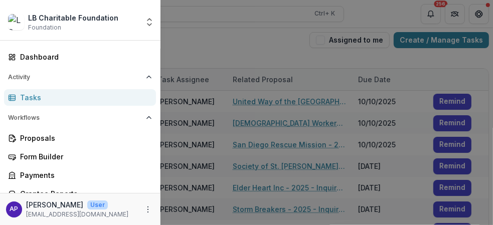
click at [260, 51] on div "LB Charitable Foundation Foundation Aggregate Analysis Foundations LB Charitabl…" at bounding box center [246, 112] width 493 height 225
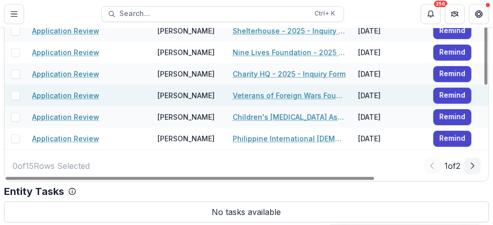
scroll to position [72, 0]
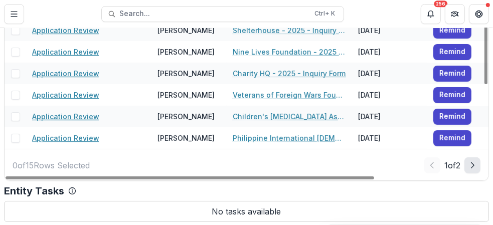
click at [470, 165] on icon "Next Page" at bounding box center [473, 166] width 8 height 8
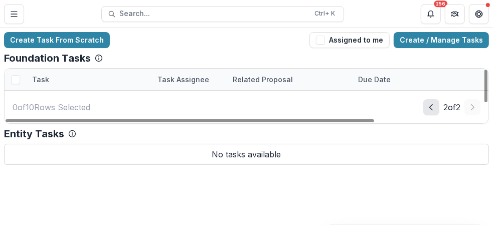
click at [428, 111] on icon "Prev Page" at bounding box center [432, 107] width 8 height 8
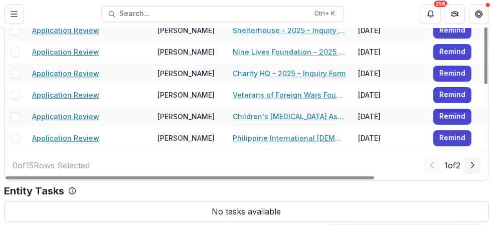
click at [470, 165] on icon "Next Page" at bounding box center [473, 166] width 8 height 8
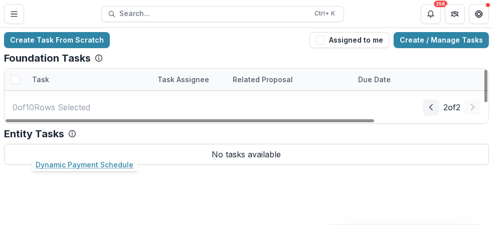
click at [123, 144] on link "Dynamic Payment Schedule" at bounding box center [81, 145] width 98 height 11
